Goal: Task Accomplishment & Management: Use online tool/utility

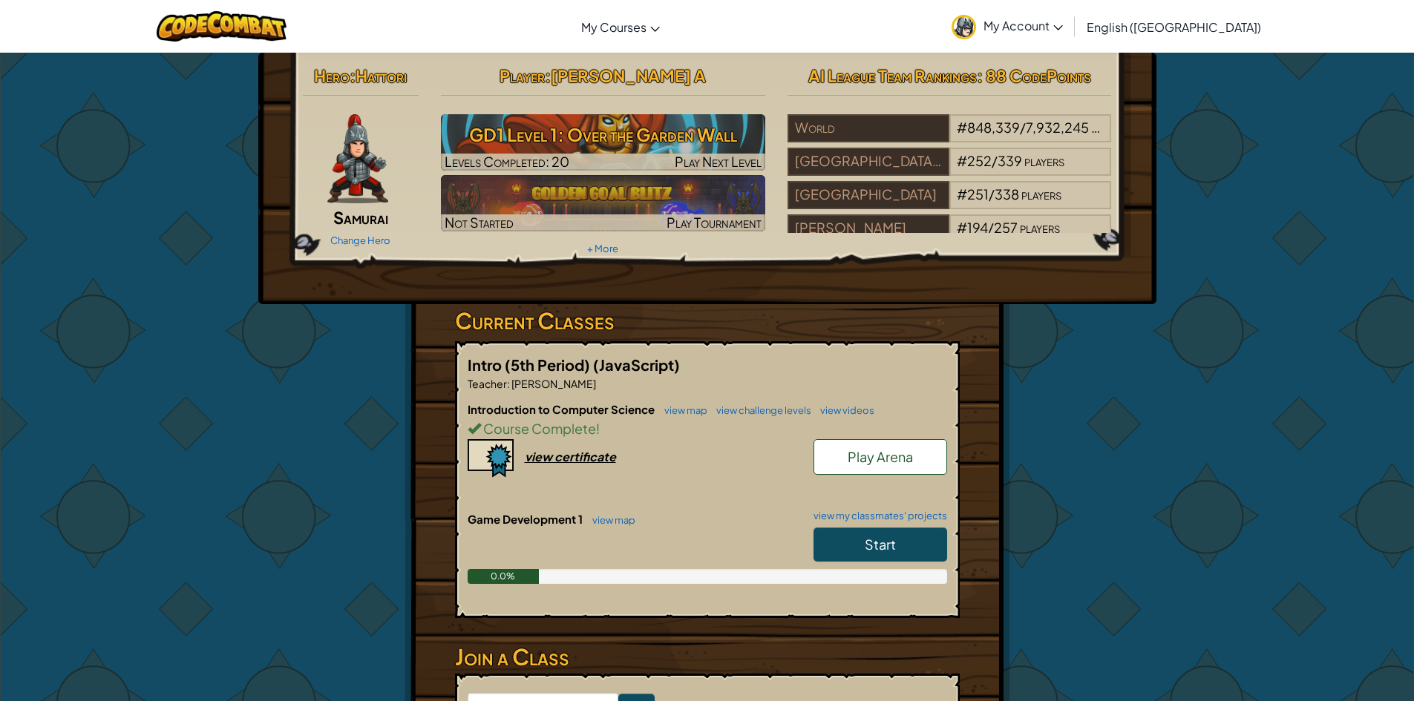
click at [861, 532] on link "Start" at bounding box center [880, 545] width 134 height 34
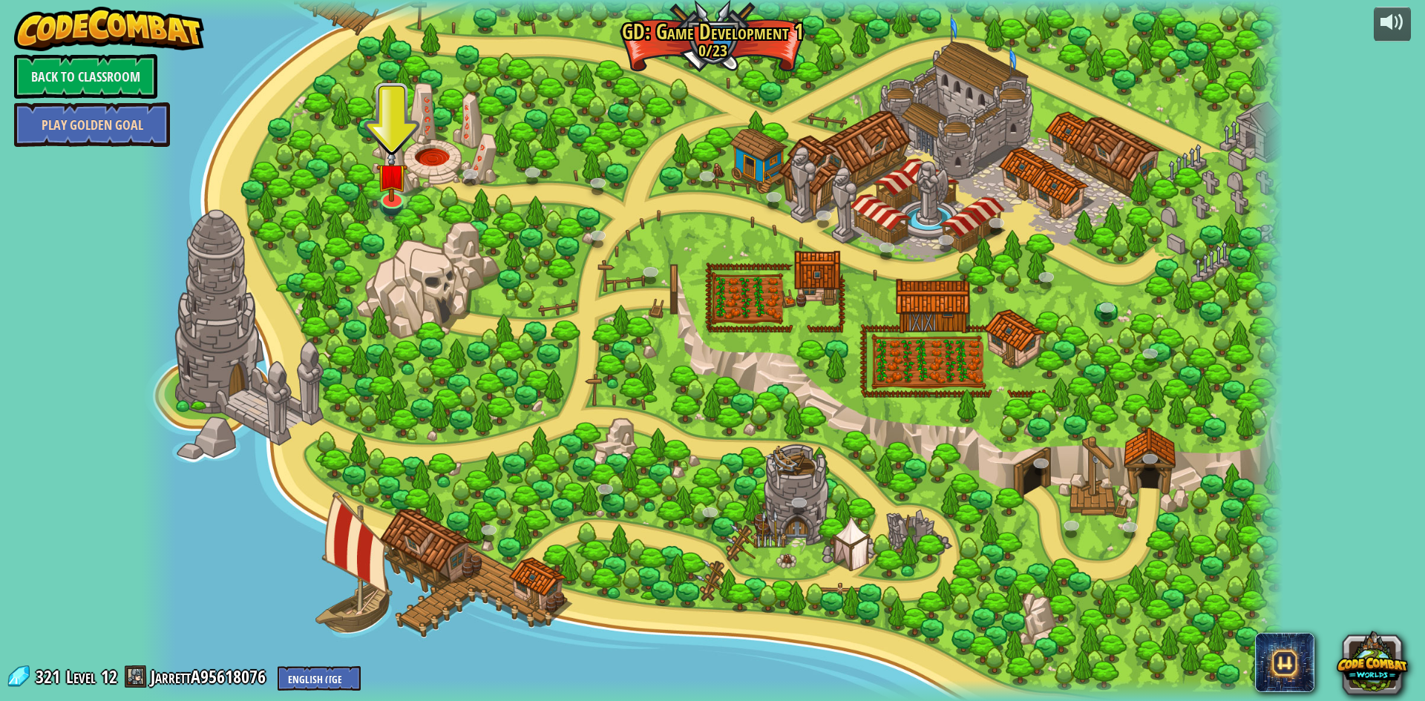
click at [150, 131] on link "Play Golden Goal" at bounding box center [92, 124] width 156 height 45
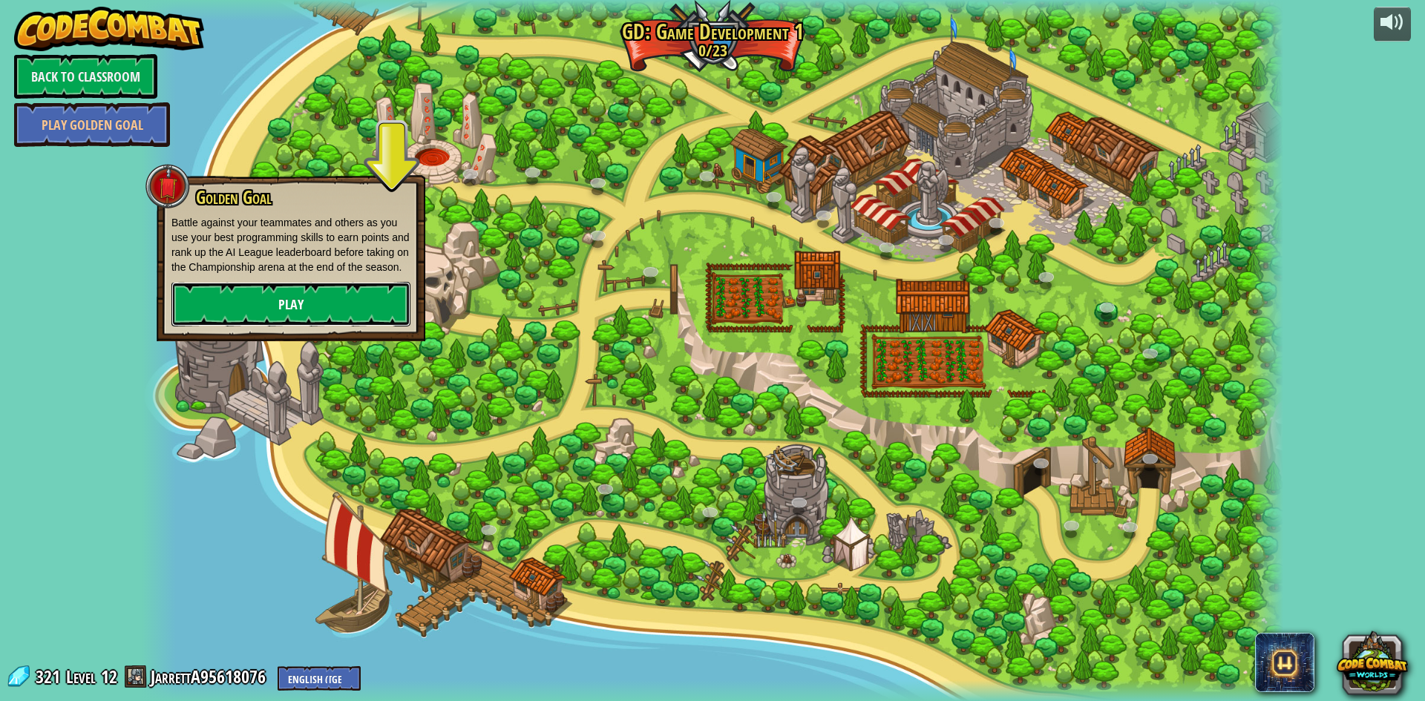
click at [210, 312] on link "Play" at bounding box center [290, 304] width 239 height 45
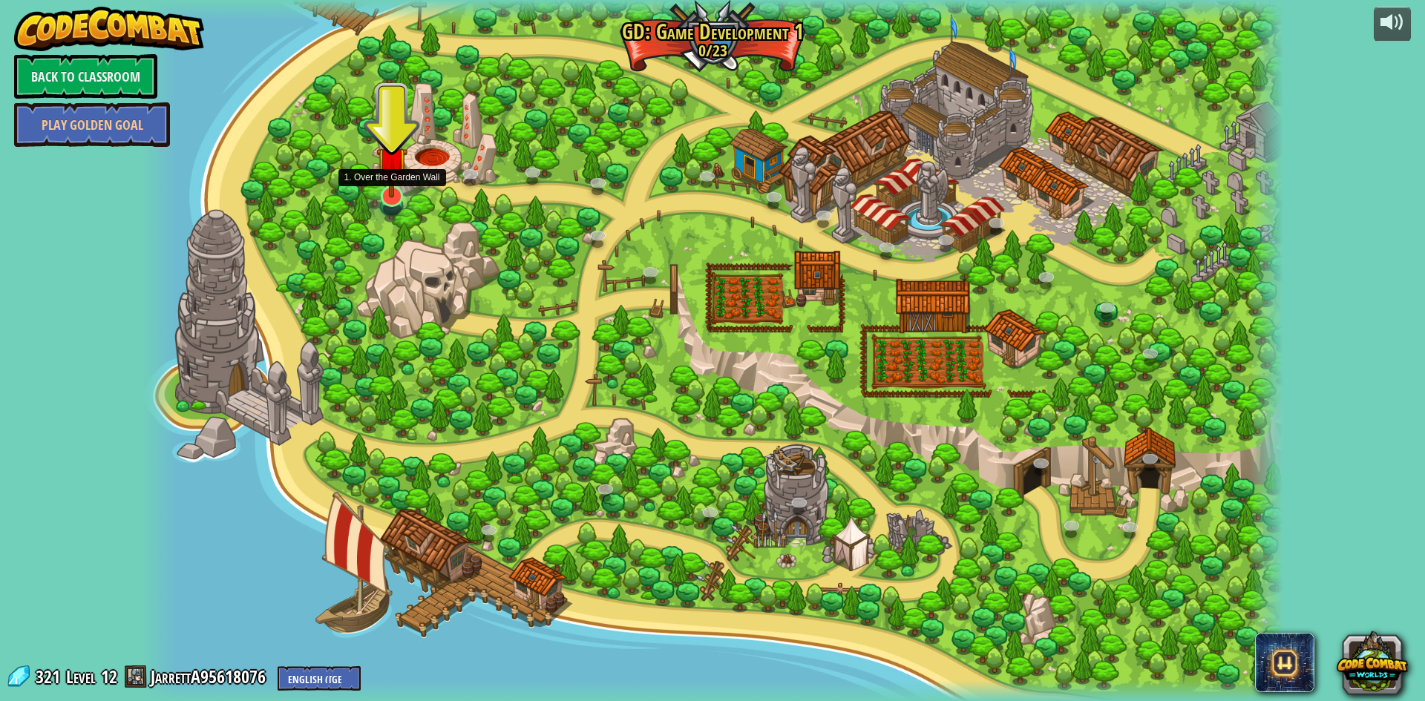
click at [381, 187] on img at bounding box center [391, 163] width 31 height 72
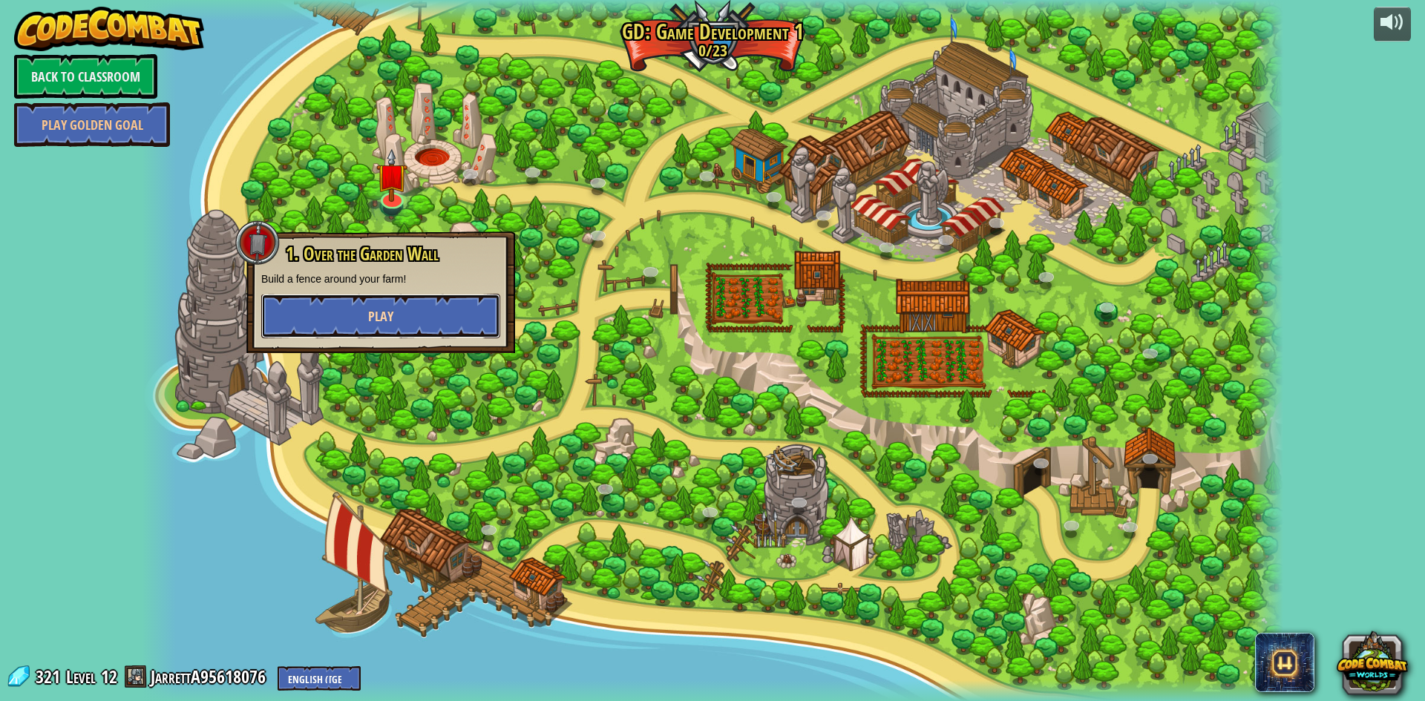
click at [362, 311] on button "Play" at bounding box center [380, 316] width 239 height 45
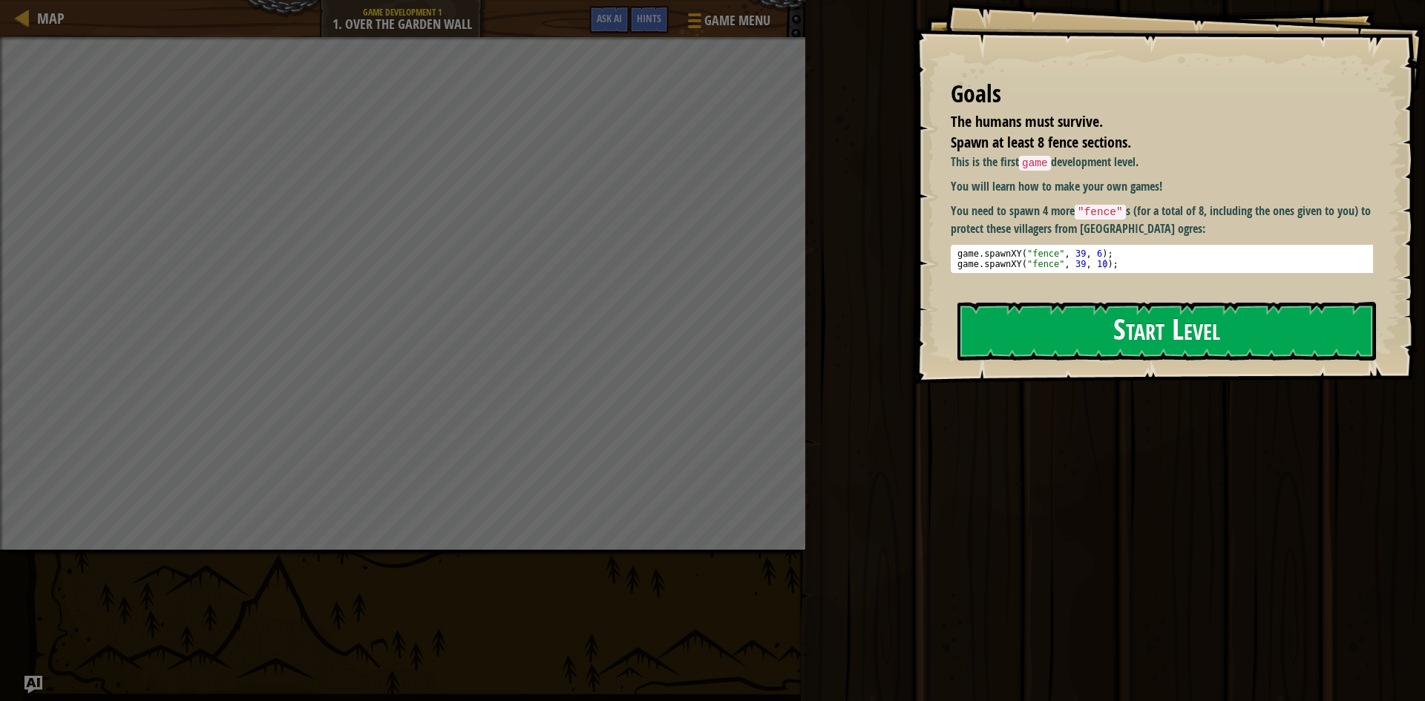
click at [1005, 309] on button "Start Level" at bounding box center [1166, 331] width 418 height 59
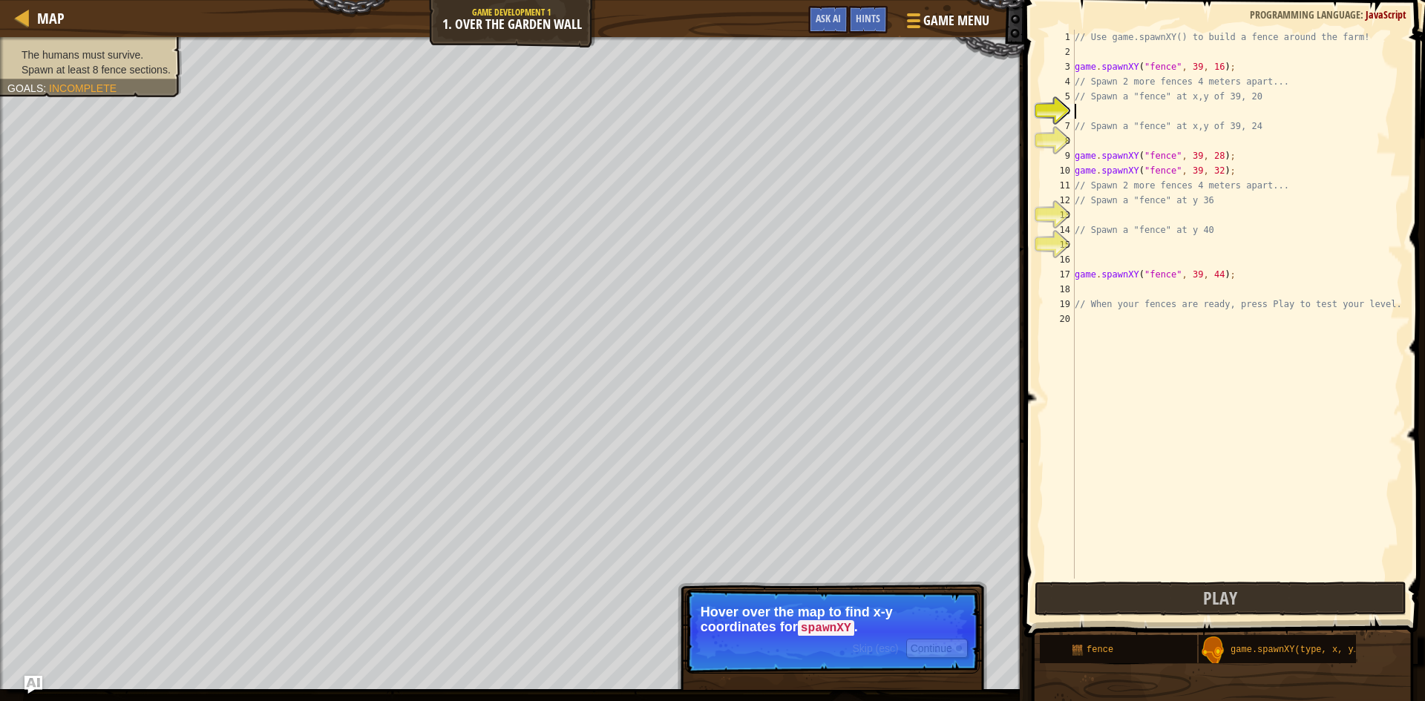
click at [774, 631] on p "Hover over the map to find x-y coordinates for spawnXY ." at bounding box center [831, 620] width 263 height 31
click at [922, 651] on button "Continue" at bounding box center [937, 648] width 62 height 19
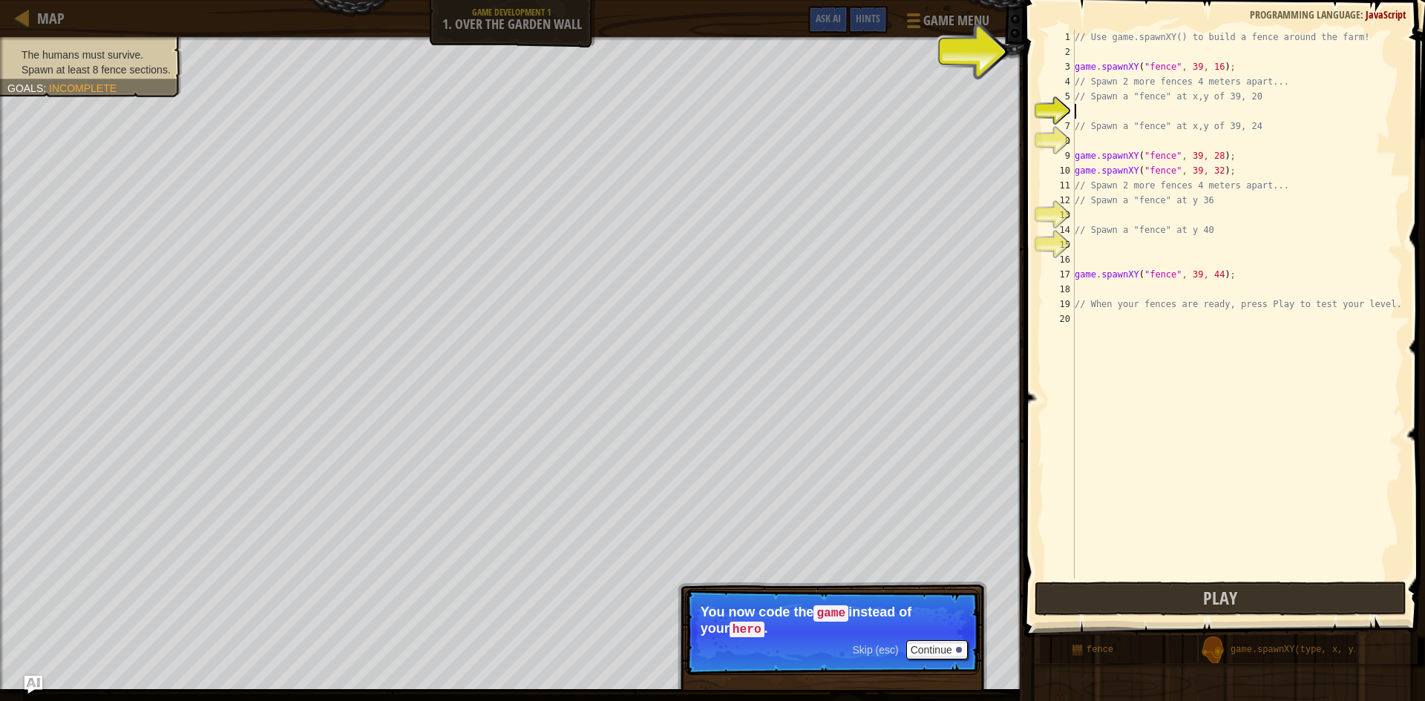
click at [1088, 114] on div "// Use game.spawnXY() to build a fence around the farm! game . spawnXY ( "fence…" at bounding box center [1236, 319] width 331 height 579
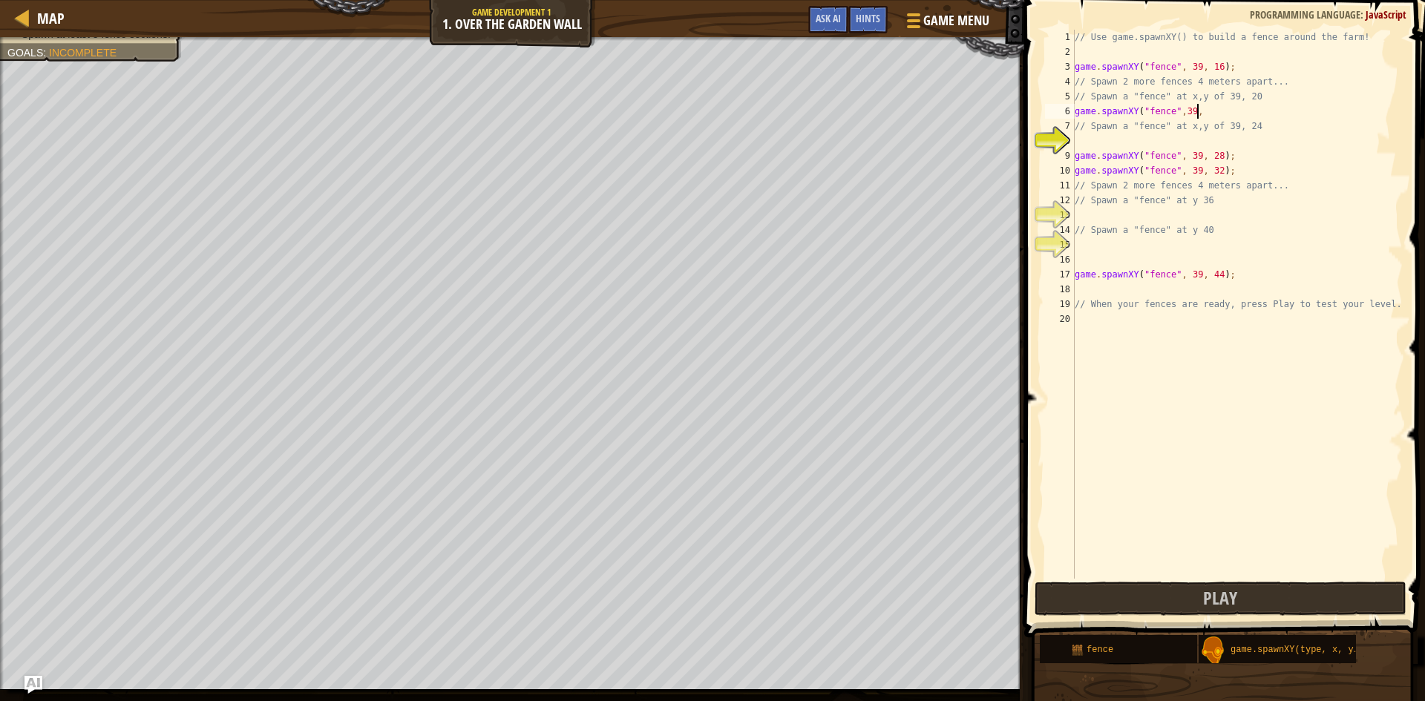
scroll to position [7, 10]
type textarea "game.spawnXY("fence",39, 20"
drag, startPoint x: 1076, startPoint y: 111, endPoint x: 1208, endPoint y: 111, distance: 132.1
click at [1208, 111] on div "// Use game.spawnXY() to build a fence around the farm! game . spawnXY ( "fence…" at bounding box center [1236, 319] width 331 height 579
click at [1130, 146] on div "// Use game.spawnXY() to build a fence around the farm! game . spawnXY ( "fence…" at bounding box center [1236, 319] width 331 height 579
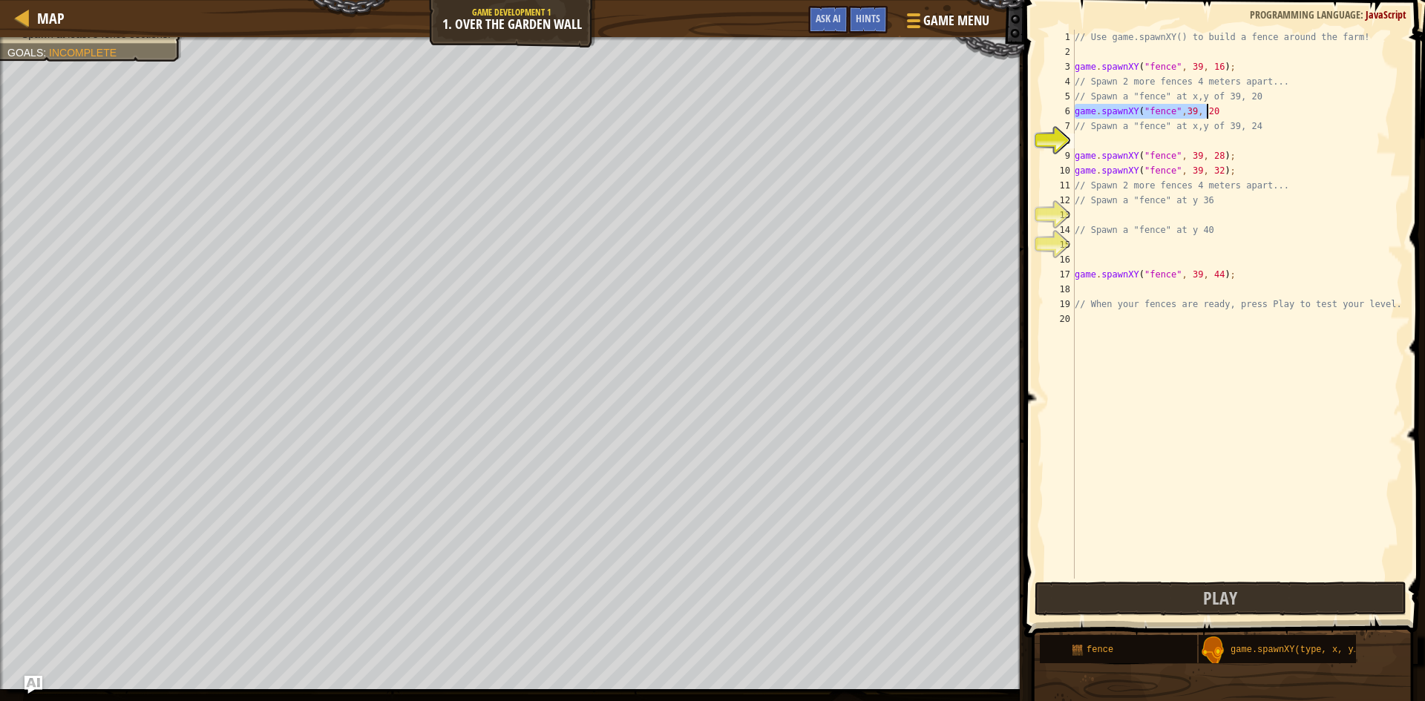
scroll to position [7, 0]
paste textarea "game.spawnXY("fence",39, 20"
click at [1217, 111] on div "// Use game.spawnXY() to build a fence around the farm! game . spawnXY ( "fence…" at bounding box center [1236, 319] width 331 height 579
click at [1211, 140] on div "// Use game.spawnXY() to build a fence around the farm! game . spawnXY ( "fence…" at bounding box center [1236, 319] width 331 height 579
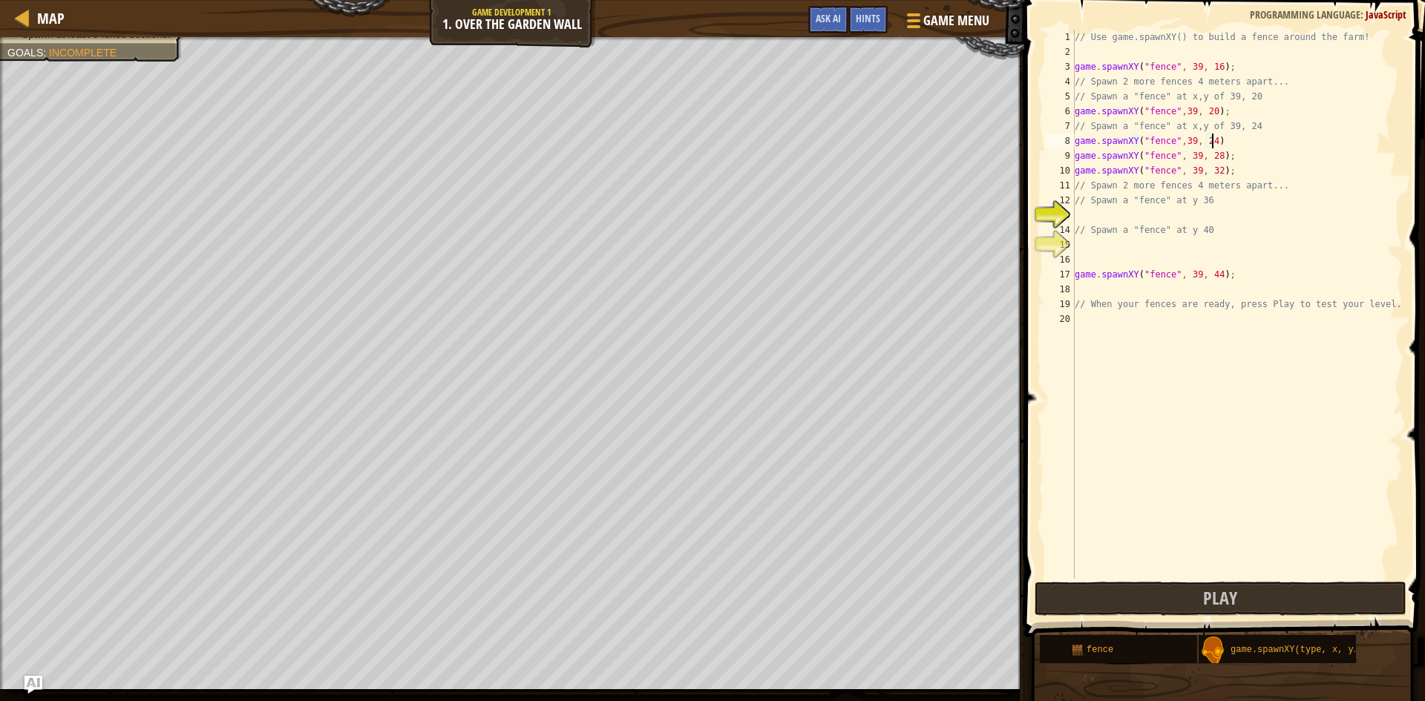
type textarea "game.spawnXY("fence",39, 24);"
click at [1177, 217] on div "// Use game.spawnXY() to build a fence around the farm! game . spawnXY ( "fence…" at bounding box center [1236, 319] width 331 height 579
drag, startPoint x: 1075, startPoint y: 180, endPoint x: 1081, endPoint y: 173, distance: 8.9
click at [1084, 174] on div "// Use game.spawnXY() to build a fence around the farm! game . spawnXY ( "fence…" at bounding box center [1236, 319] width 331 height 579
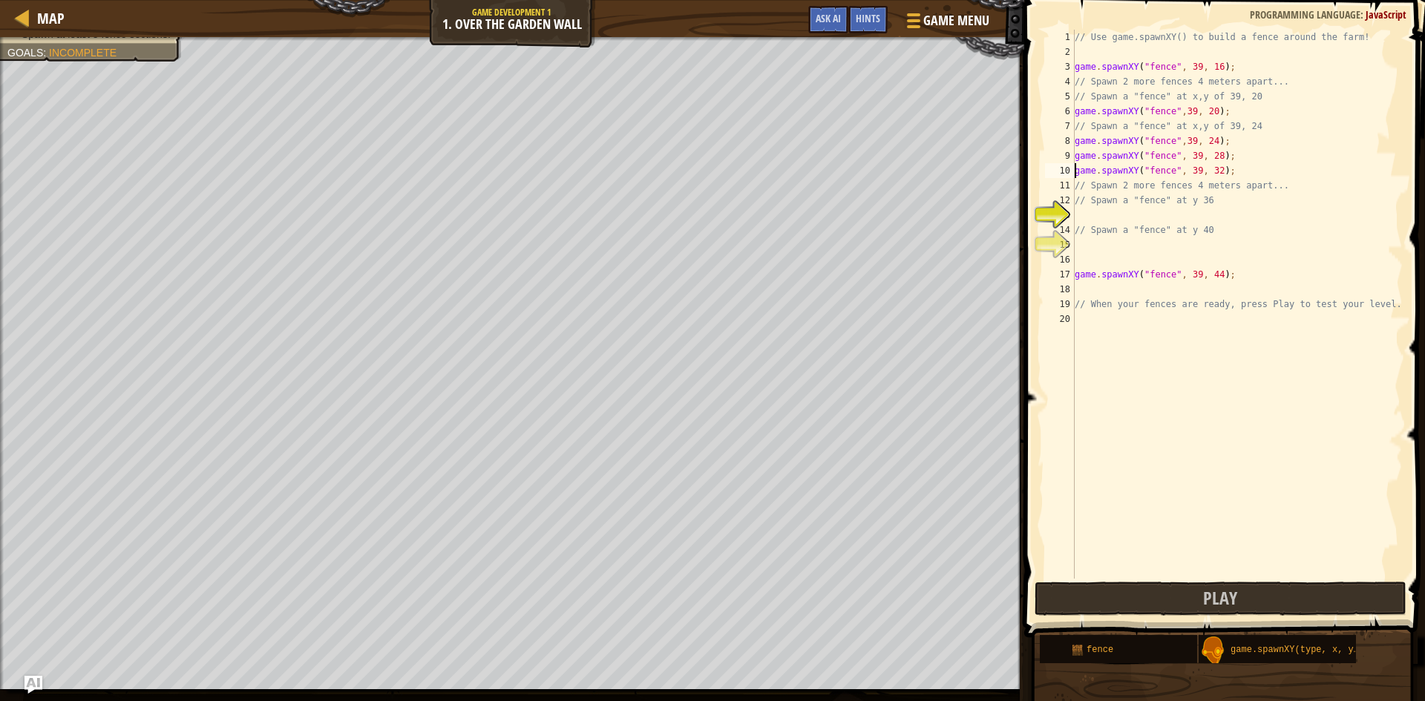
click at [1076, 171] on div "// Use game.spawnXY() to build a fence around the farm! game . spawnXY ( "fence…" at bounding box center [1236, 319] width 331 height 579
type textarea "game.spawnXY("fence", 39, 32);"
drag, startPoint x: 1076, startPoint y: 171, endPoint x: 1174, endPoint y: 177, distance: 98.1
click at [1174, 177] on div "// Use game.spawnXY() to build a fence around the farm! game . spawnXY ( "fence…" at bounding box center [1236, 319] width 331 height 579
click at [1123, 253] on div "// Use game.spawnXY() to build a fence around the farm! game . spawnXY ( "fence…" at bounding box center [1236, 319] width 331 height 579
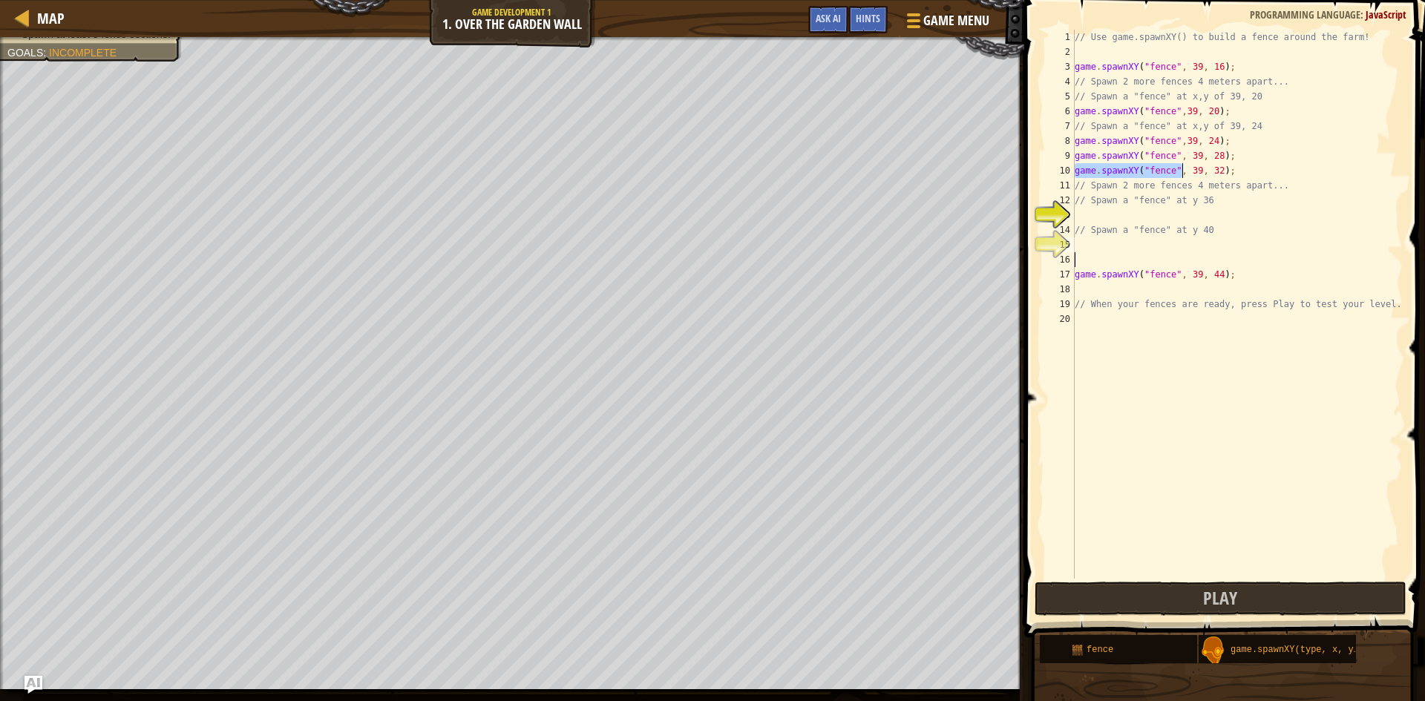
click at [1117, 249] on div "// Use game.spawnXY() to build a fence around the farm! game . spawnXY ( "fence…" at bounding box center [1236, 319] width 331 height 579
paste textarea "game.spawnXY("fence","
type textarea "game.spawnXY("fence","
type textarea "// Spawn a "fence" at y 40"
click at [1080, 226] on div "// Use game.spawnXY() to build a fence around the farm! game . spawnXY ( "fence…" at bounding box center [1236, 319] width 331 height 579
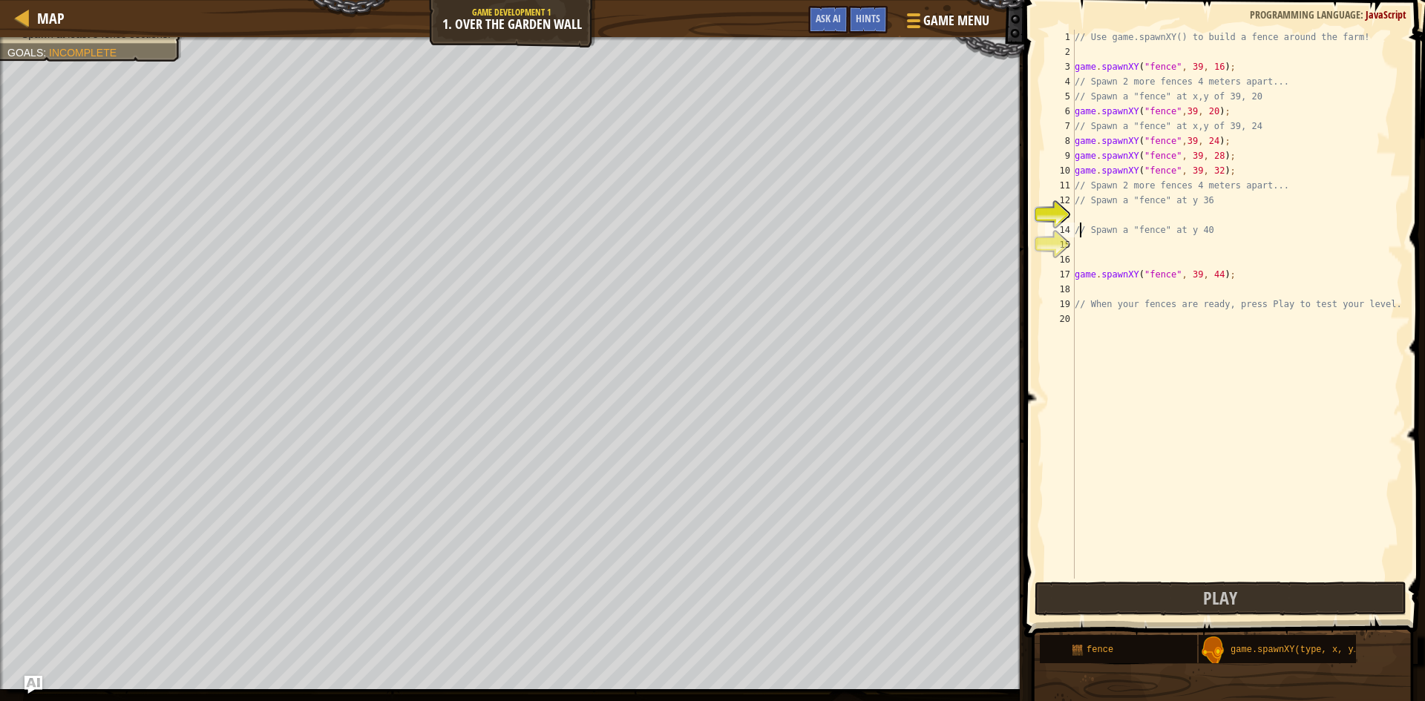
click at [1080, 233] on div "// Use game.spawnXY() to build a fence around the farm! game . spawnXY ( "fence…" at bounding box center [1236, 319] width 331 height 579
click at [1080, 239] on div "// Use game.spawnXY() to build a fence around the farm! game . spawnXY ( "fence…" at bounding box center [1236, 319] width 331 height 579
paste textarea "game.spawnXY("fence","
type textarea "game.spawnXY("fence","
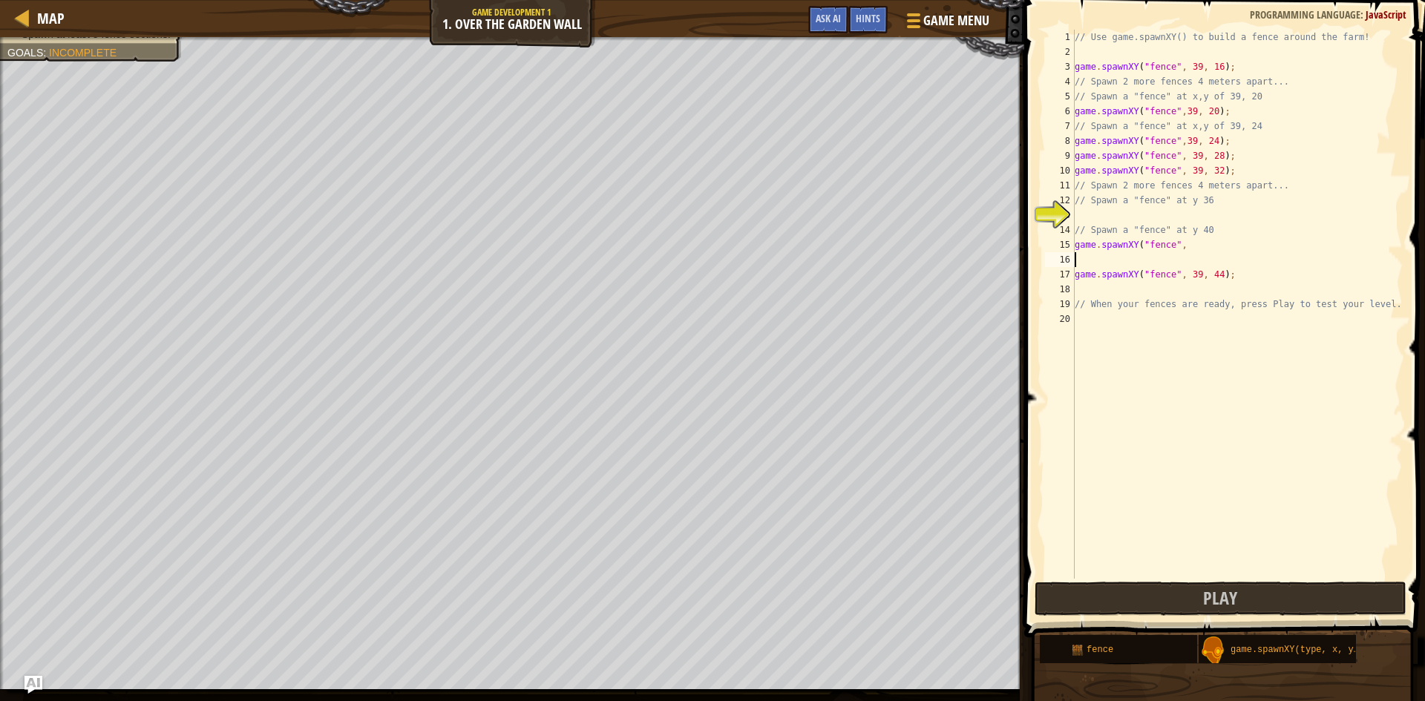
click at [1106, 257] on div "// Use game.spawnXY() to build a fence around the farm! game . spawnXY ( "fence…" at bounding box center [1236, 319] width 331 height 579
click at [1092, 214] on div "// Use game.spawnXY() to build a fence around the farm! game . spawnXY ( "fence…" at bounding box center [1236, 319] width 331 height 579
type textarea "v"
paste textarea "game.spawnXY("fence","
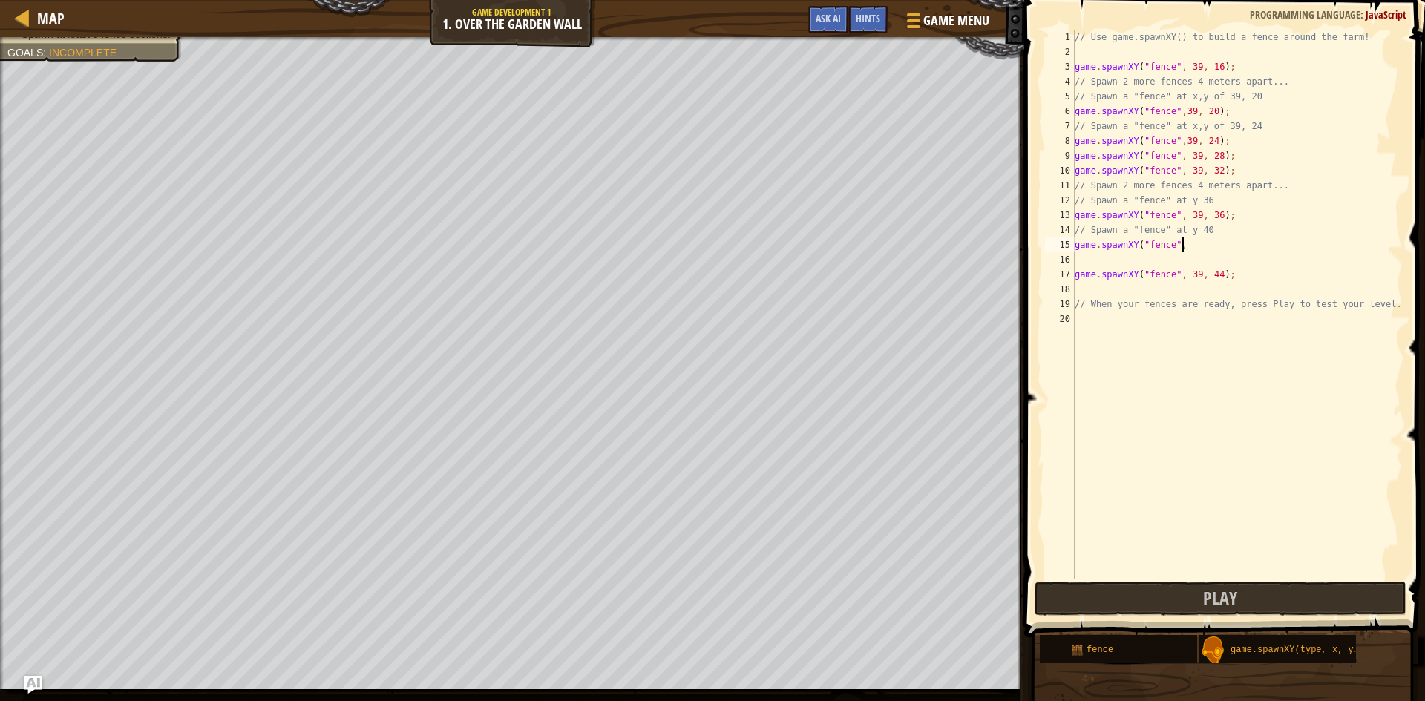
click at [1195, 245] on div "// Use game.spawnXY() to build a fence around the farm! game . spawnXY ( "fence…" at bounding box center [1236, 319] width 331 height 579
type textarea "game.spawnXY("fence", 39, 40);"
click at [1174, 605] on button "Play" at bounding box center [1220, 599] width 372 height 34
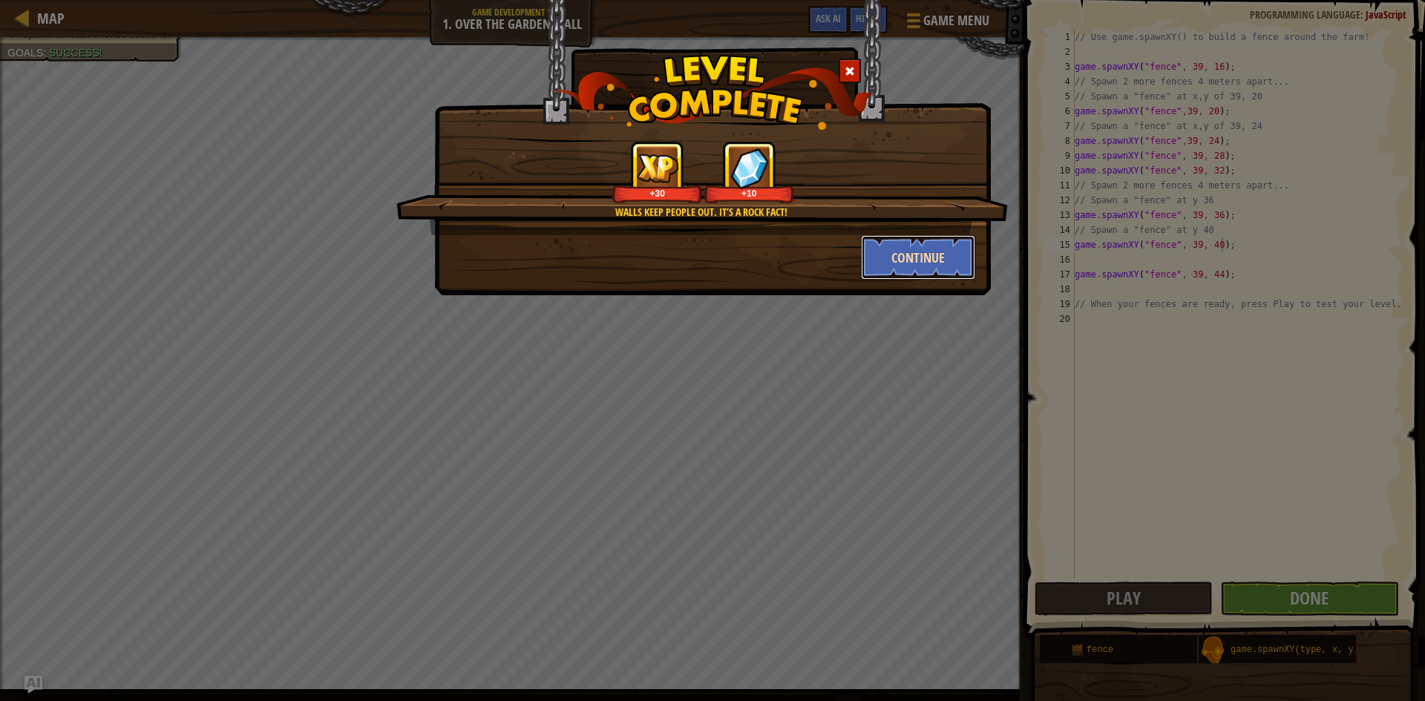
click at [928, 271] on button "Continue" at bounding box center [918, 257] width 115 height 45
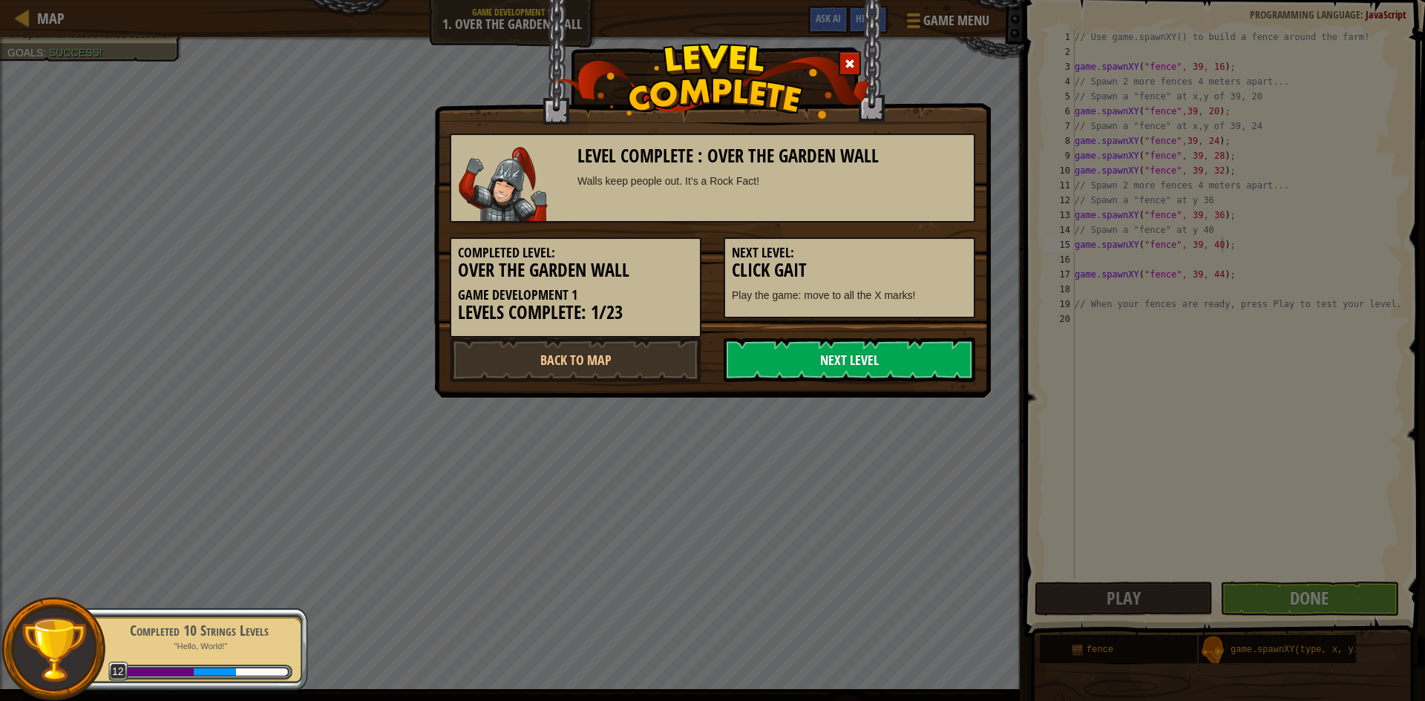
click at [853, 361] on link "Next Level" at bounding box center [849, 360] width 252 height 45
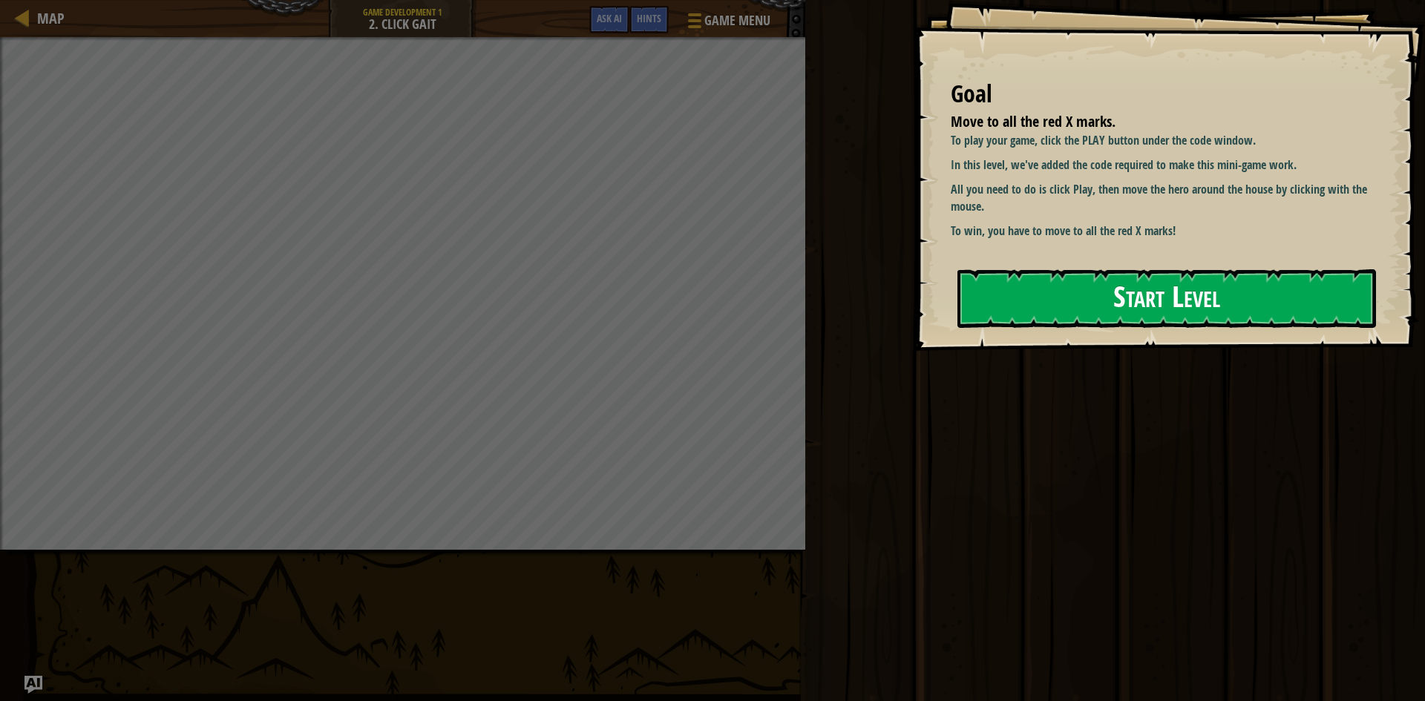
click at [1062, 305] on button "Start Level" at bounding box center [1166, 298] width 418 height 59
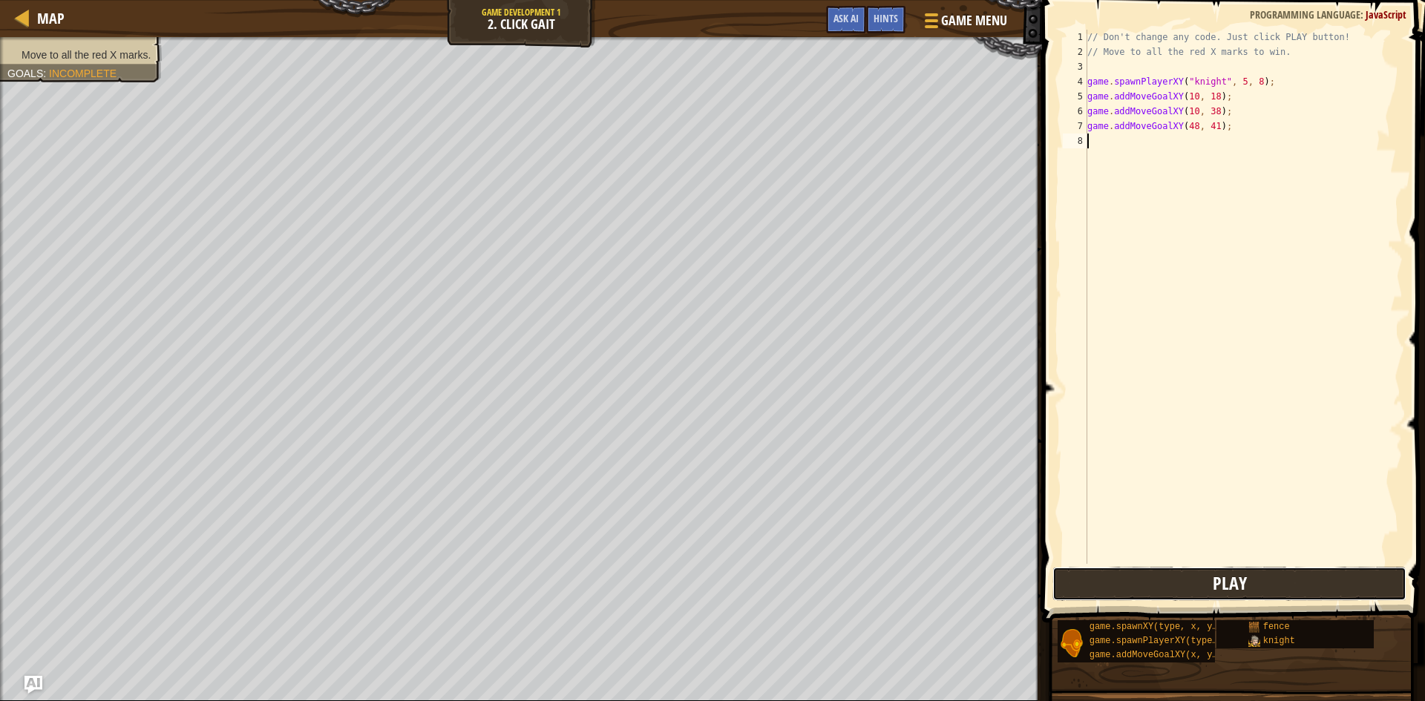
click at [1164, 585] on button "Play" at bounding box center [1229, 584] width 354 height 34
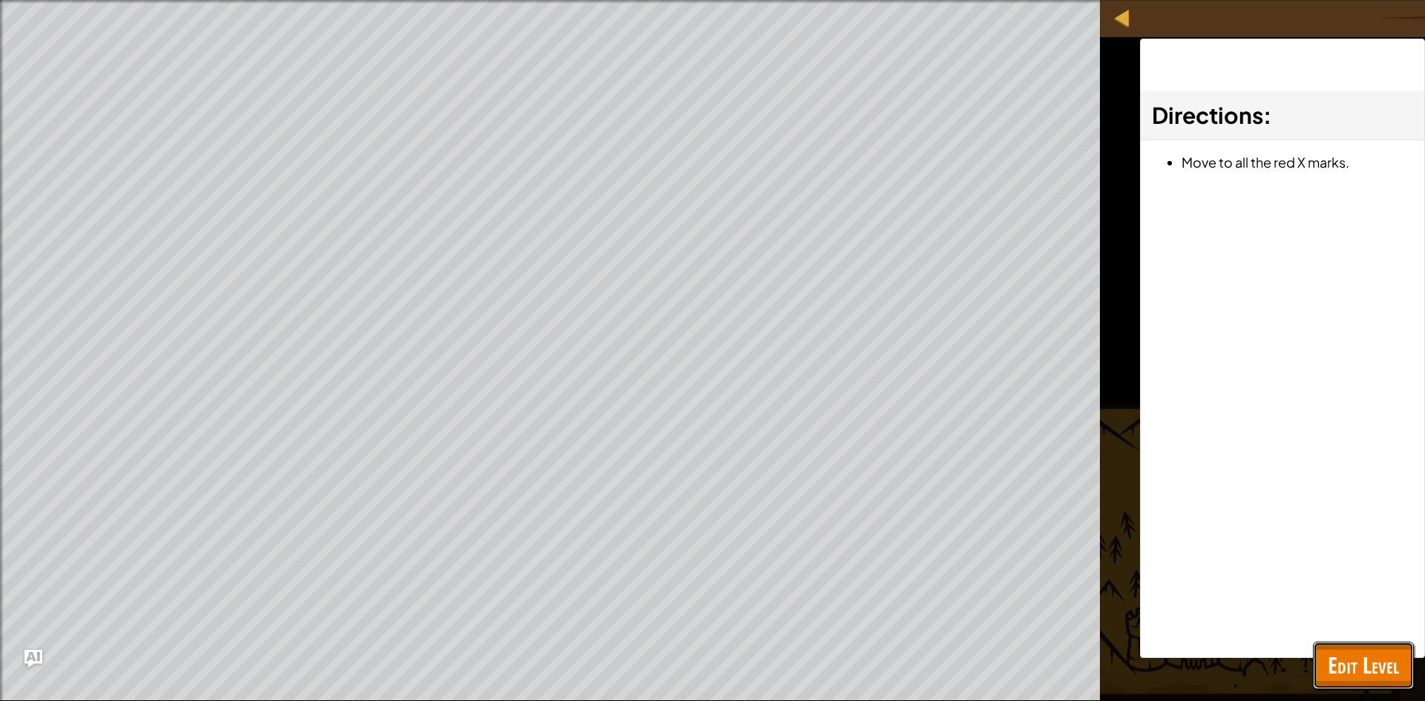
click at [1325, 657] on button "Edit Level" at bounding box center [1363, 665] width 101 height 47
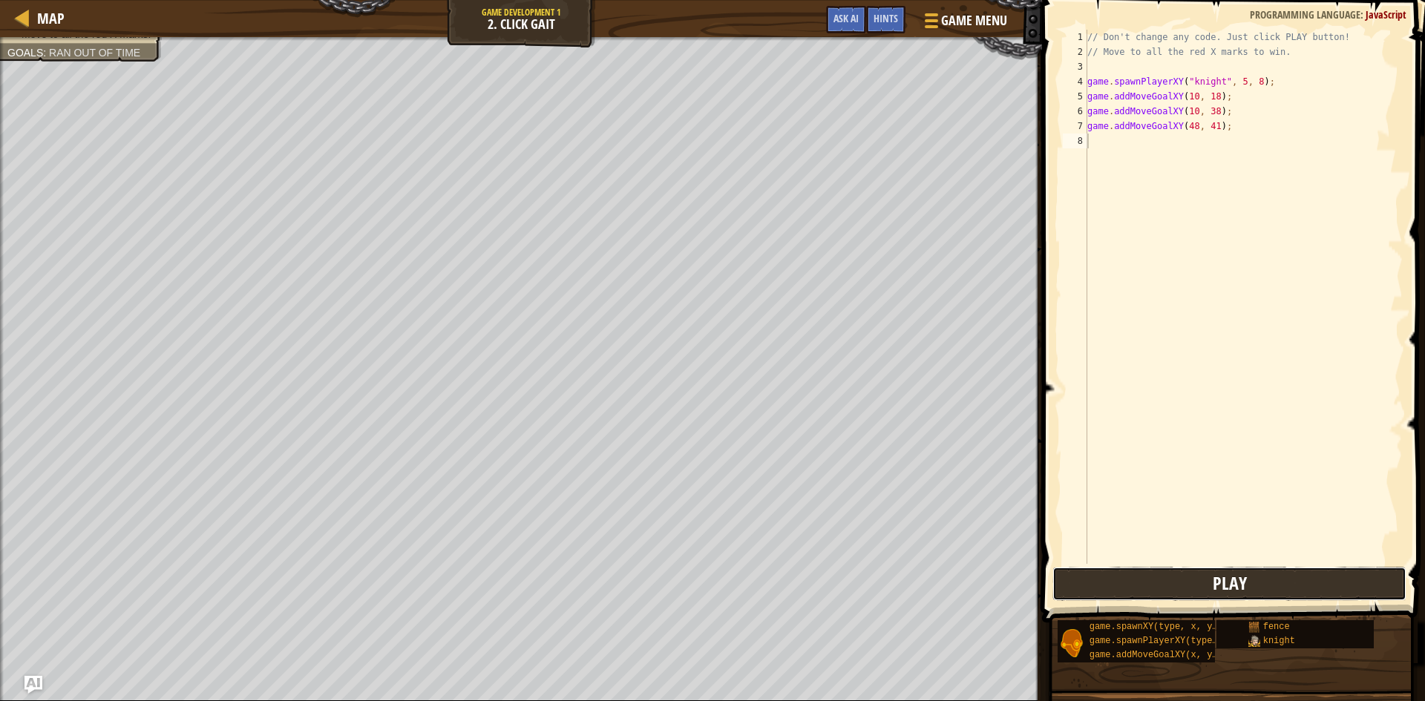
click at [1189, 586] on button "Play" at bounding box center [1229, 584] width 354 height 34
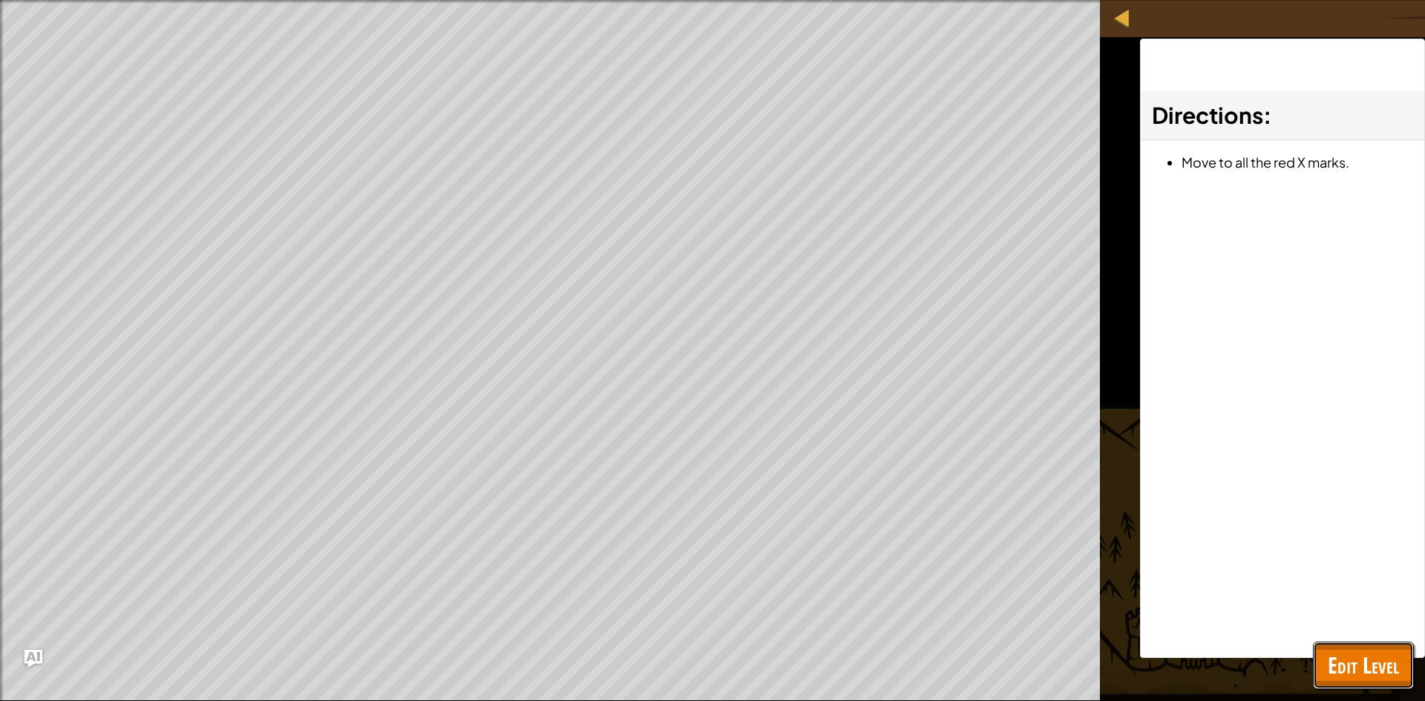
click at [1354, 669] on span "Edit Level" at bounding box center [1362, 665] width 71 height 30
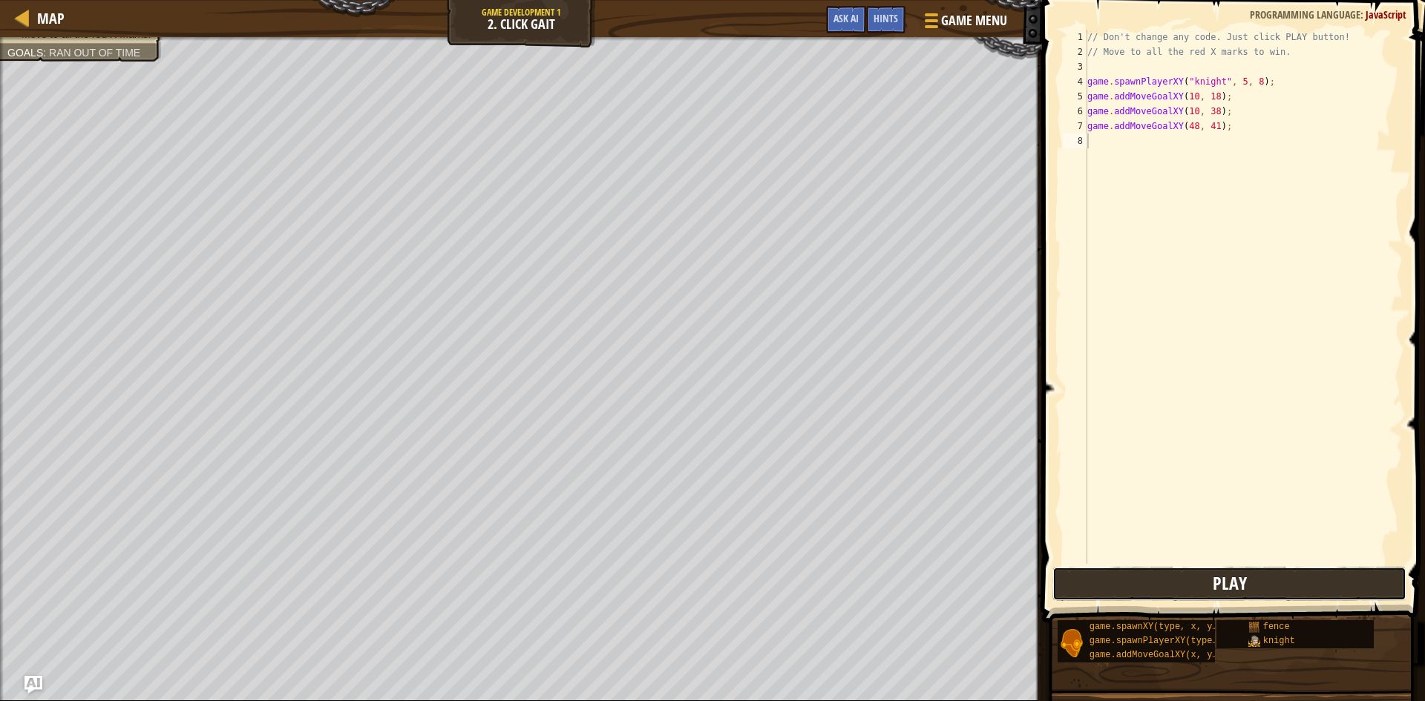
click at [1239, 582] on span "Play" at bounding box center [1229, 583] width 34 height 24
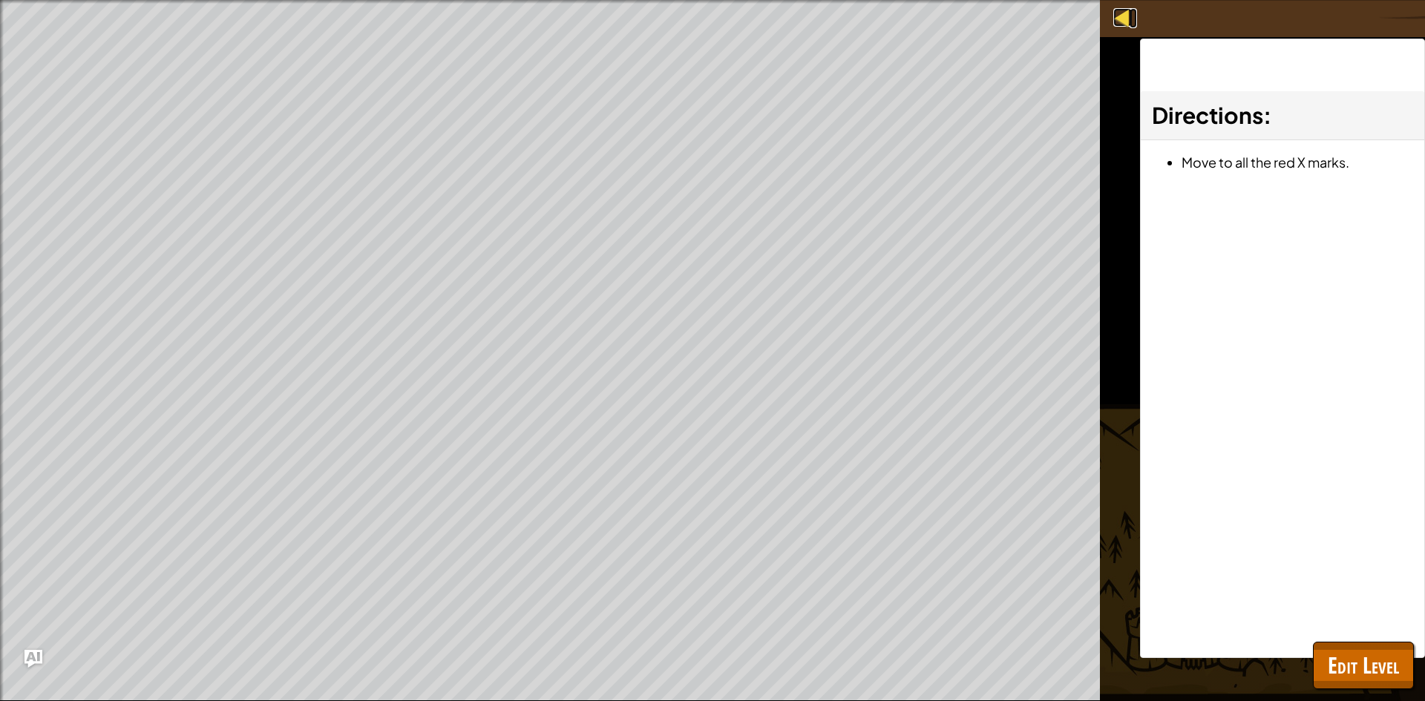
click at [1117, 16] on div at bounding box center [1122, 17] width 19 height 19
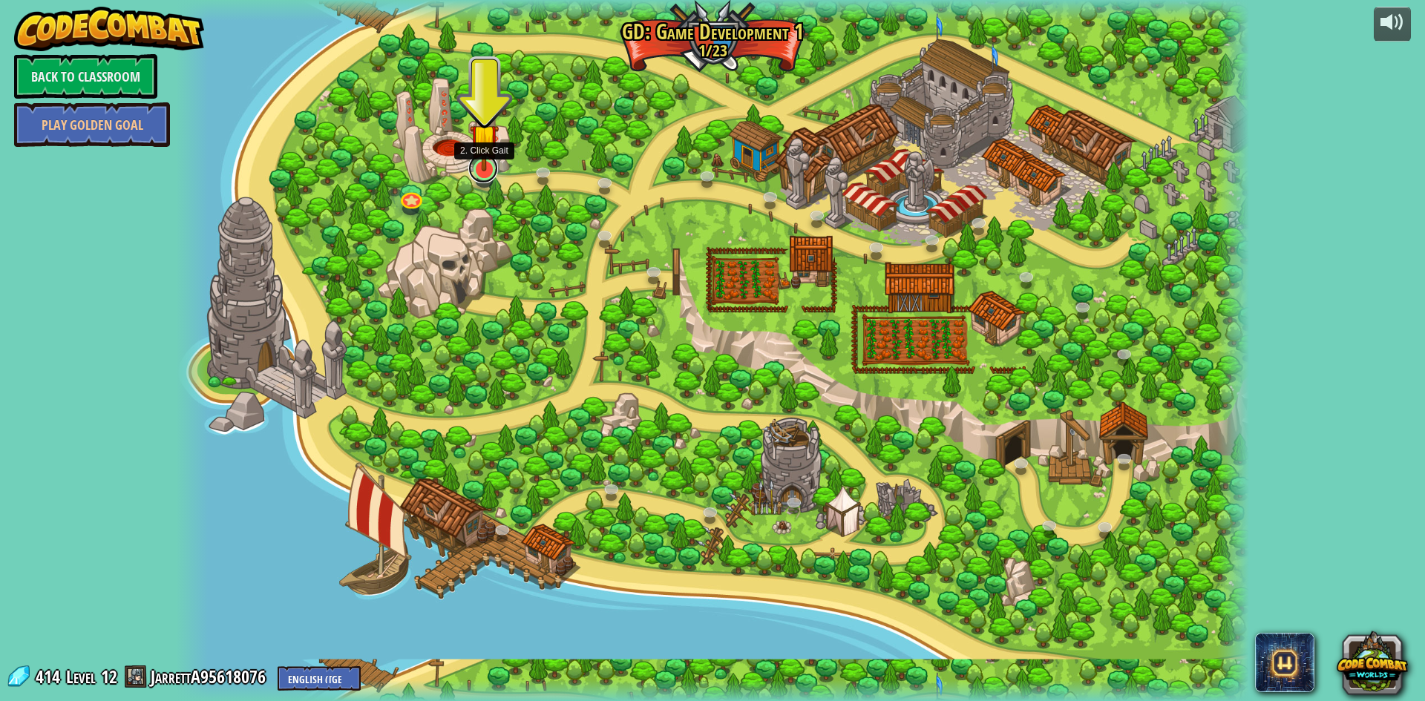
click at [485, 177] on link at bounding box center [483, 169] width 30 height 30
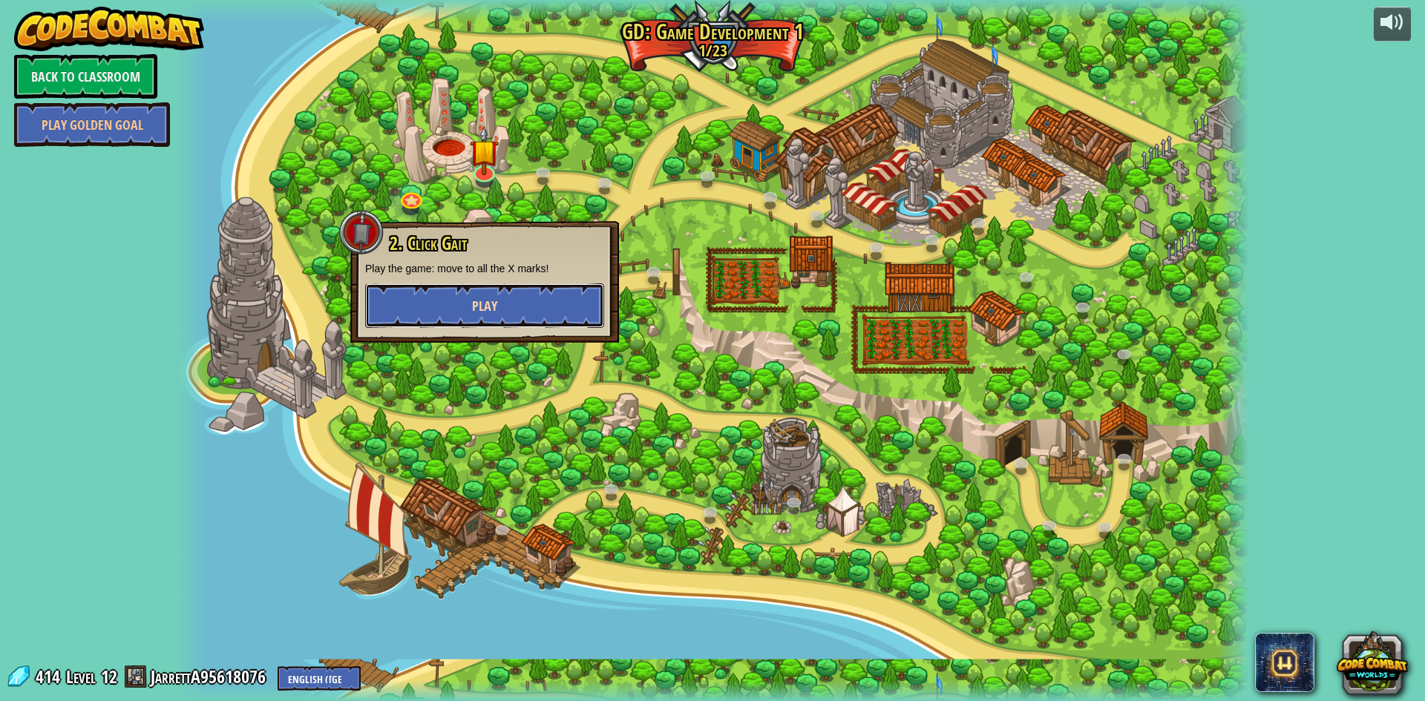
click at [471, 326] on button "Play" at bounding box center [484, 305] width 239 height 45
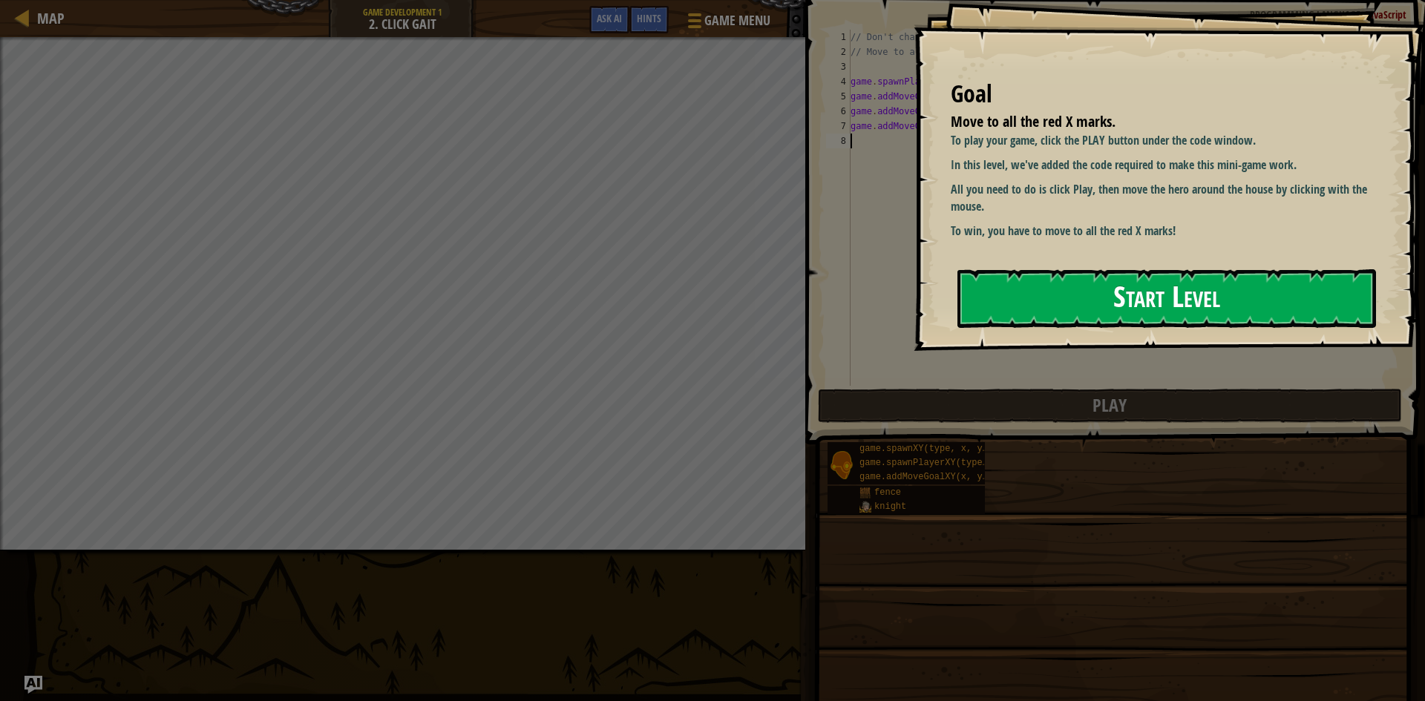
click at [1014, 304] on button "Start Level" at bounding box center [1166, 298] width 418 height 59
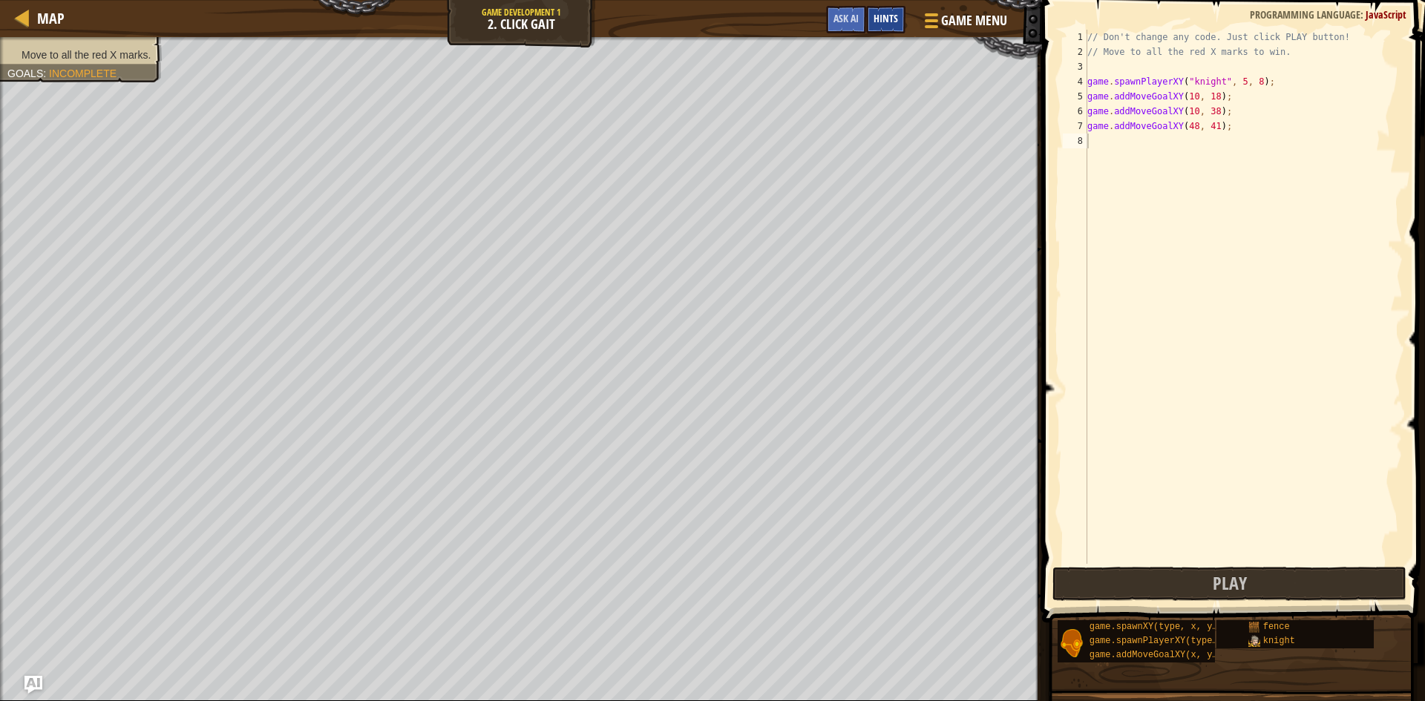
click at [890, 27] on div "Hints" at bounding box center [885, 19] width 39 height 27
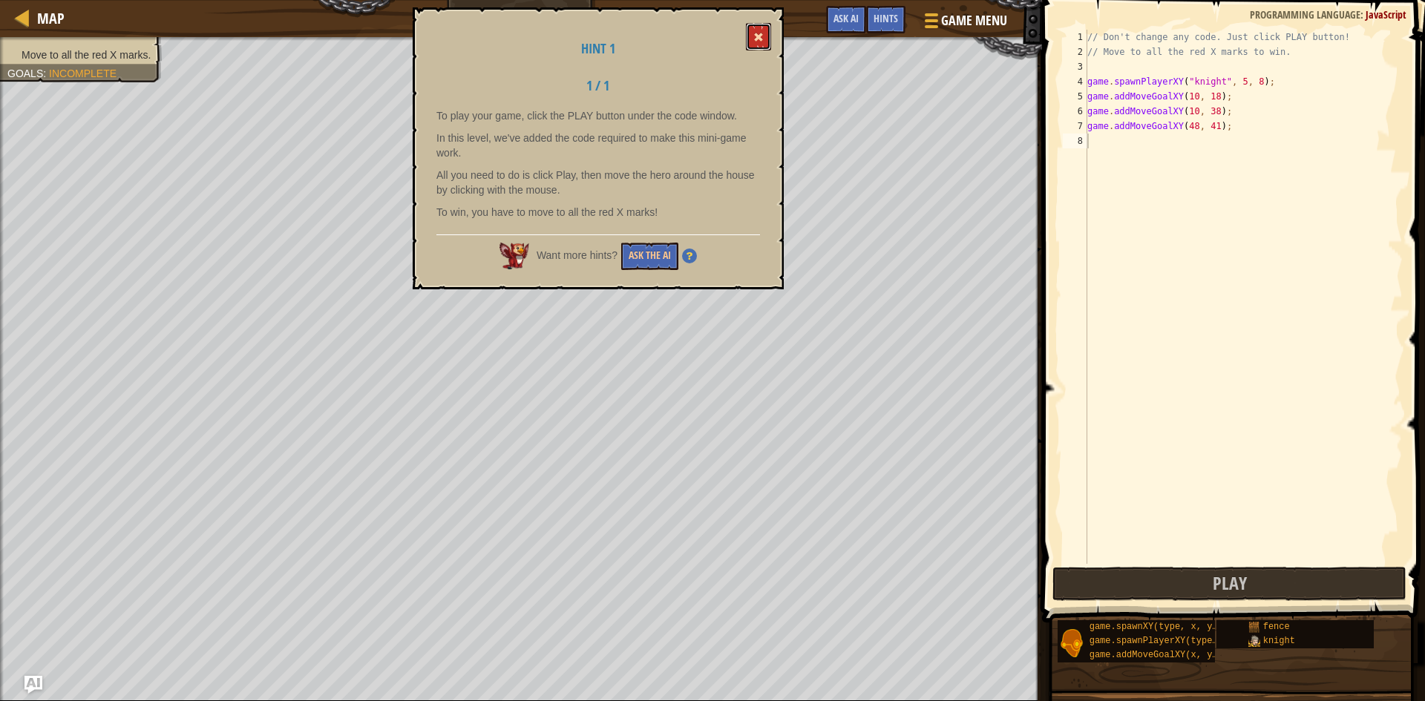
click at [761, 45] on button at bounding box center [758, 36] width 25 height 27
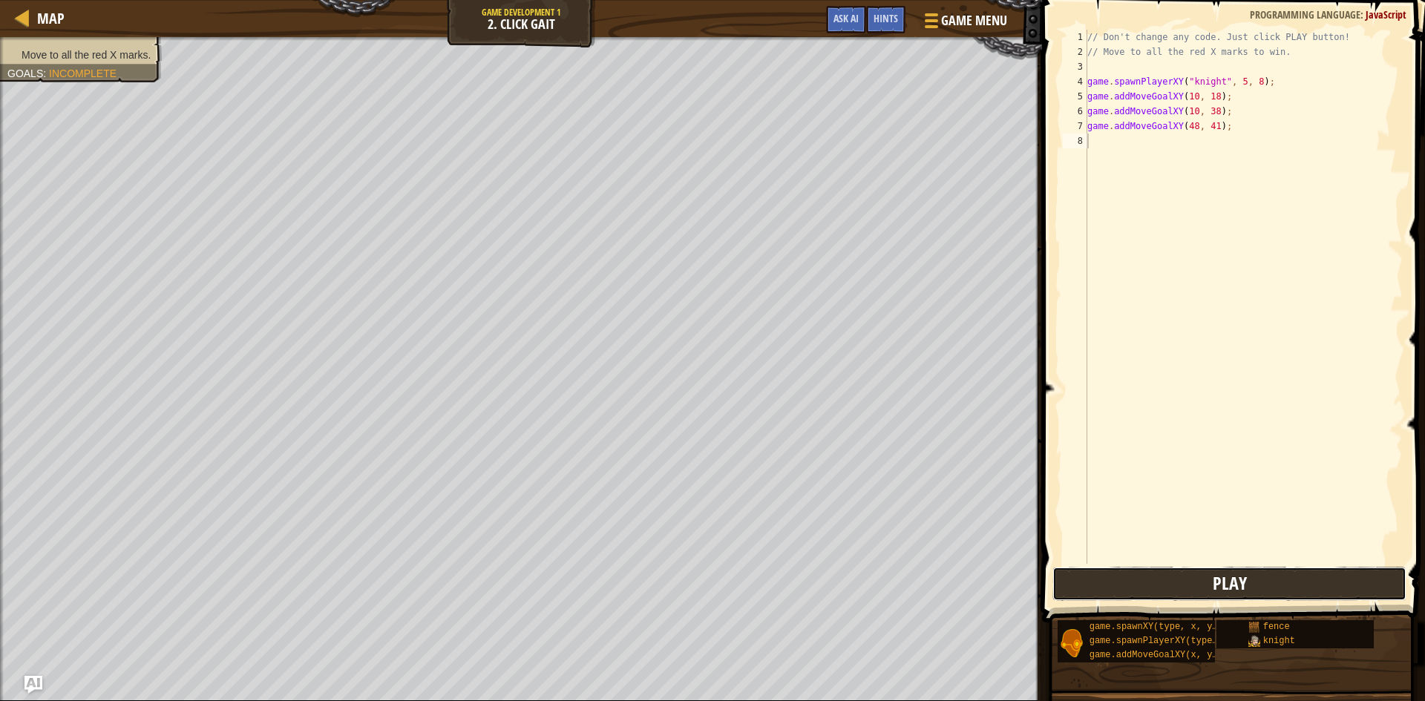
click at [1227, 585] on span "Play" at bounding box center [1229, 583] width 34 height 24
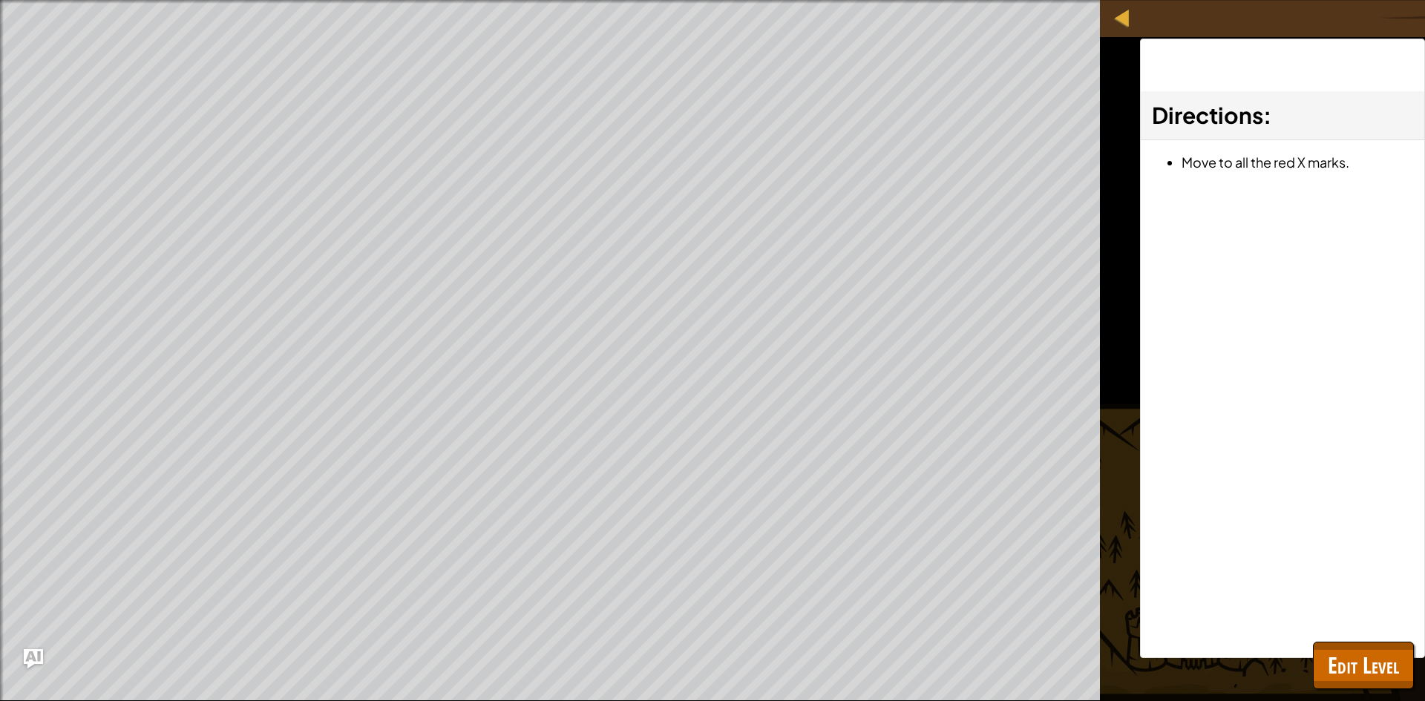
click at [32, 660] on img "Ask AI" at bounding box center [33, 658] width 19 height 19
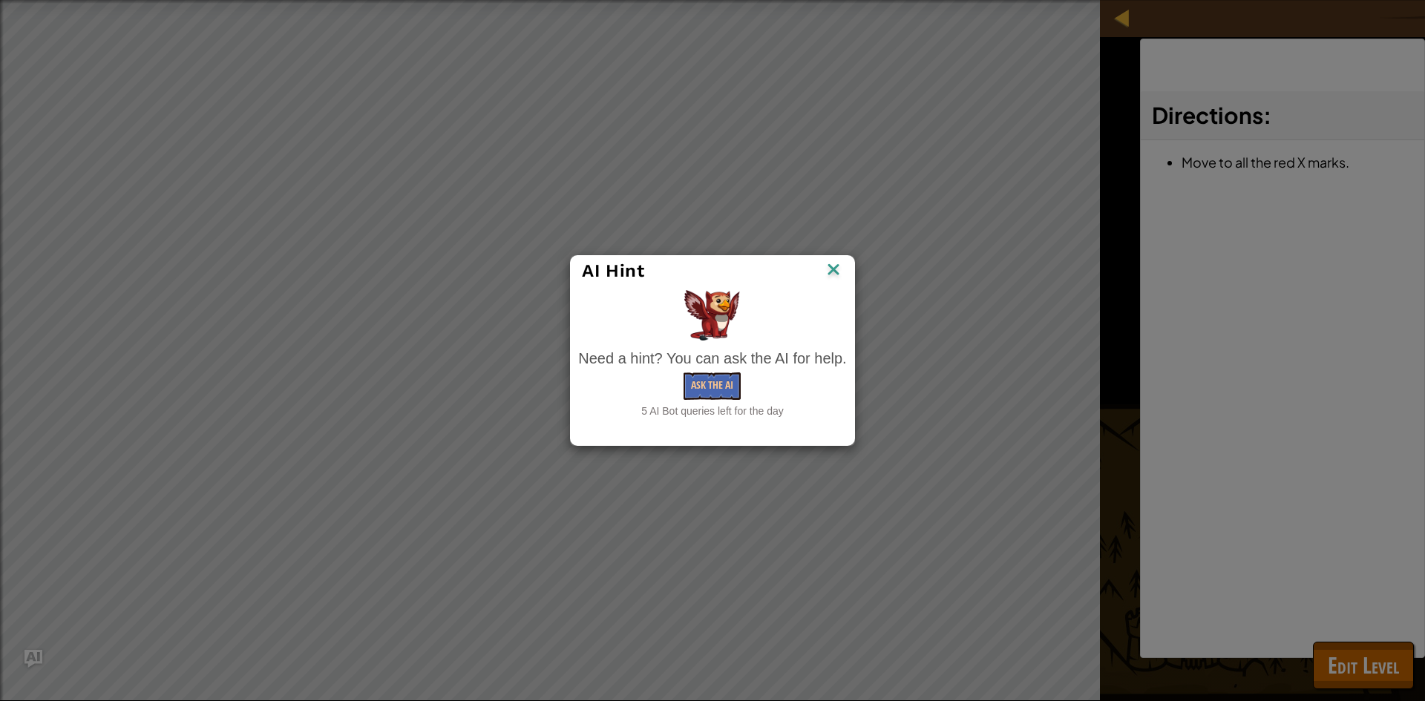
click at [644, 529] on div "AI Hint Need a hint? You can ask the AI for help. Ask the AI 5 AI Bot queries l…" at bounding box center [712, 350] width 1425 height 701
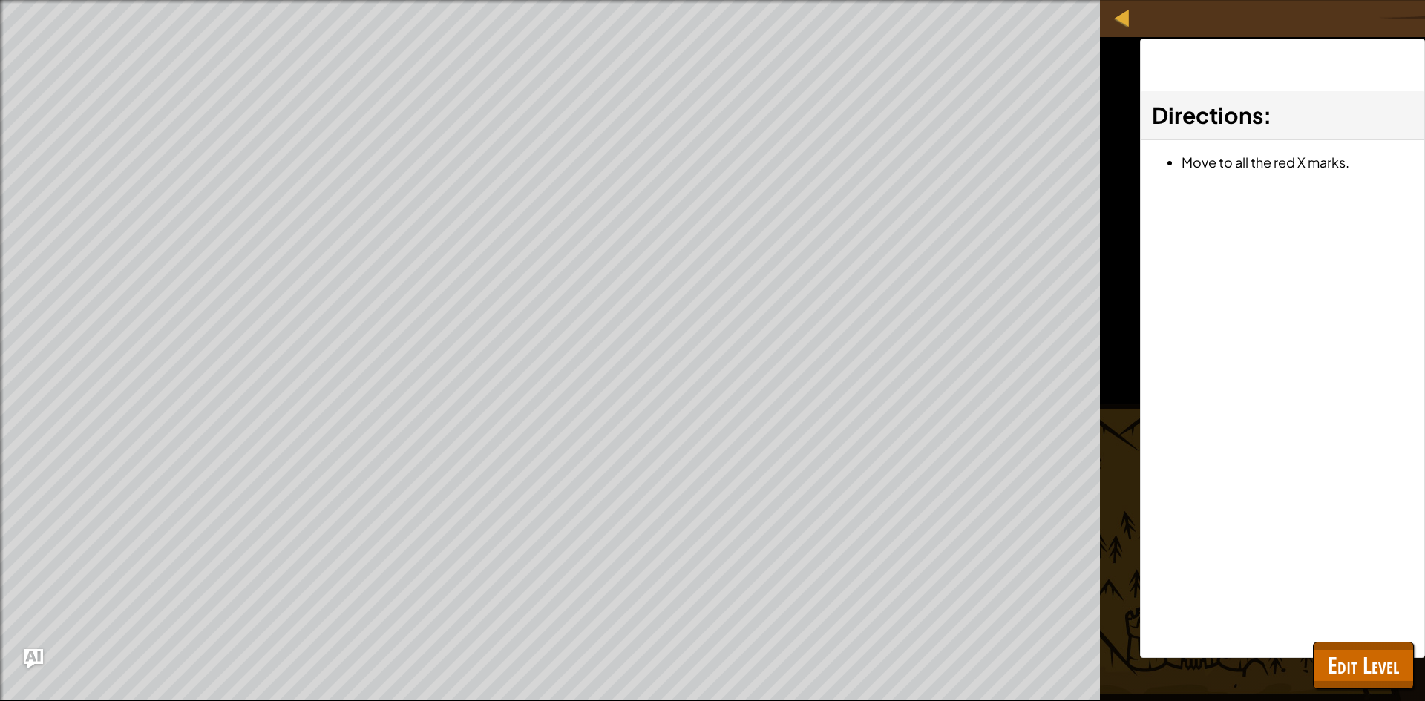
click at [31, 662] on img "Ask AI" at bounding box center [33, 658] width 19 height 19
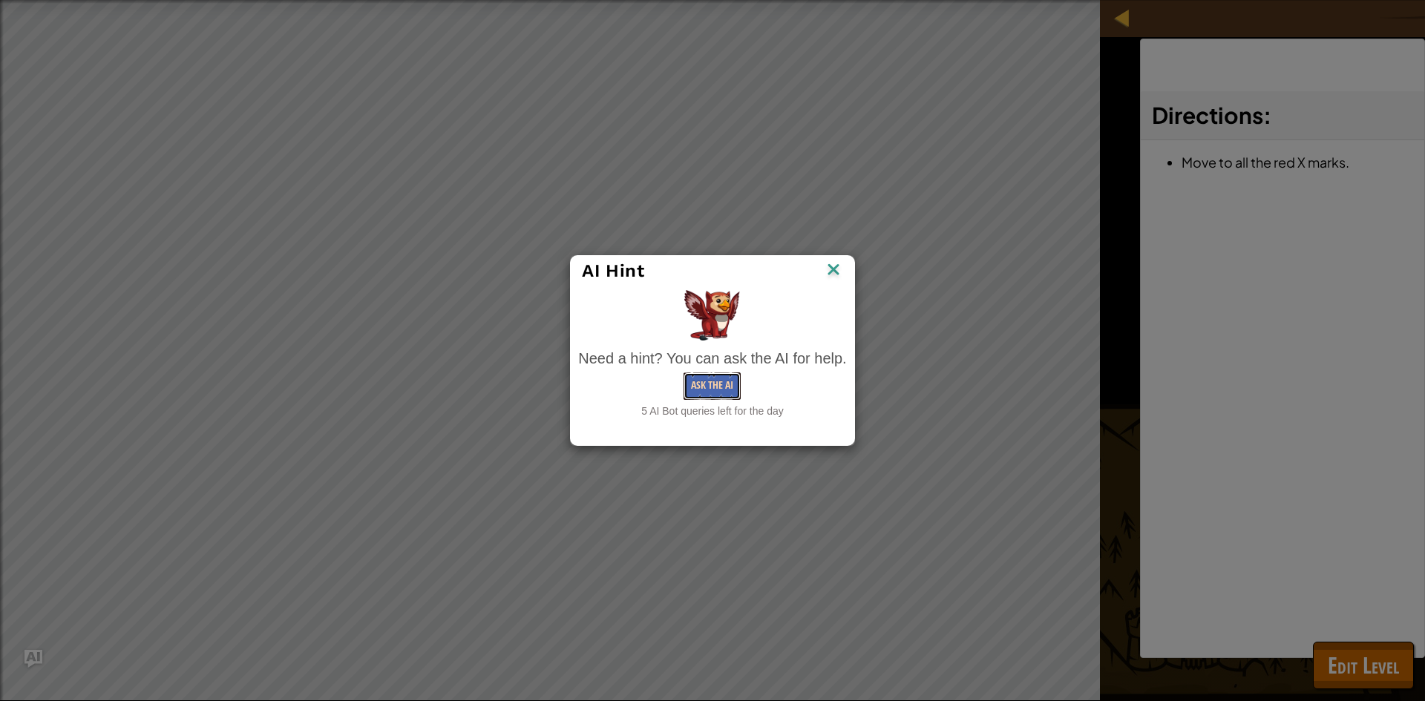
click at [732, 380] on button "Ask the AI" at bounding box center [711, 385] width 57 height 27
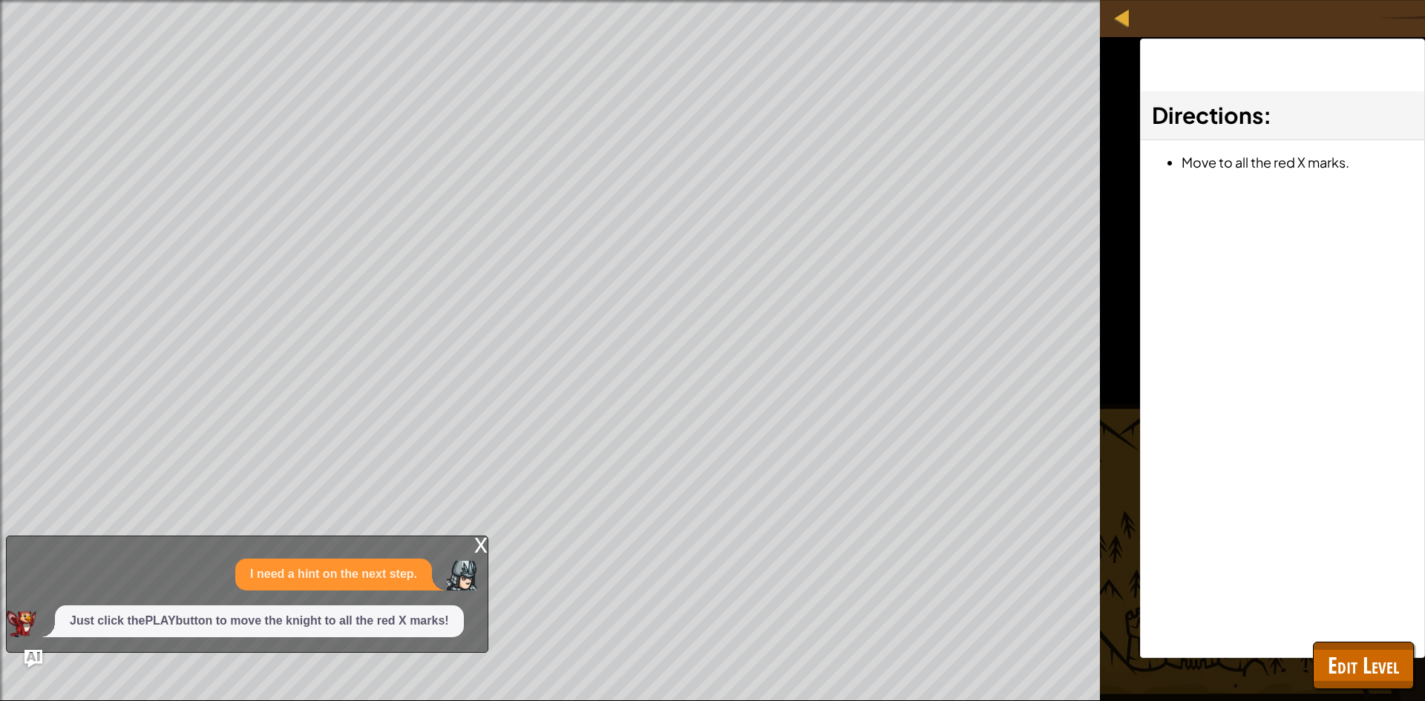
click at [477, 551] on div "x" at bounding box center [480, 543] width 13 height 15
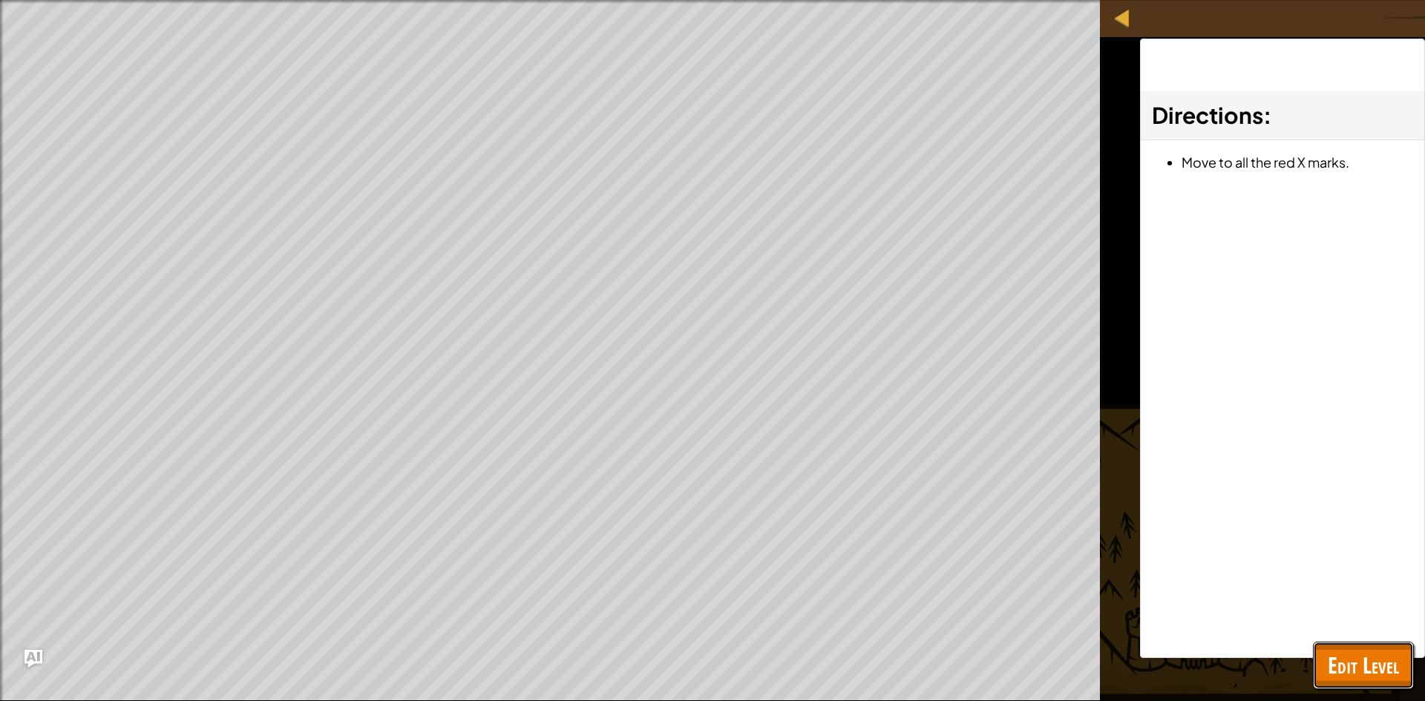
click at [1342, 657] on span "Edit Level" at bounding box center [1362, 665] width 71 height 30
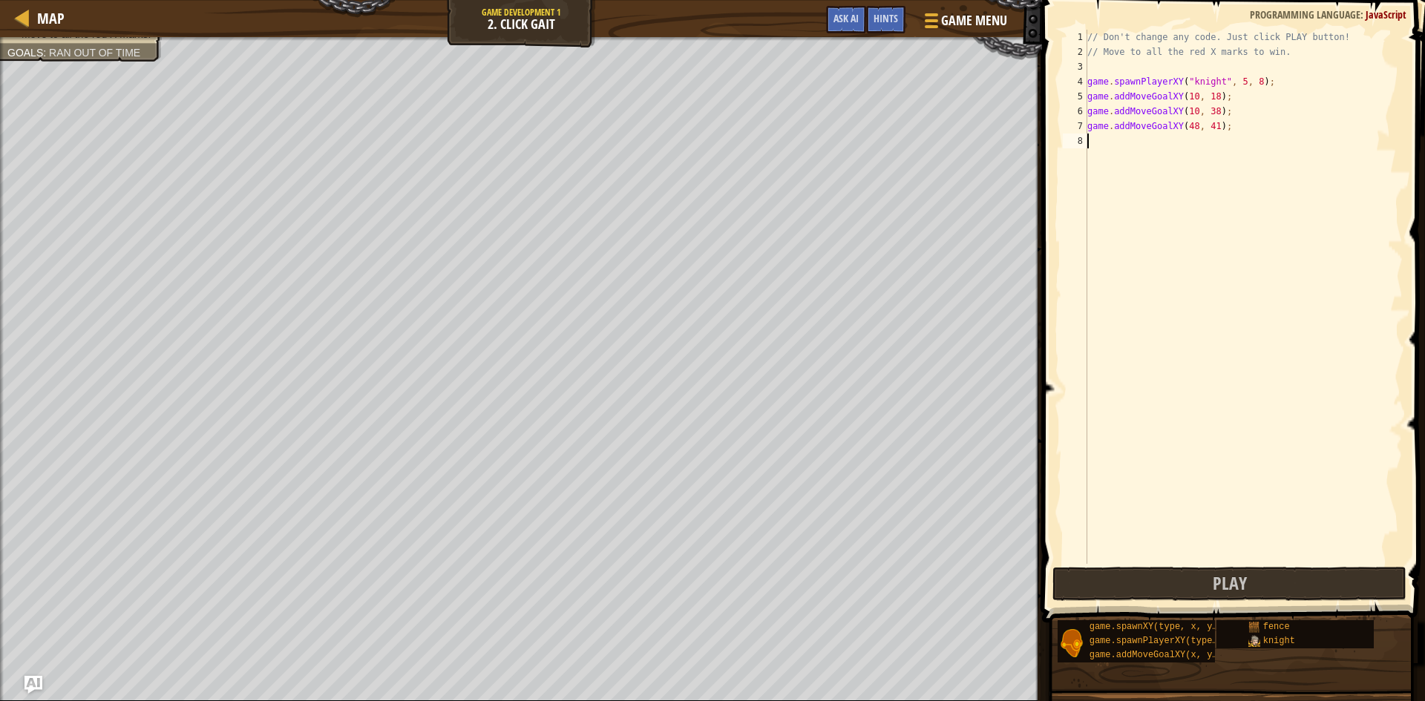
type textarea "w"
click at [1150, 393] on div "// Don't change any code. Just click PLAY button! // Move to all the red X mark…" at bounding box center [1243, 312] width 318 height 564
type textarea "w"
click at [886, 24] on span "Hints" at bounding box center [885, 18] width 24 height 14
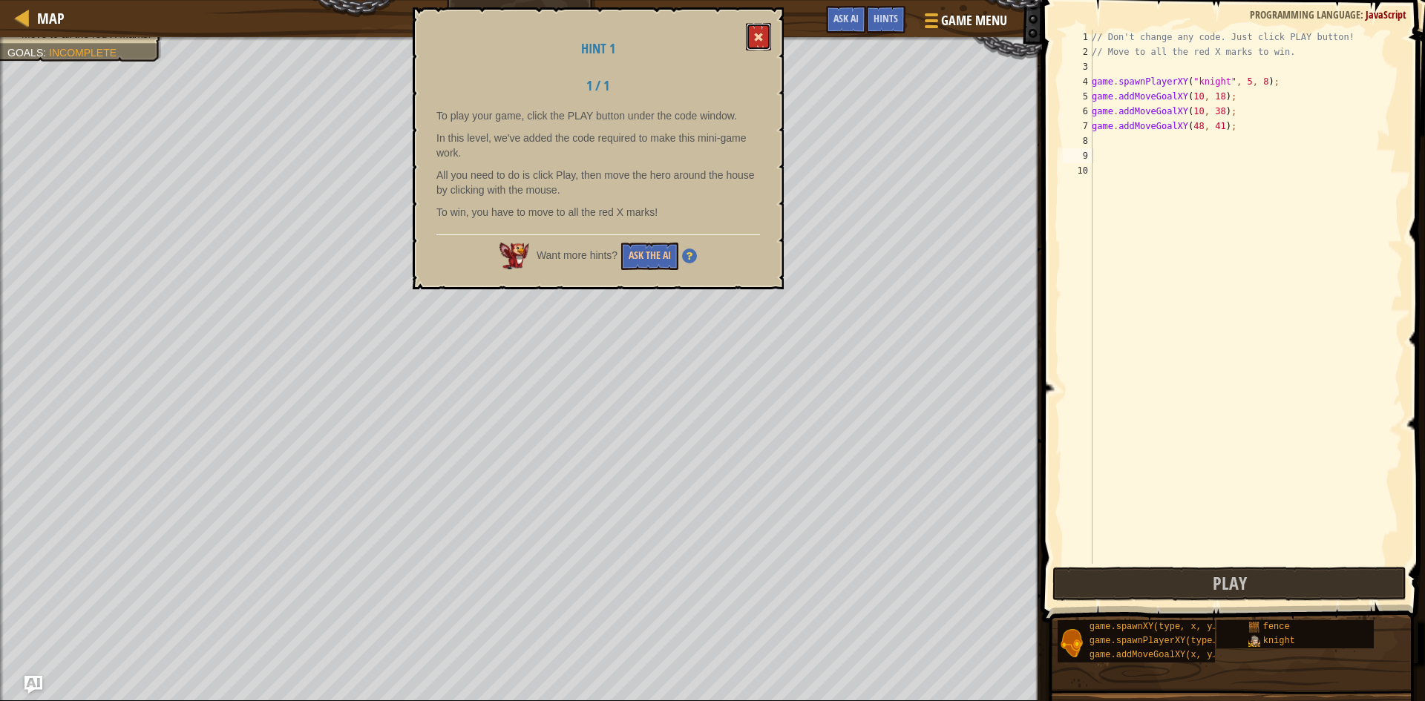
click at [764, 34] on span at bounding box center [758, 37] width 10 height 10
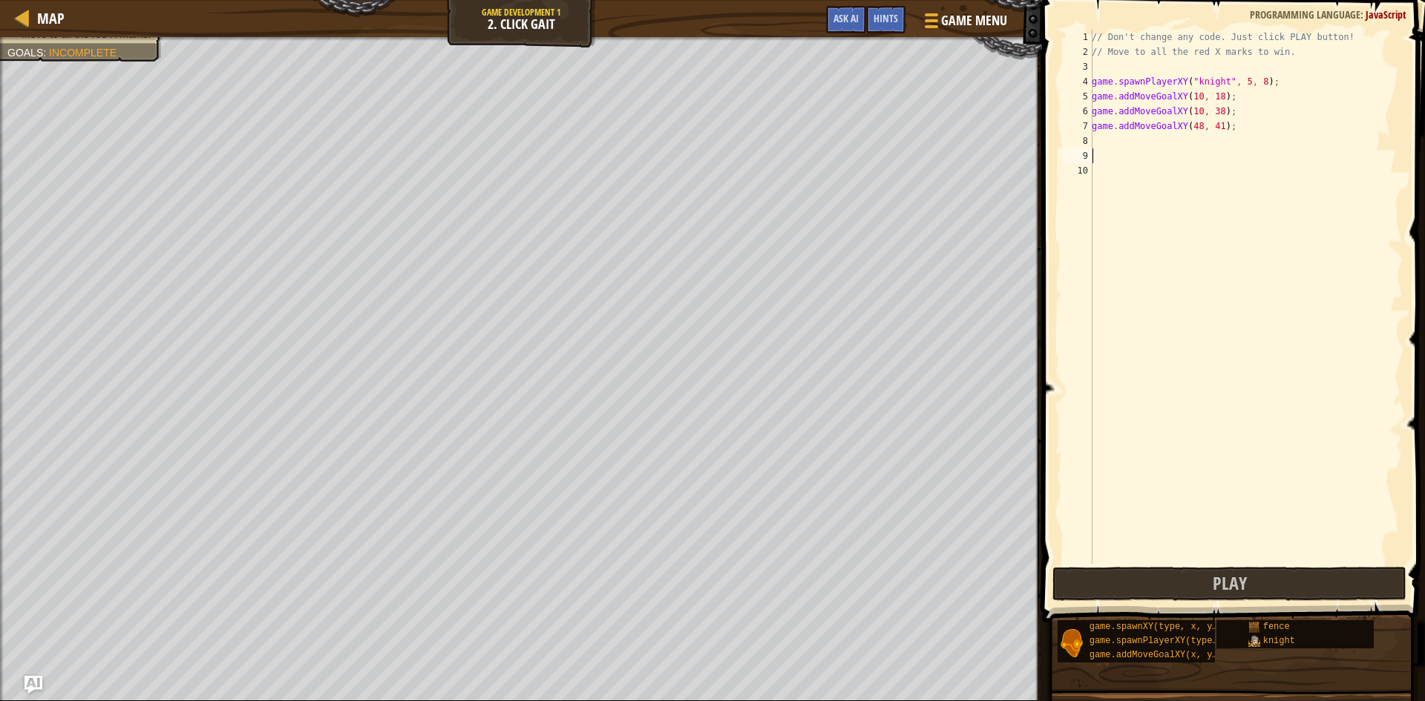
click at [729, 30] on div "Map Game Development 1 2. Click Gait Game Menu Done Hints Ask AI" at bounding box center [521, 18] width 1042 height 37
click at [1155, 602] on span at bounding box center [1234, 290] width 395 height 666
click at [1165, 592] on button "Play" at bounding box center [1229, 584] width 354 height 34
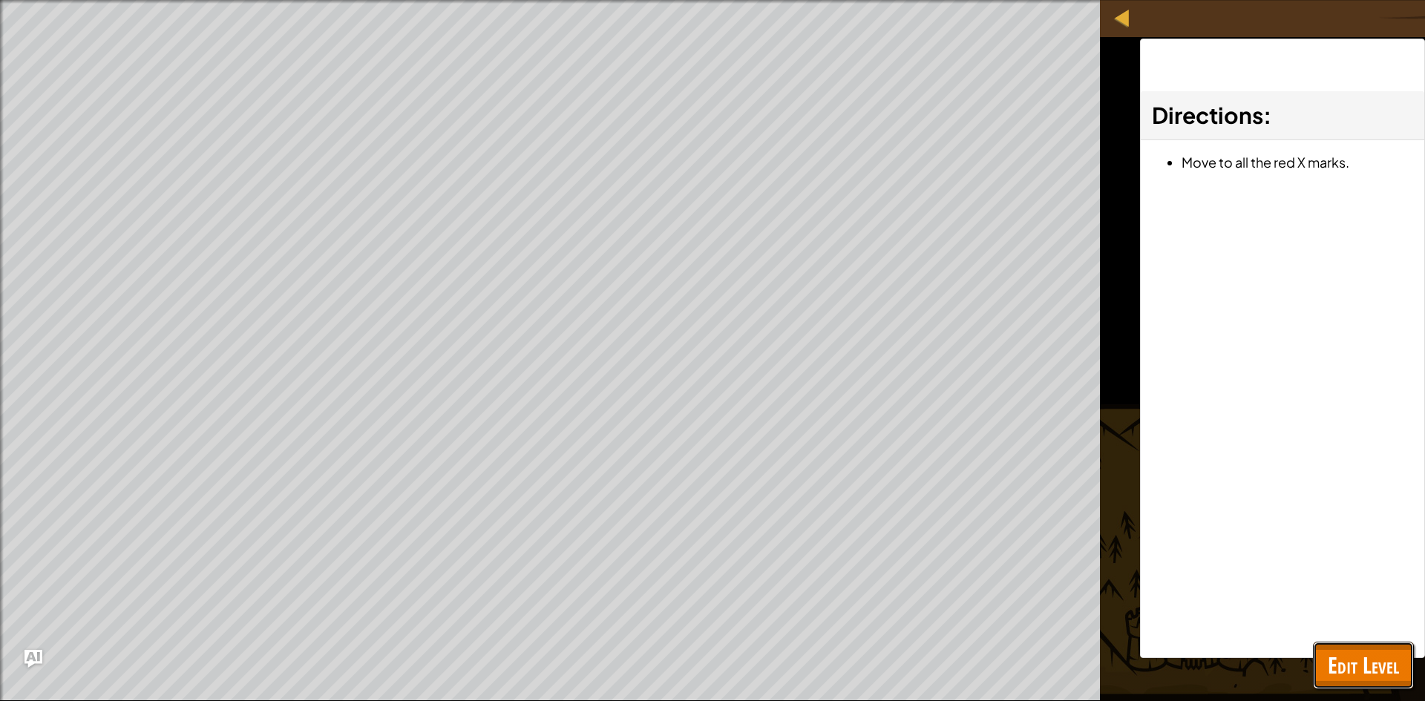
click at [1361, 670] on span "Edit Level" at bounding box center [1362, 665] width 71 height 30
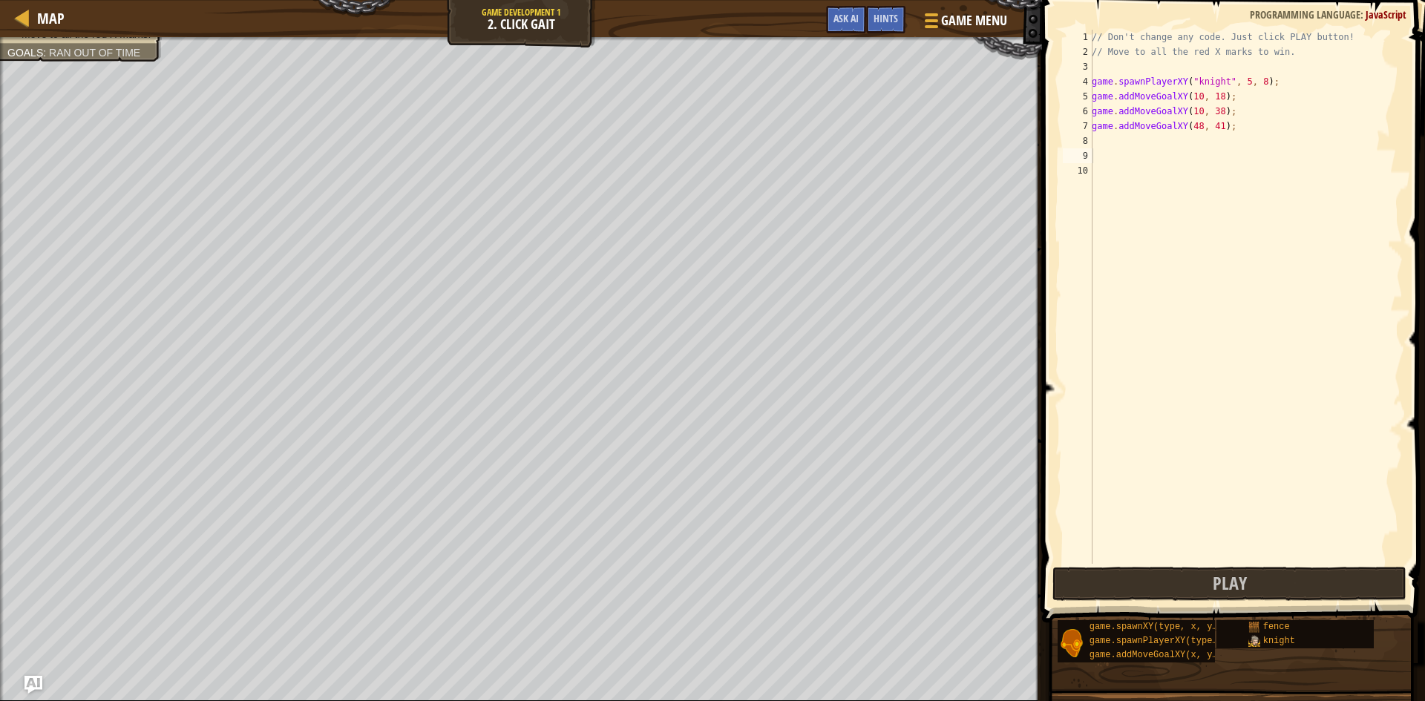
click at [527, 23] on div "Map Game Development 1 2. Click Gait Game Menu Done Hints Ask AI" at bounding box center [521, 18] width 1042 height 37
click at [95, 49] on span "Move to all the red X marks." at bounding box center [86, 55] width 129 height 12
click at [79, 56] on span "Move to all the red X marks." at bounding box center [86, 55] width 129 height 12
click at [953, 19] on span "Game Menu" at bounding box center [973, 20] width 69 height 20
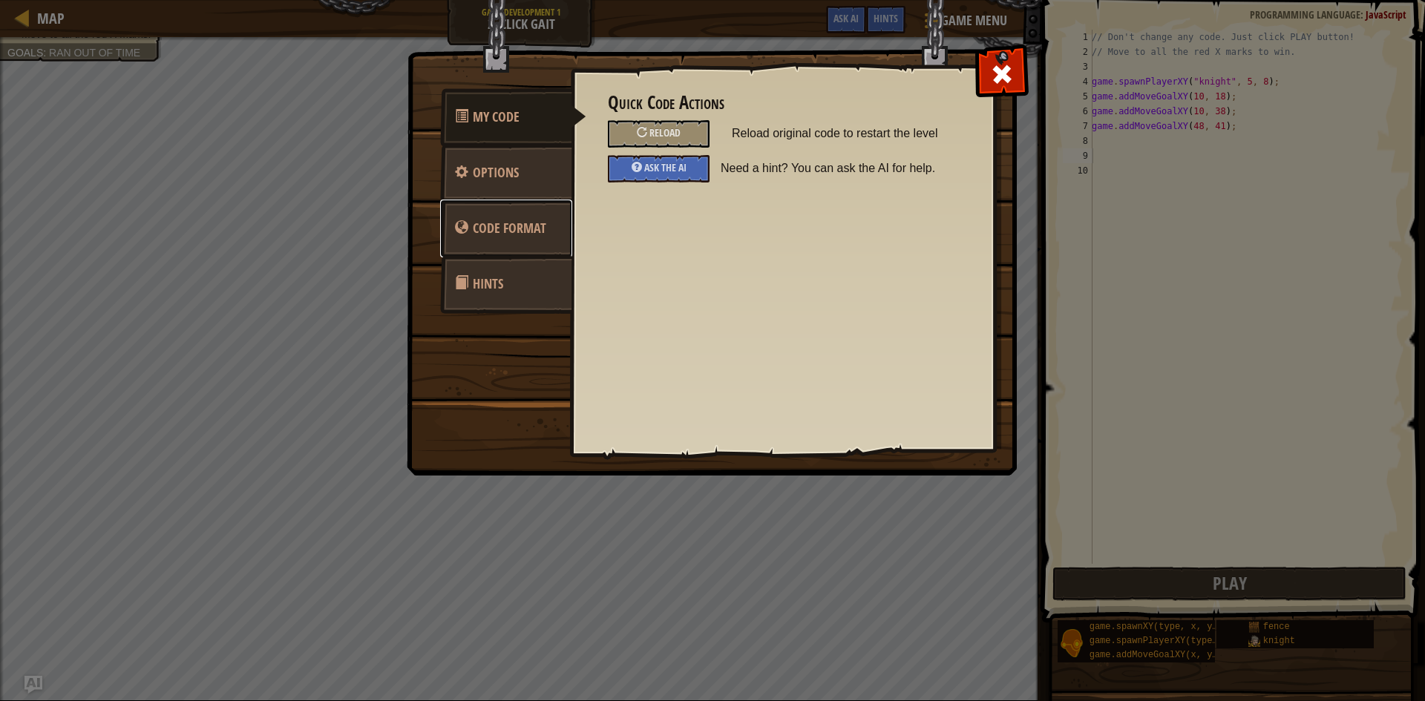
click at [519, 223] on span "Code Format" at bounding box center [509, 228] width 73 height 19
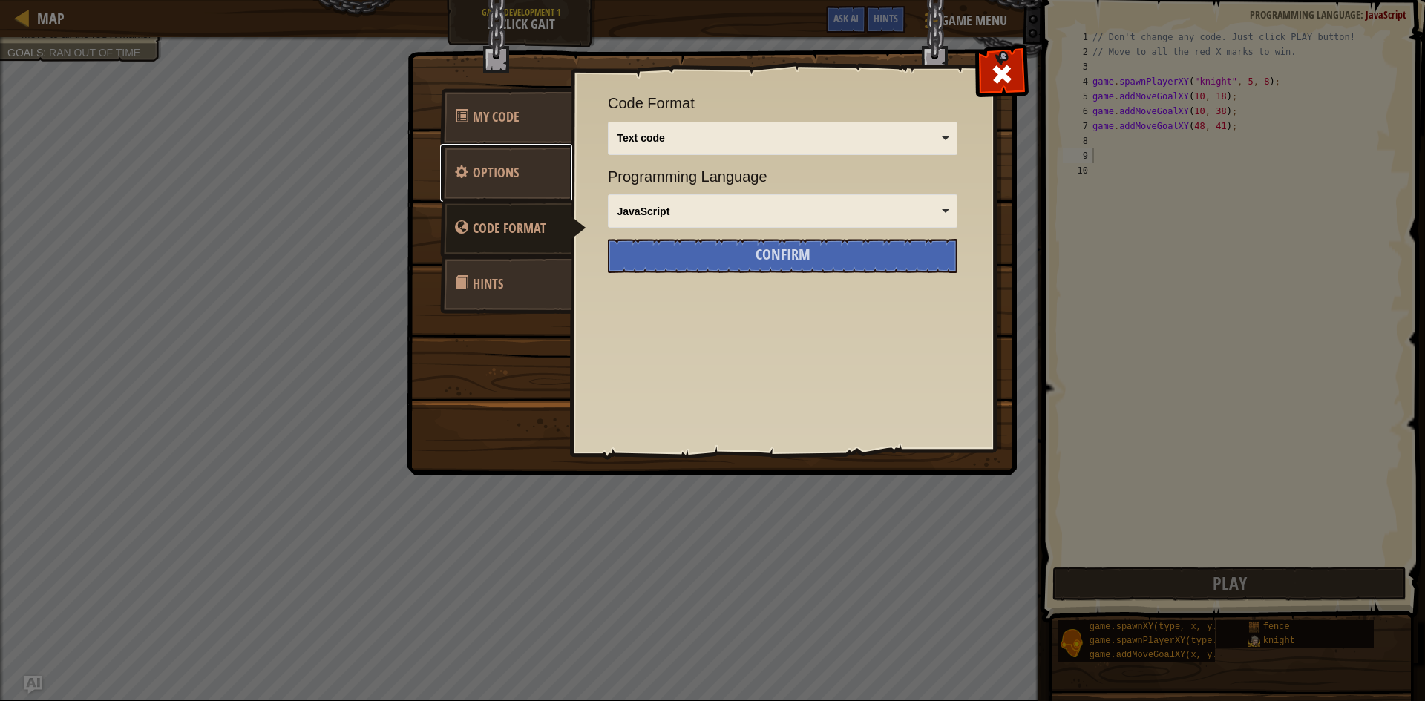
click at [510, 188] on link "Options" at bounding box center [506, 173] width 132 height 58
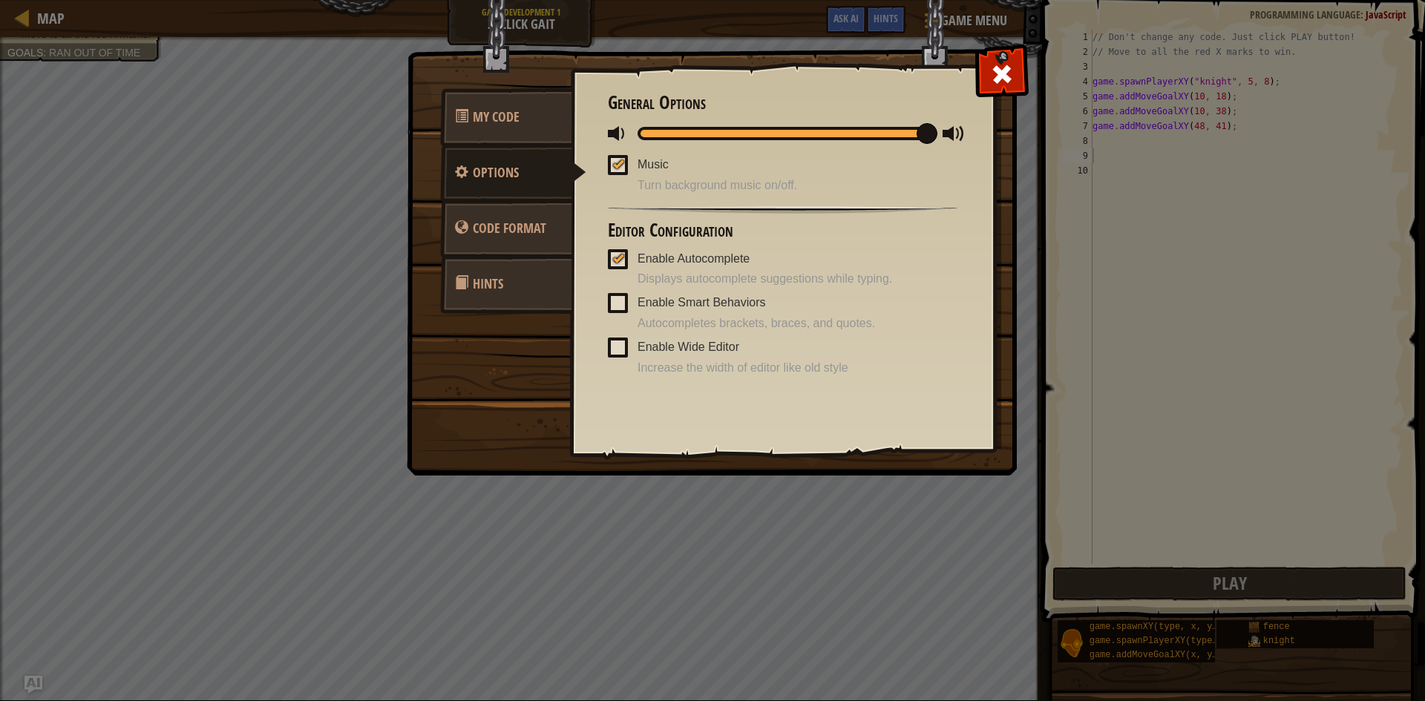
click at [526, 291] on link "Hints" at bounding box center [506, 284] width 132 height 58
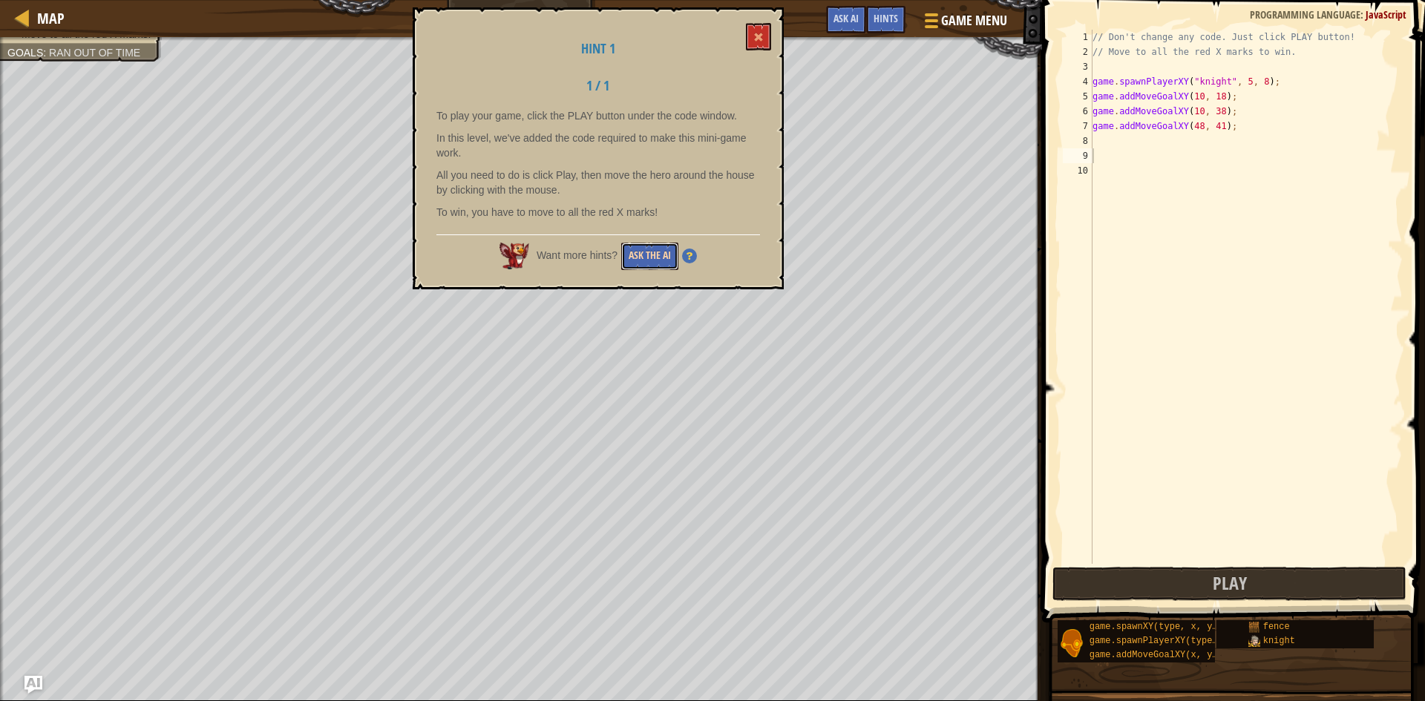
click at [661, 257] on button "Ask the AI" at bounding box center [649, 256] width 57 height 27
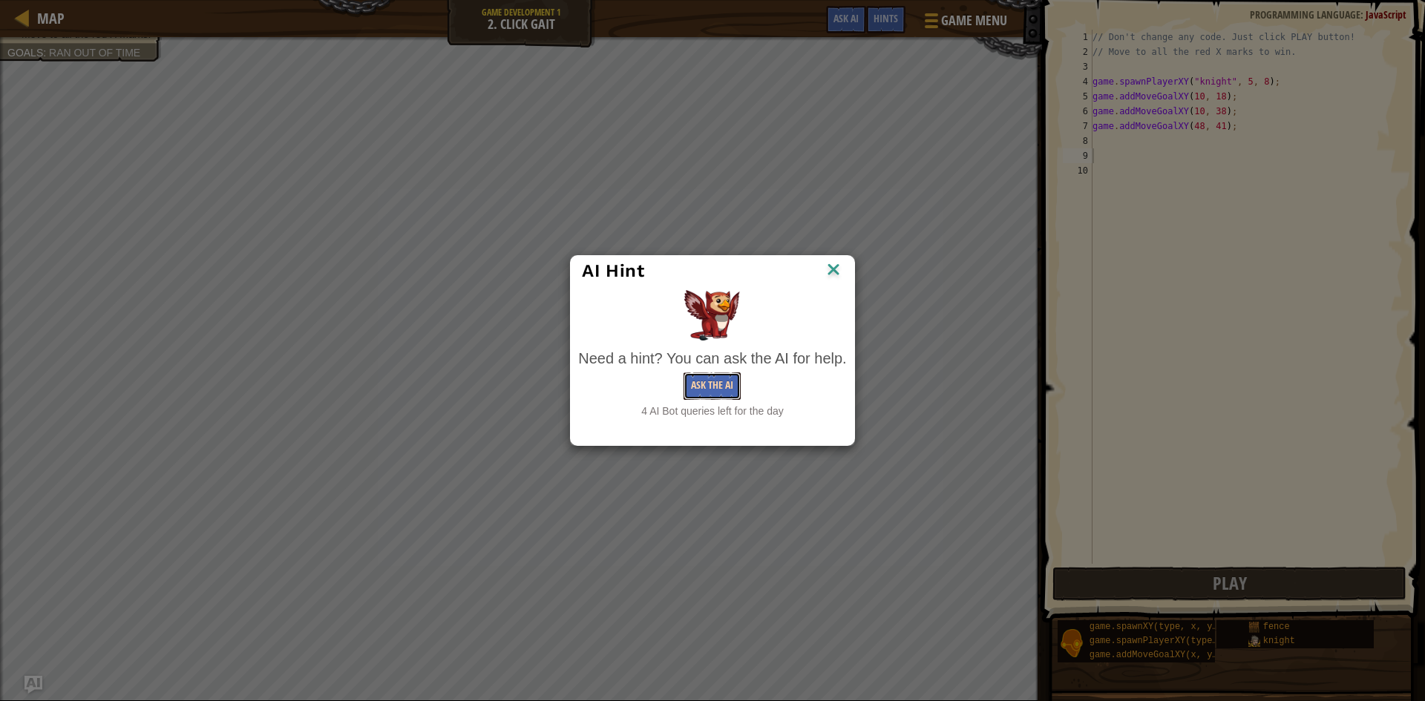
click at [706, 373] on button "Ask the AI" at bounding box center [711, 385] width 57 height 27
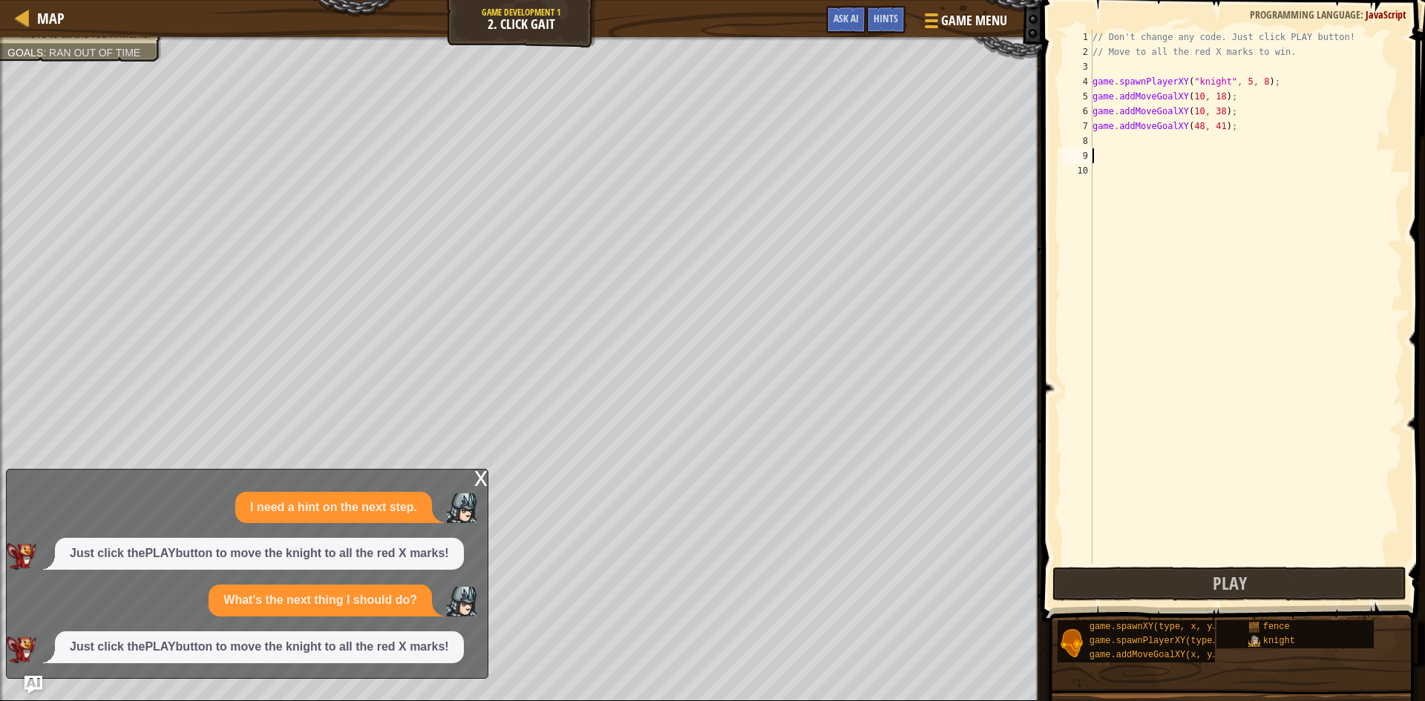
click at [469, 485] on div "x I need a hint on the next step. Just click the PLAY button to move the knight…" at bounding box center [247, 574] width 482 height 210
click at [475, 485] on div "x" at bounding box center [480, 477] width 13 height 15
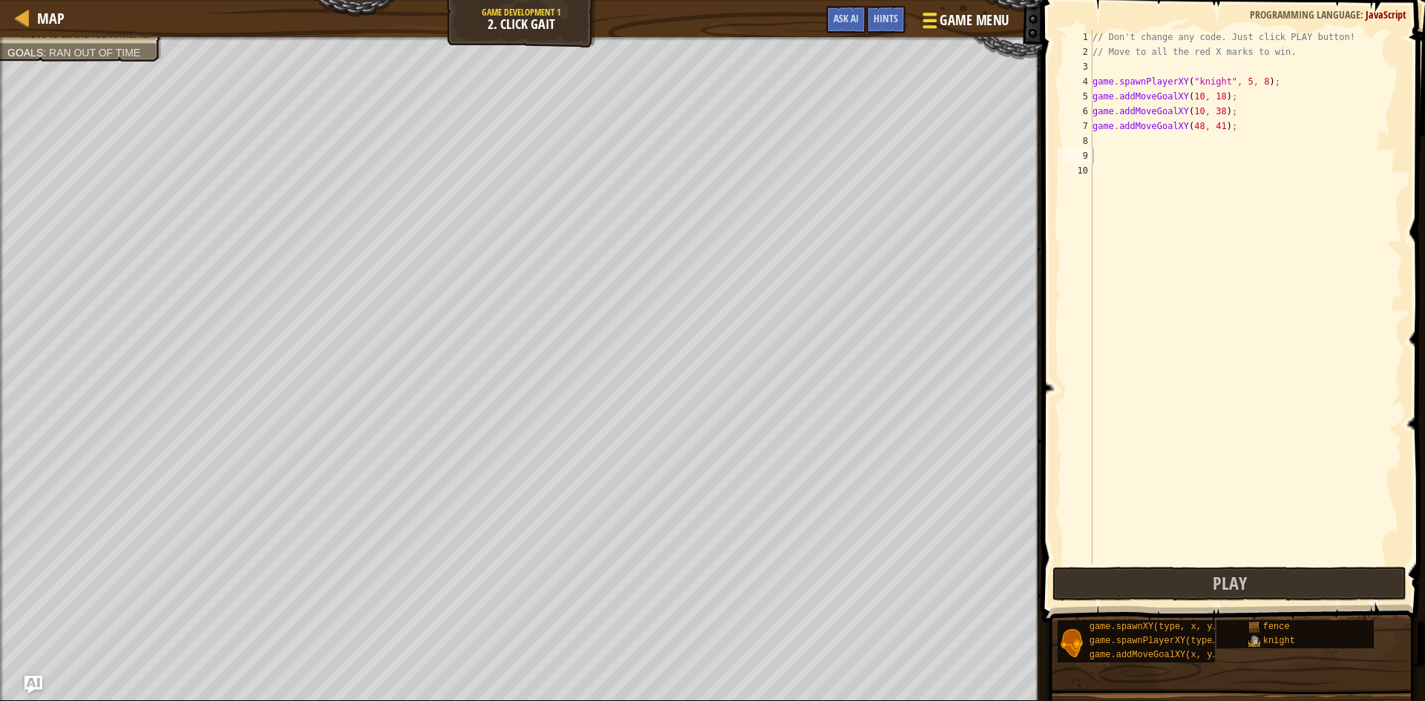
click at [945, 14] on span "Game Menu" at bounding box center [973, 20] width 69 height 20
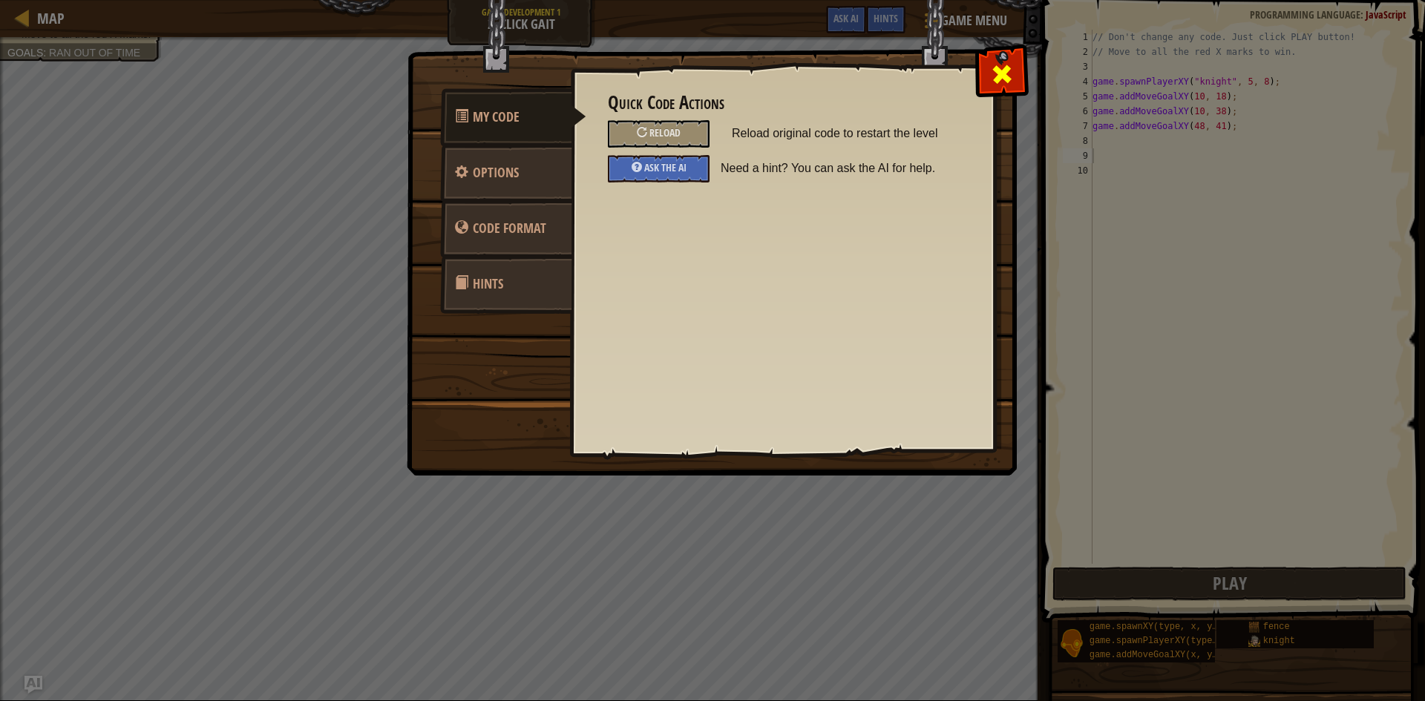
click at [1009, 62] on span at bounding box center [1002, 74] width 24 height 24
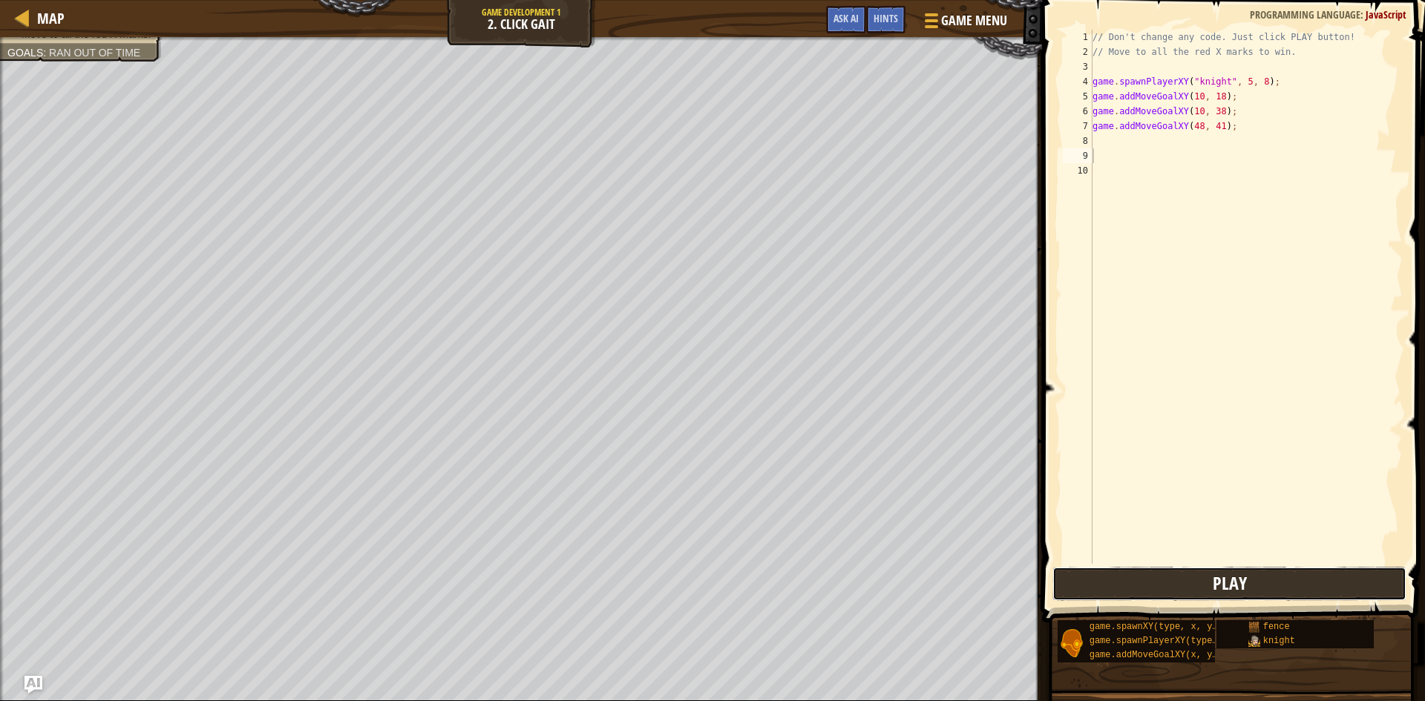
click at [1152, 582] on button "Play" at bounding box center [1229, 584] width 354 height 34
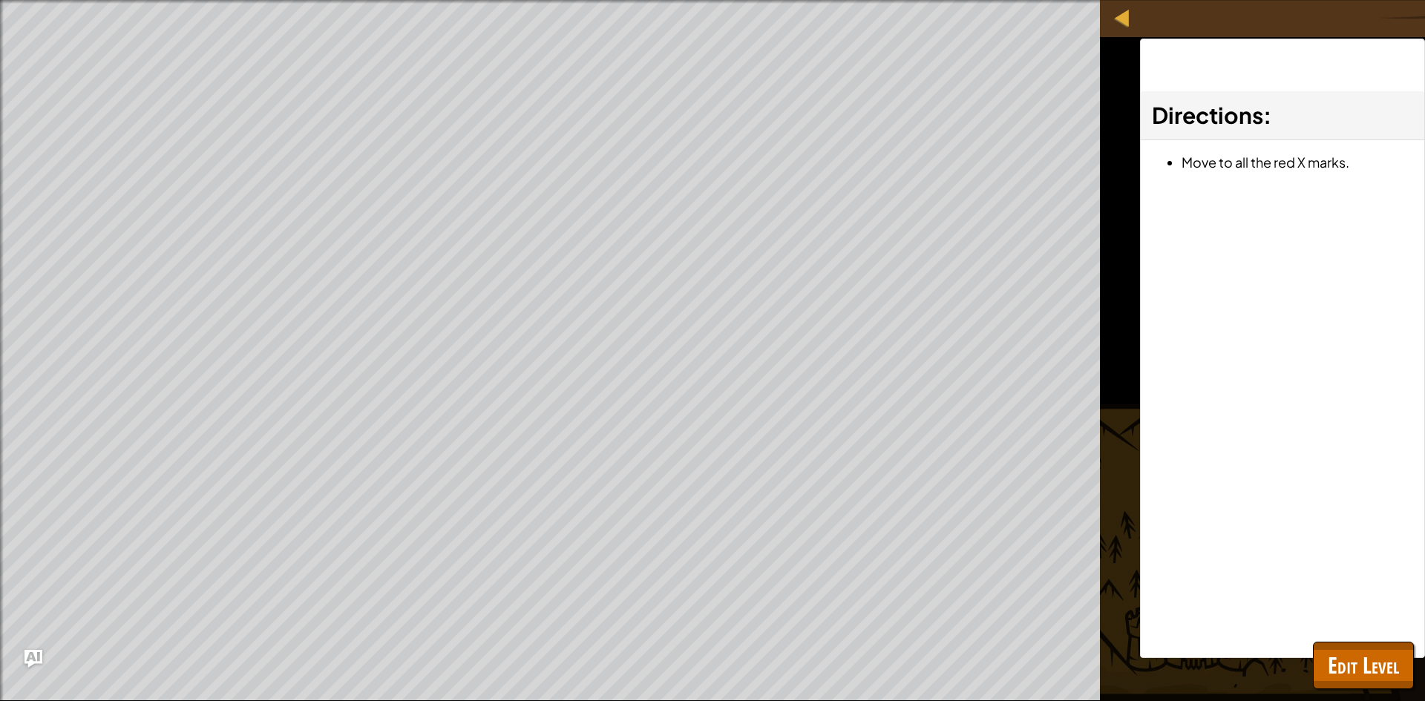
click at [1116, 16] on div at bounding box center [1122, 17] width 19 height 19
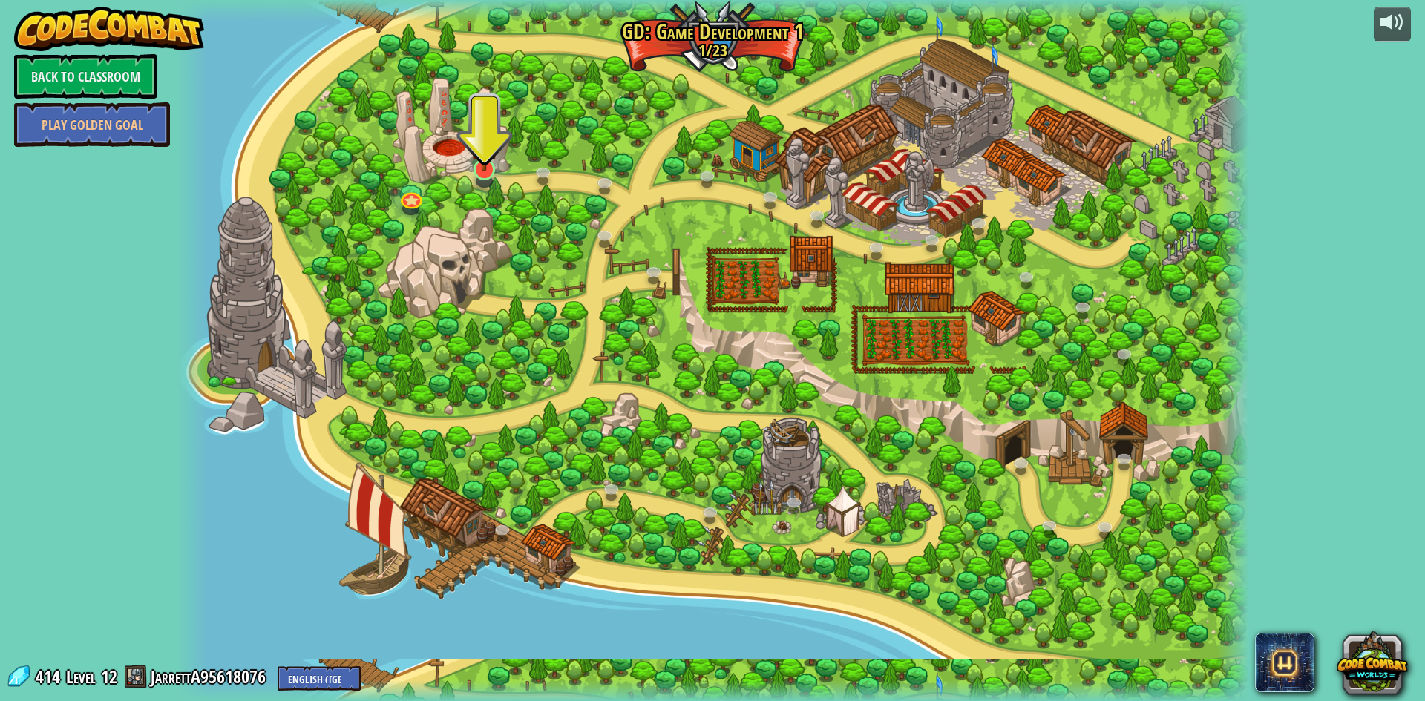
click at [486, 183] on div at bounding box center [484, 181] width 17 height 13
click at [482, 171] on link at bounding box center [483, 169] width 30 height 30
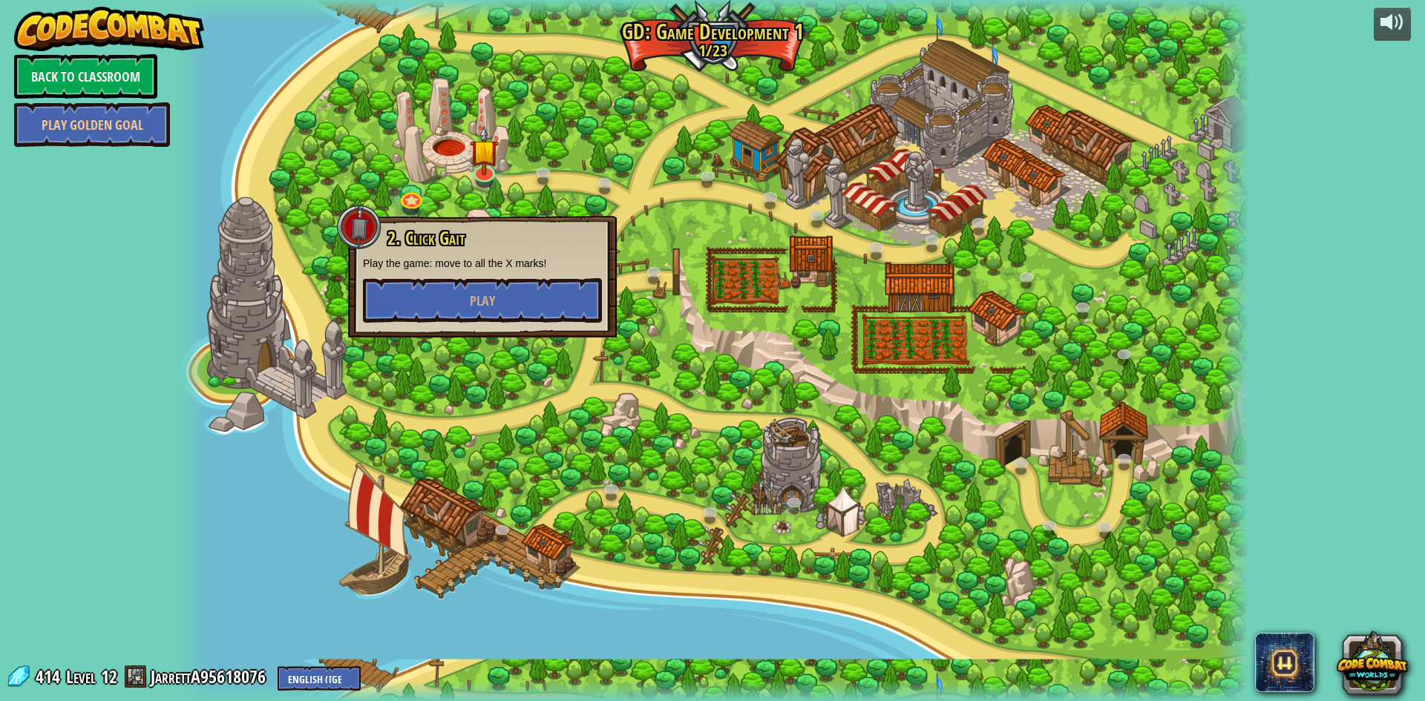
click at [464, 268] on p "Play the game: move to all the X marks!" at bounding box center [482, 263] width 239 height 15
click at [463, 268] on p "Play the game: move to all the X marks!" at bounding box center [482, 263] width 239 height 15
click at [456, 290] on button "Play" at bounding box center [482, 300] width 239 height 45
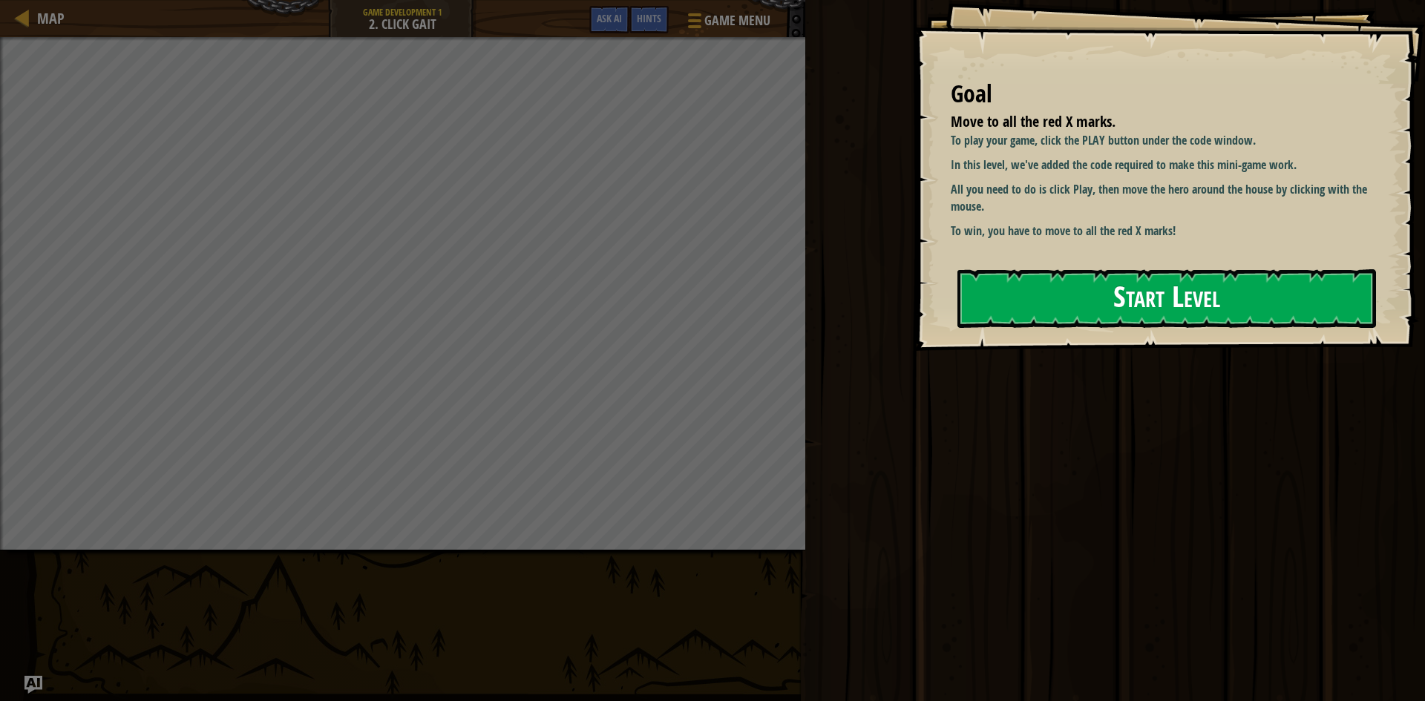
click at [1025, 294] on button "Start Level" at bounding box center [1166, 298] width 418 height 59
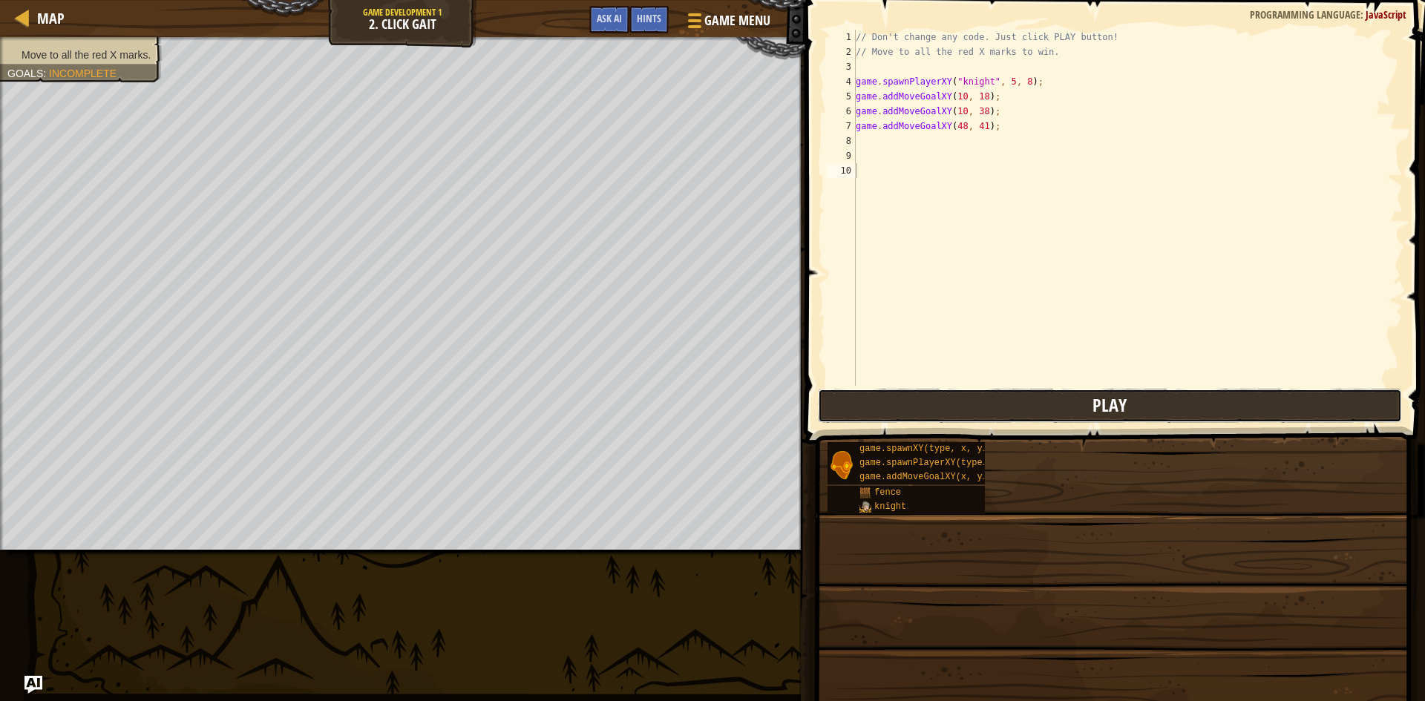
click at [1008, 401] on button "Play" at bounding box center [1110, 406] width 584 height 34
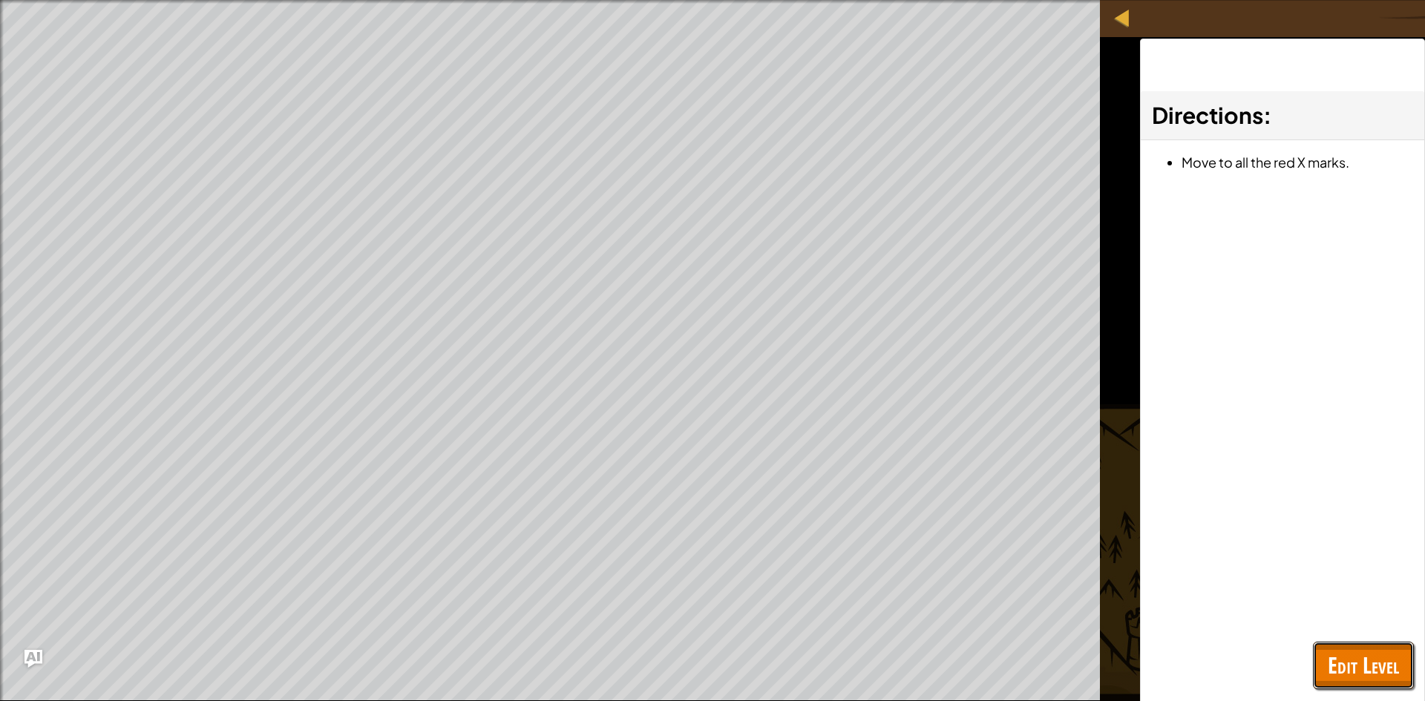
click at [1373, 650] on span "Edit Level" at bounding box center [1362, 665] width 71 height 30
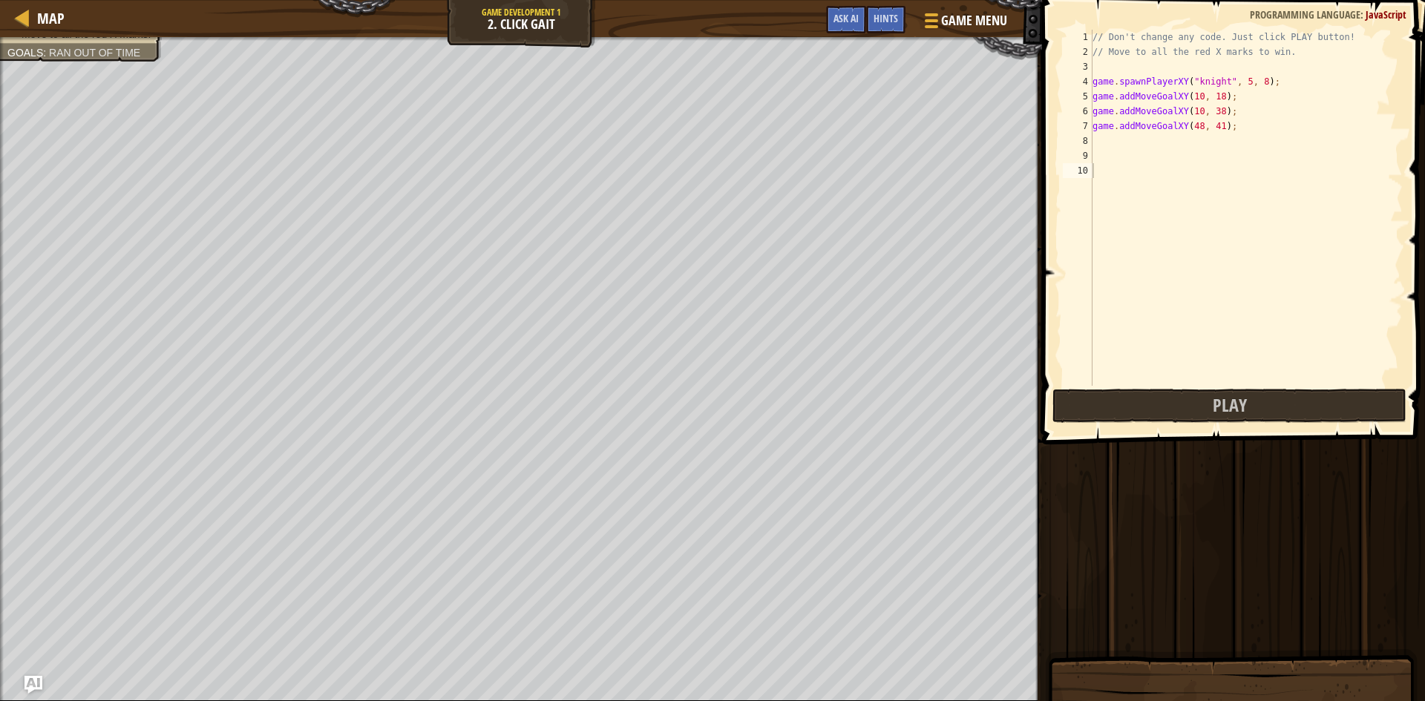
click at [1308, 426] on span at bounding box center [1234, 201] width 395 height 488
click at [1299, 413] on button "Play" at bounding box center [1229, 406] width 354 height 34
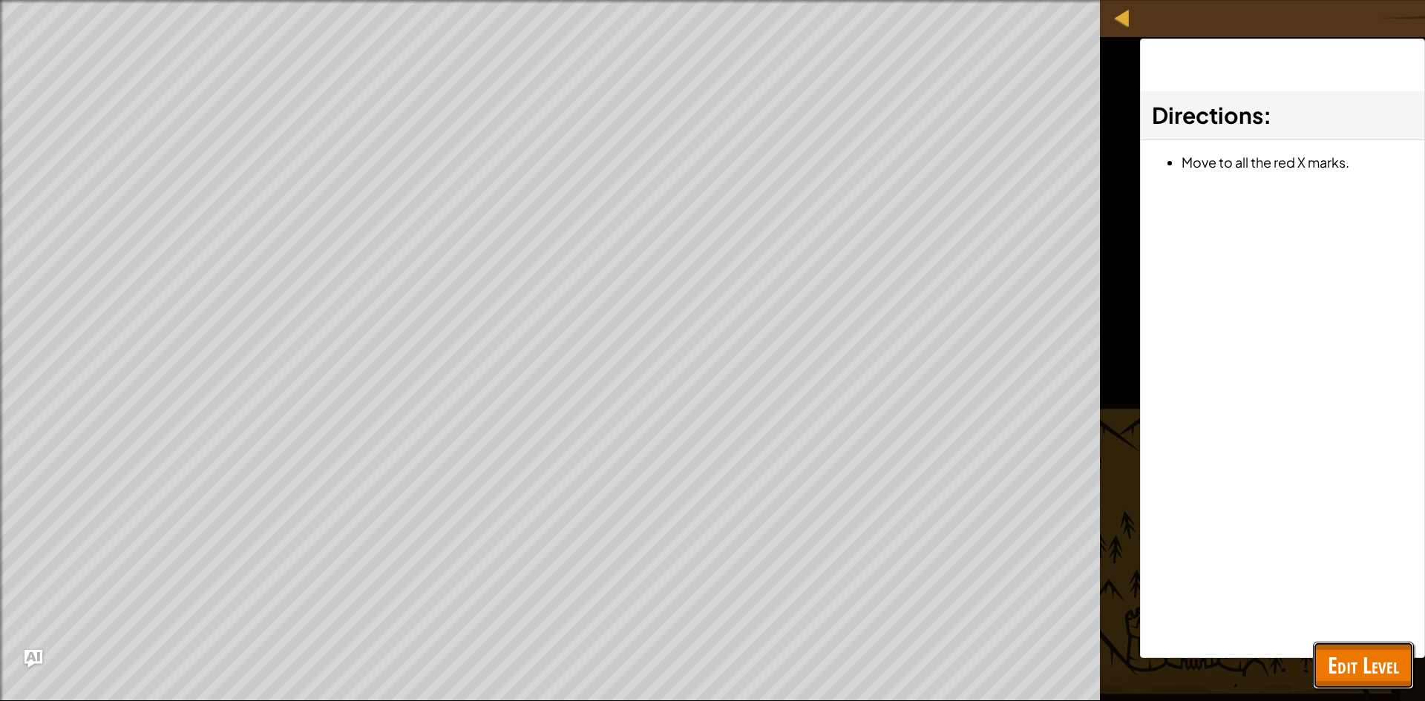
click at [1339, 659] on span "Edit Level" at bounding box center [1362, 665] width 71 height 30
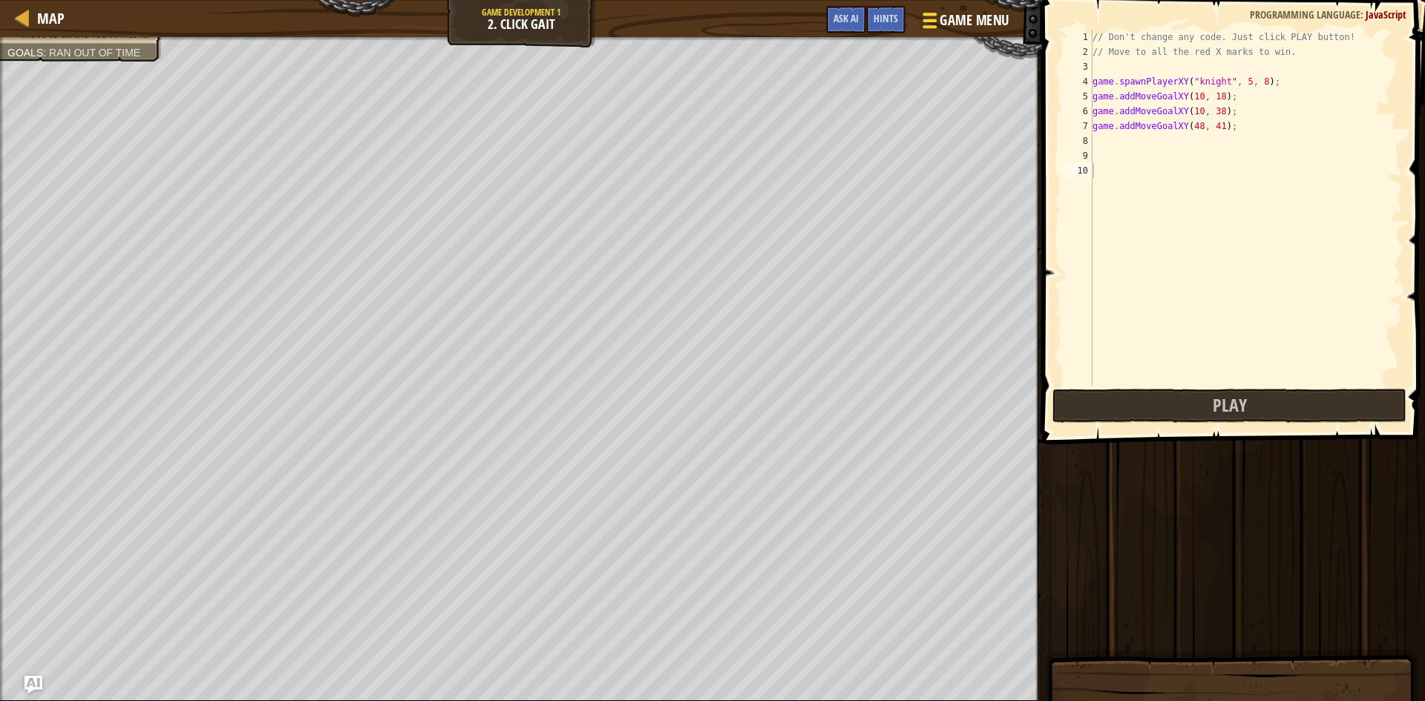
click at [964, 23] on span "Game Menu" at bounding box center [973, 20] width 69 height 20
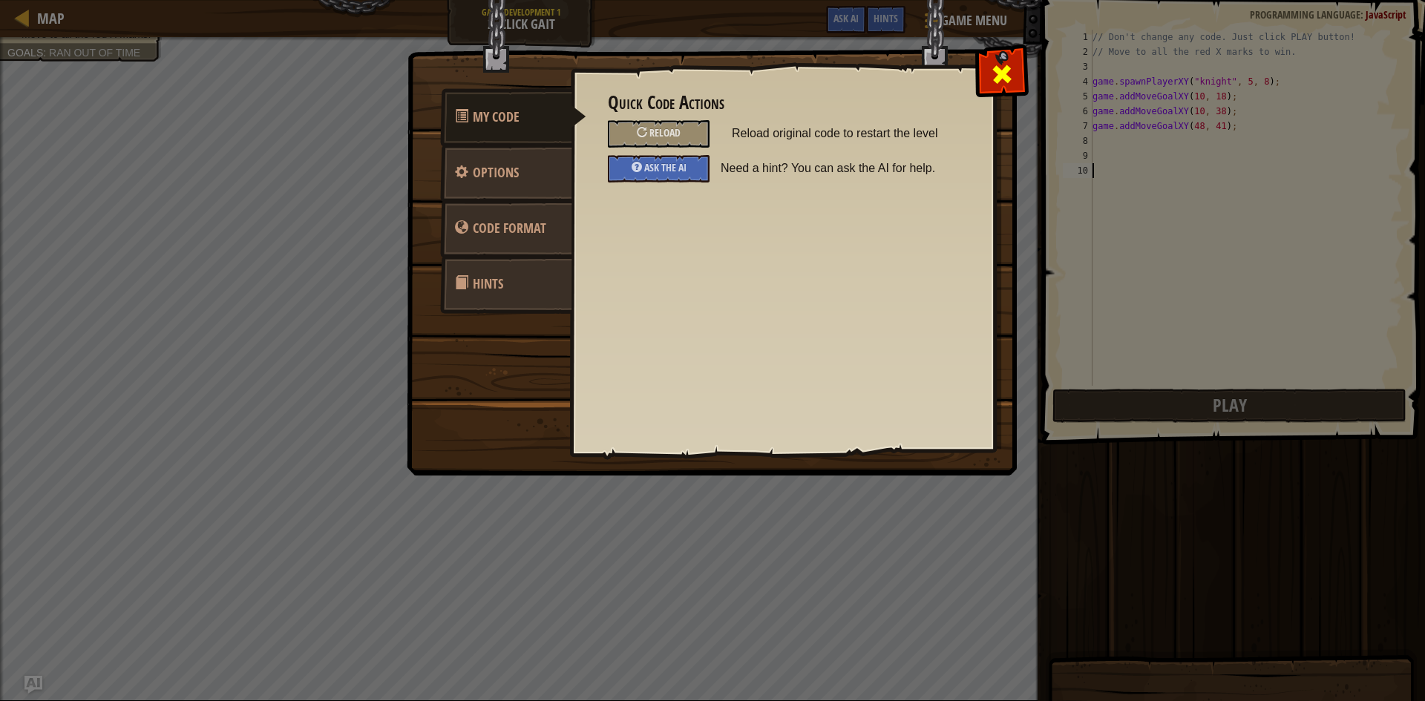
click at [994, 62] on span at bounding box center [1002, 74] width 24 height 24
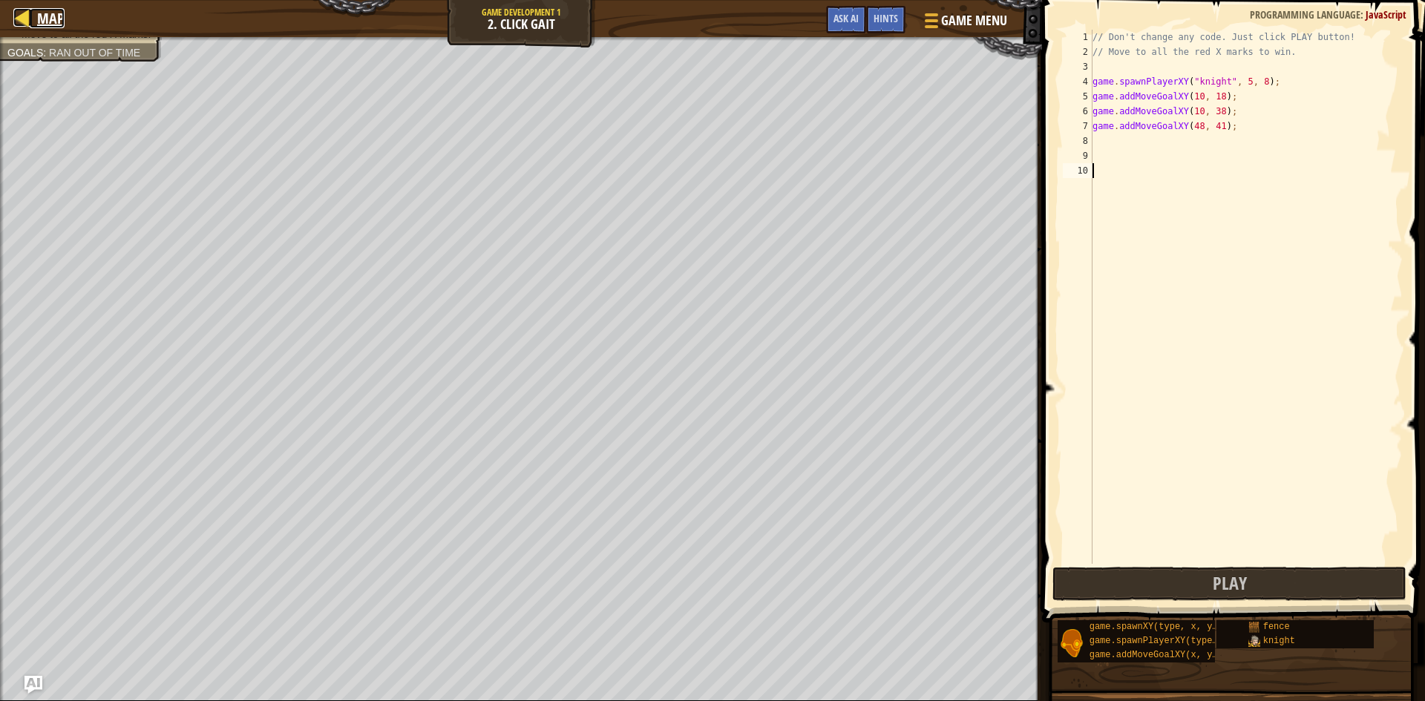
click at [19, 24] on div at bounding box center [22, 17] width 19 height 19
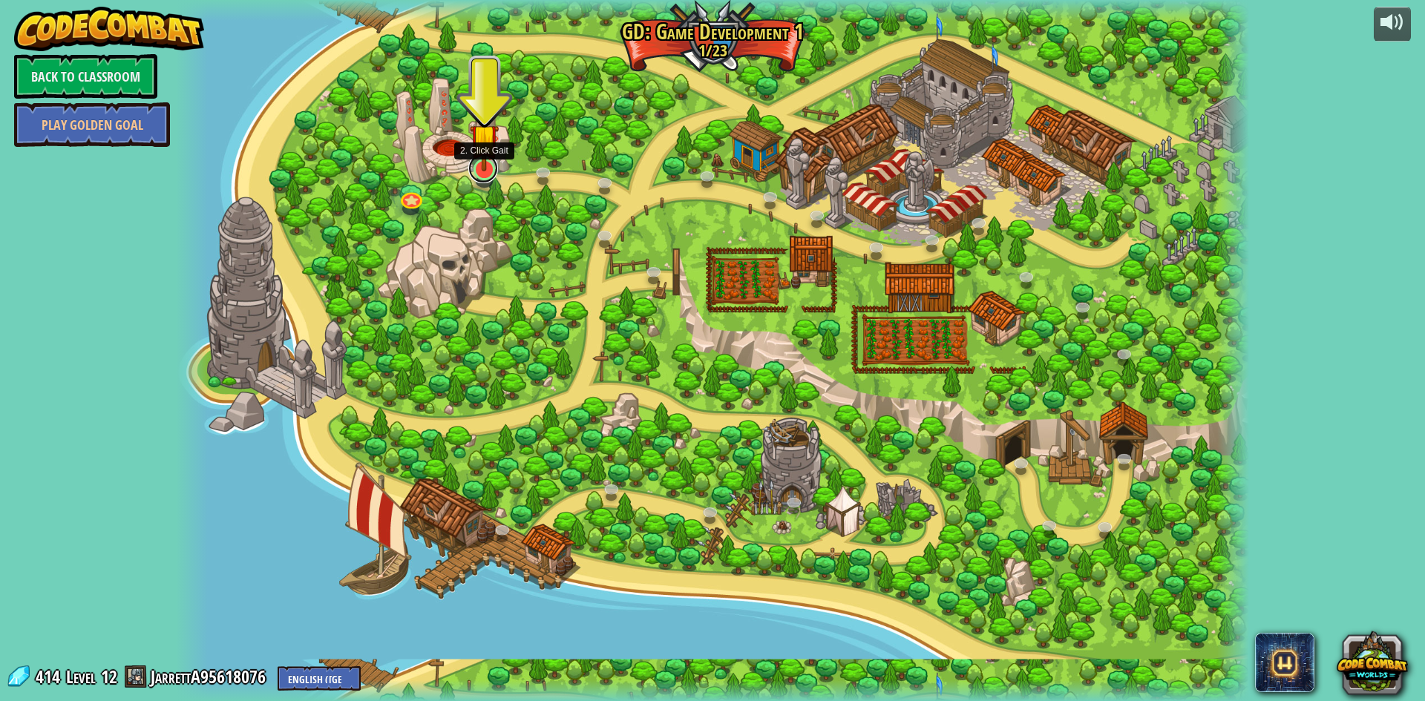
click at [479, 176] on link at bounding box center [483, 169] width 30 height 30
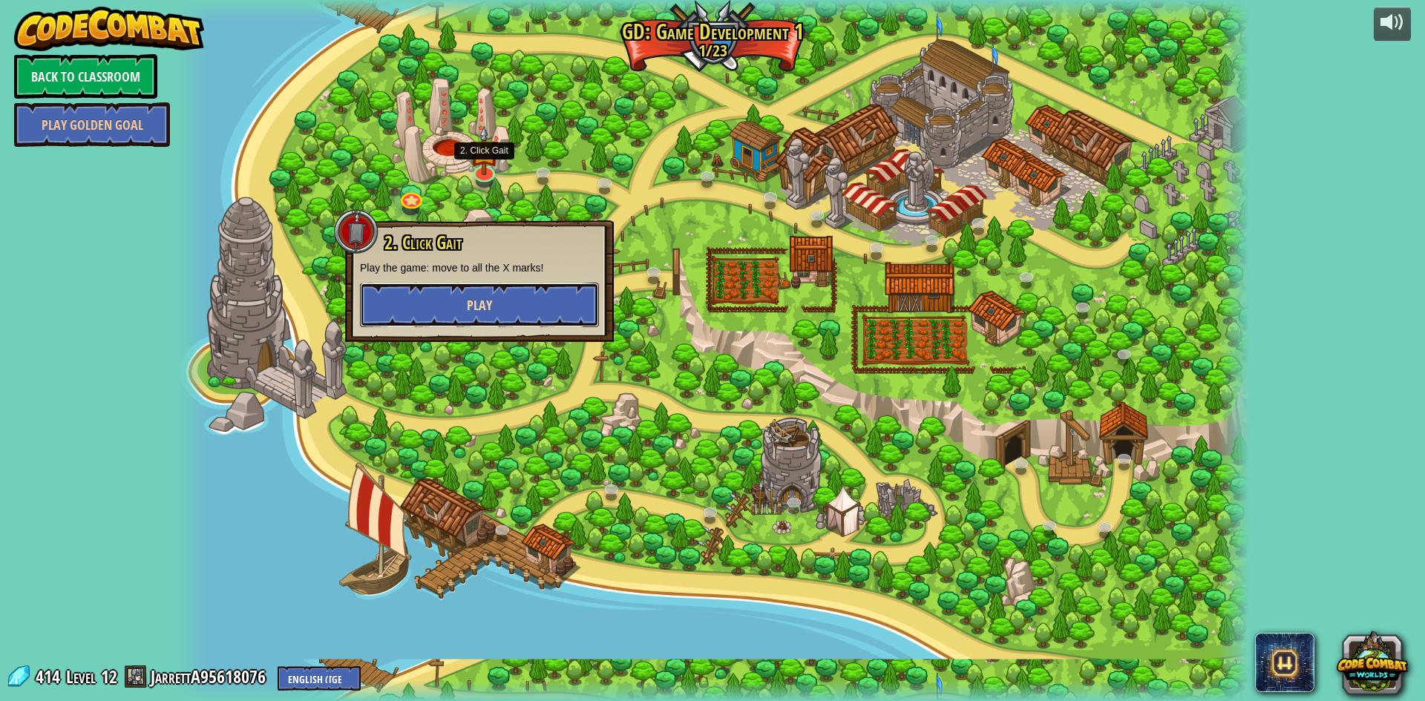
click at [493, 292] on button "Play" at bounding box center [479, 305] width 239 height 45
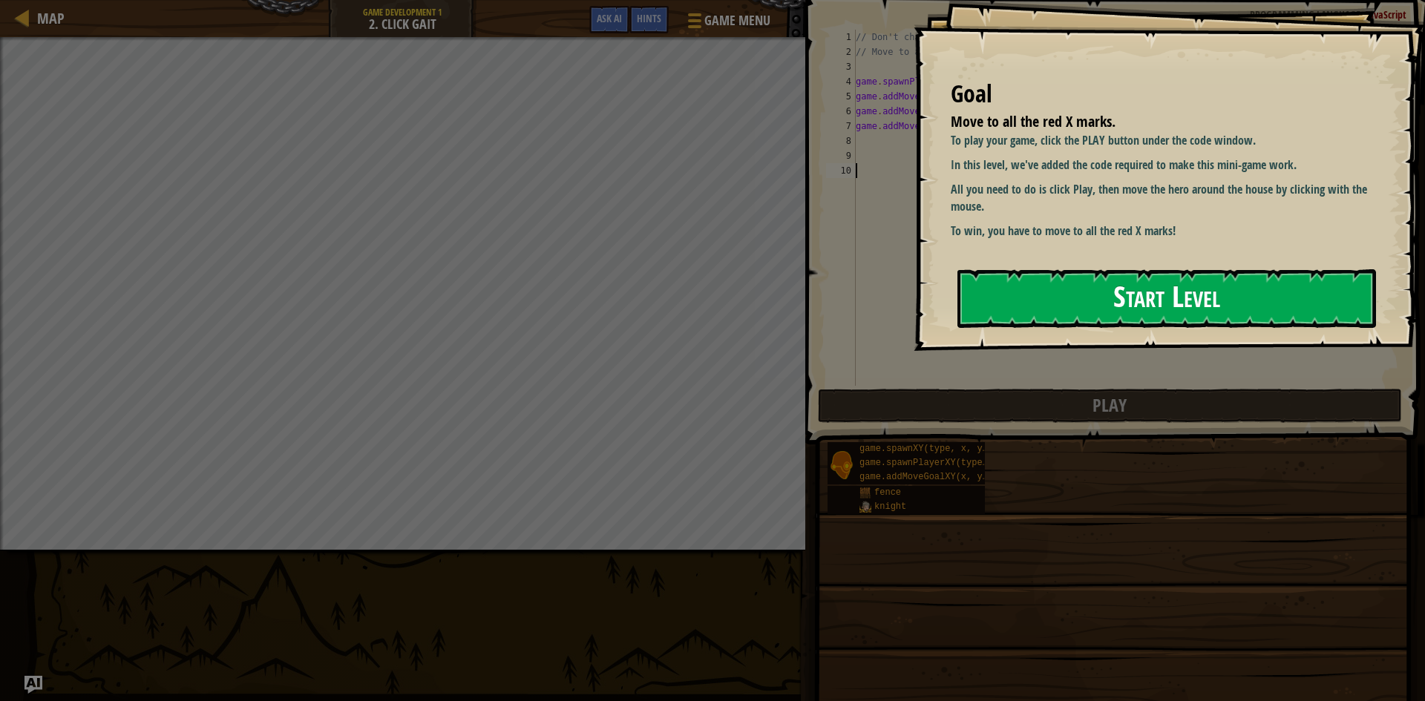
click at [1078, 289] on button "Start Level" at bounding box center [1166, 298] width 418 height 59
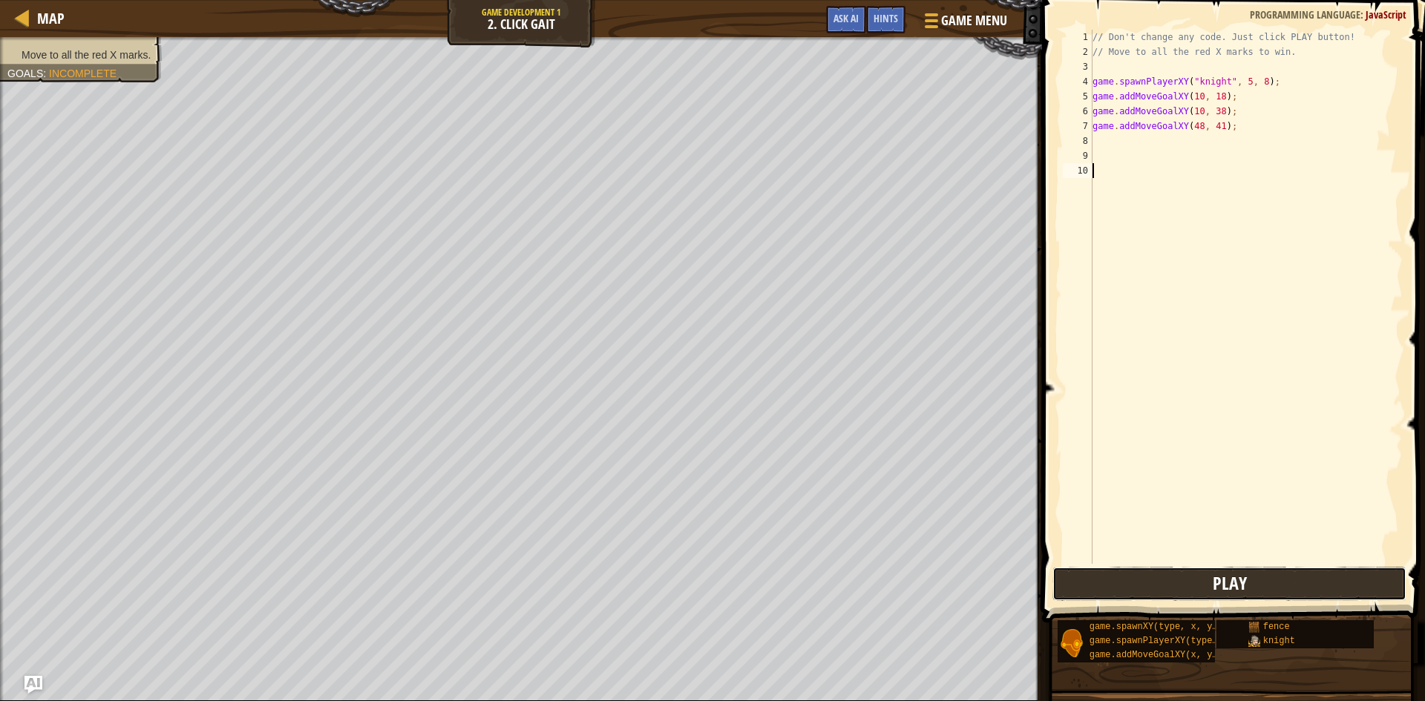
click at [1132, 574] on button "Play" at bounding box center [1229, 584] width 354 height 34
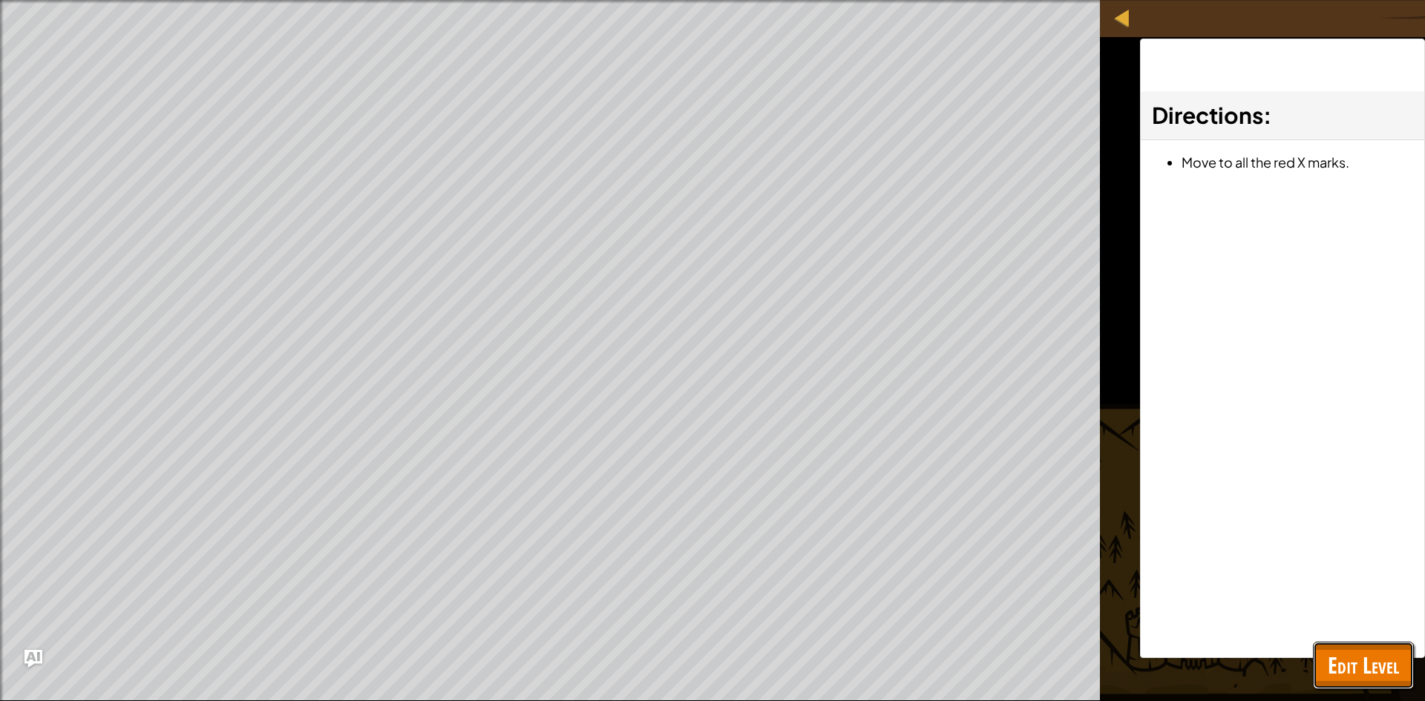
click at [1345, 655] on span "Edit Level" at bounding box center [1362, 665] width 71 height 30
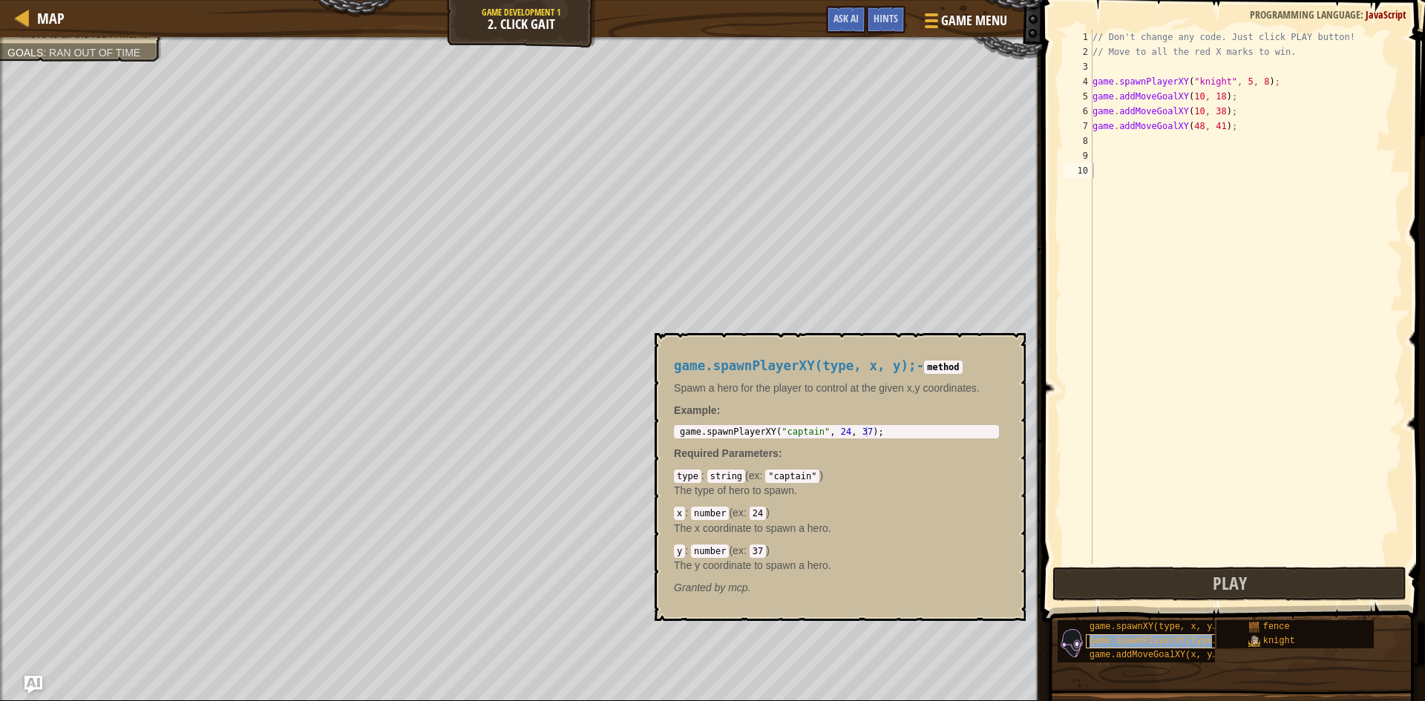
click at [1169, 640] on span "game.spawnPlayerXY(type, x, y);" at bounding box center [1171, 641] width 165 height 10
click at [995, 464] on div "game.spawnPlayerXY(type, x, y); - method Spawn a hero for the player to control…" at bounding box center [836, 477] width 346 height 264
click at [961, 438] on div "1 game . spawnPlayerXY ( "captain" , 24 , 37 ) ; הההההההההההההההההההההההההההההה…" at bounding box center [836, 431] width 325 height 13
click at [1008, 347] on button "×" at bounding box center [1009, 350] width 12 height 21
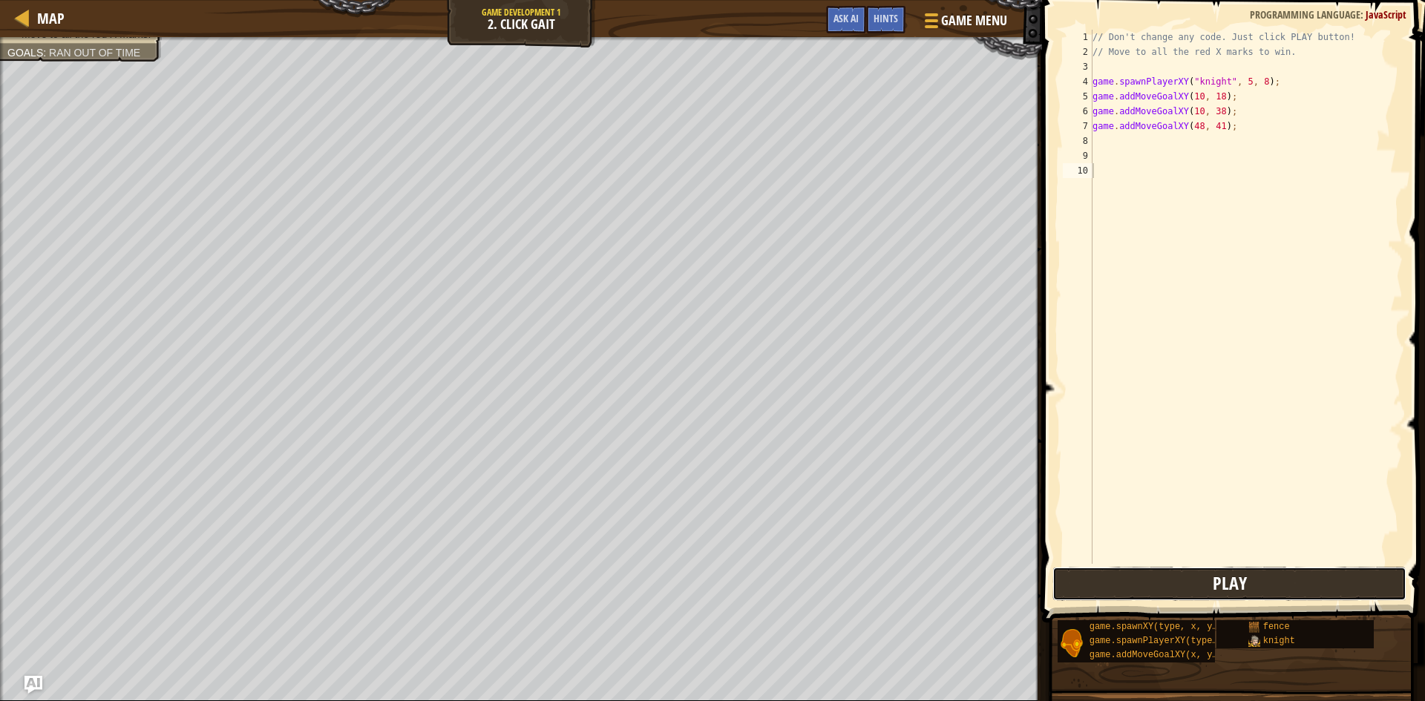
click at [1194, 585] on button "Play" at bounding box center [1229, 584] width 354 height 34
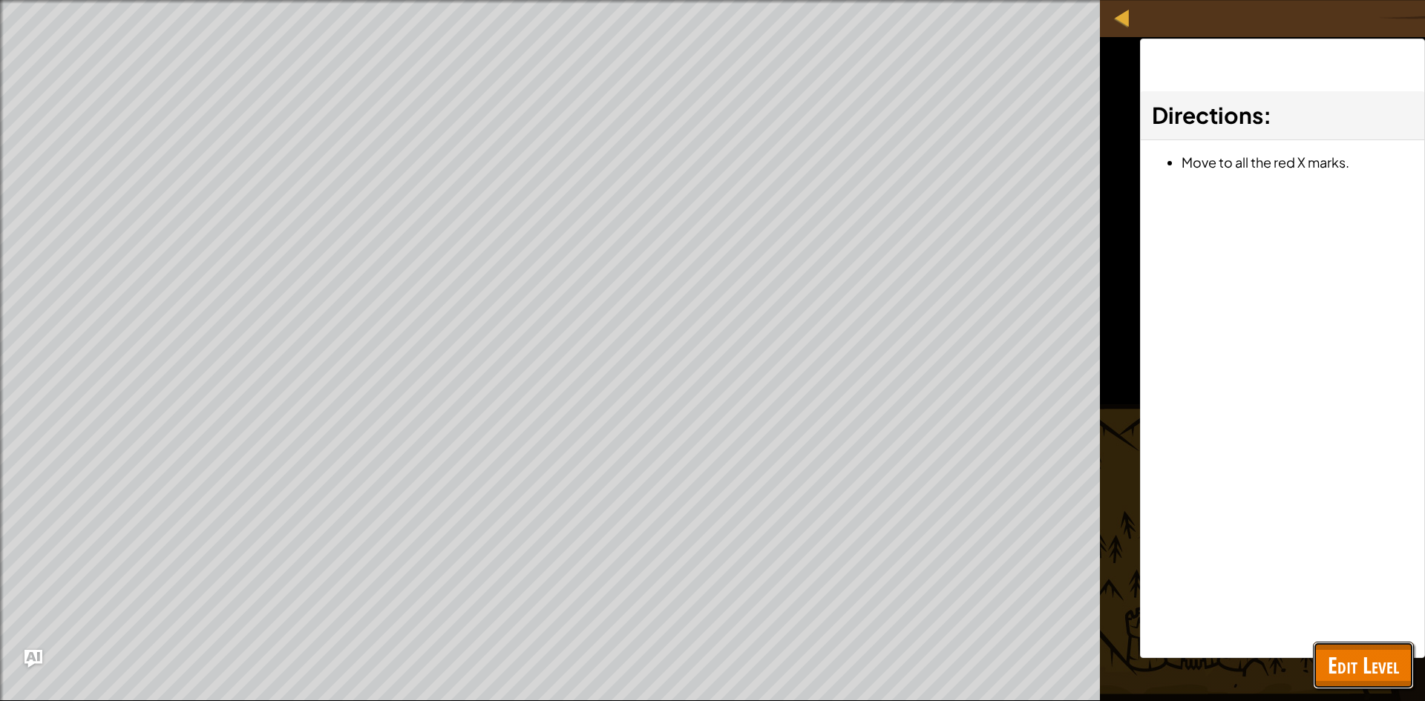
click at [1361, 654] on span "Edit Level" at bounding box center [1362, 665] width 71 height 30
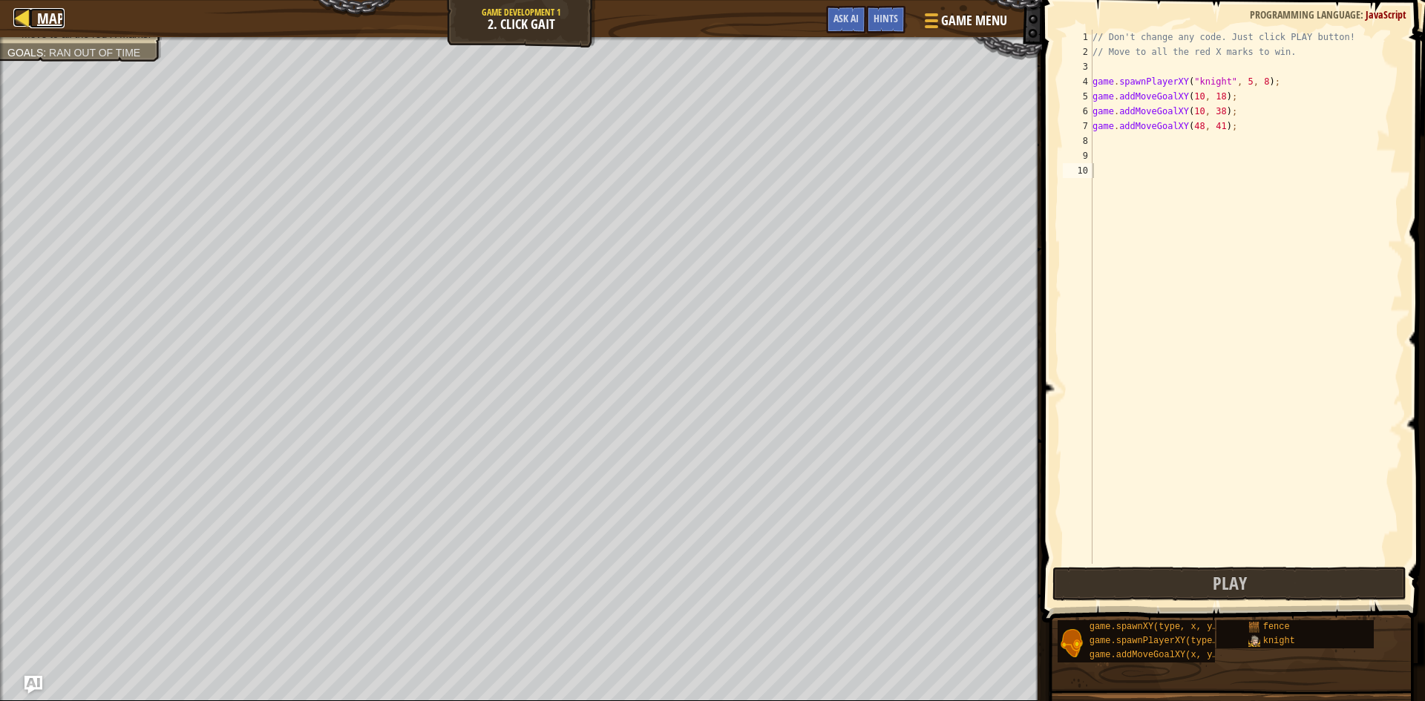
click at [15, 23] on div at bounding box center [22, 17] width 19 height 19
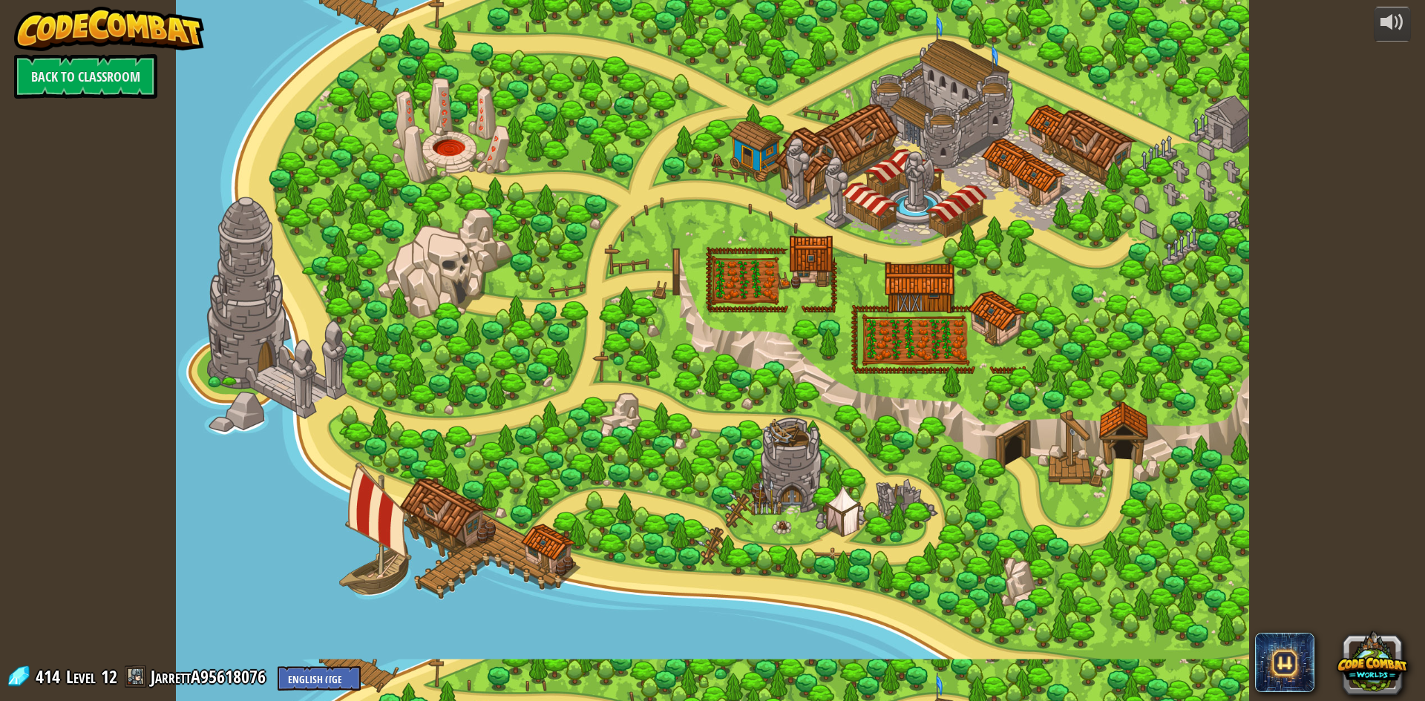
click at [460, 209] on div at bounding box center [712, 350] width 1073 height 701
